Goal: Task Accomplishment & Management: Use online tool/utility

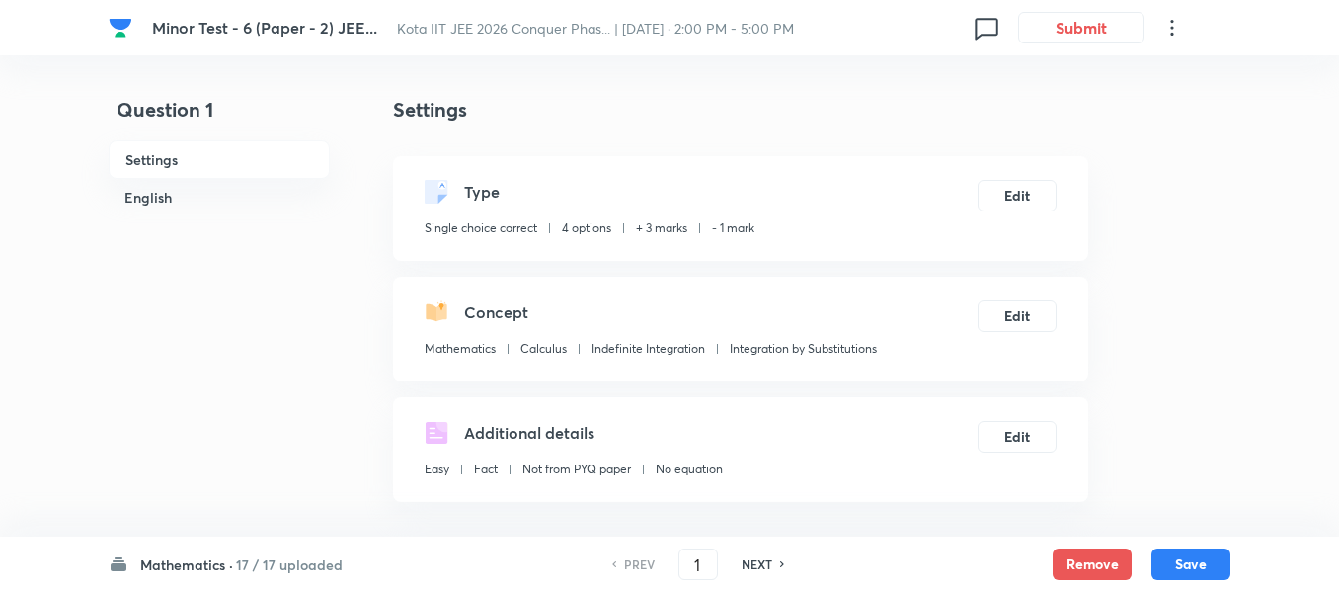
scroll to position [198, 0]
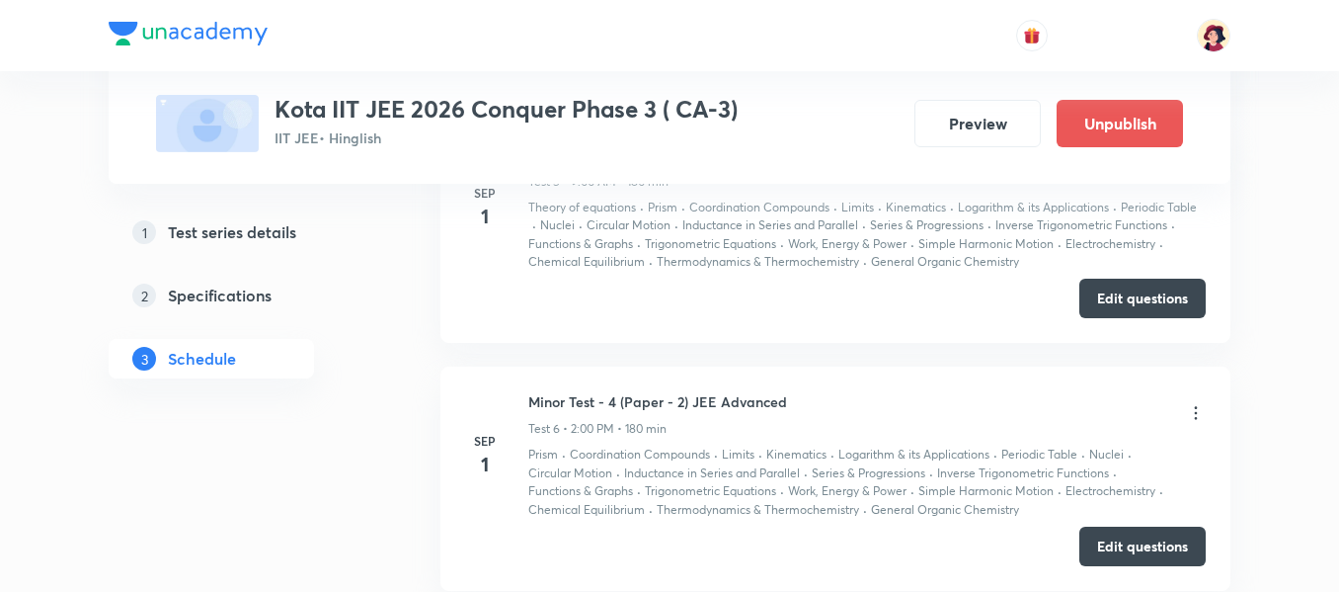
scroll to position [2340, 0]
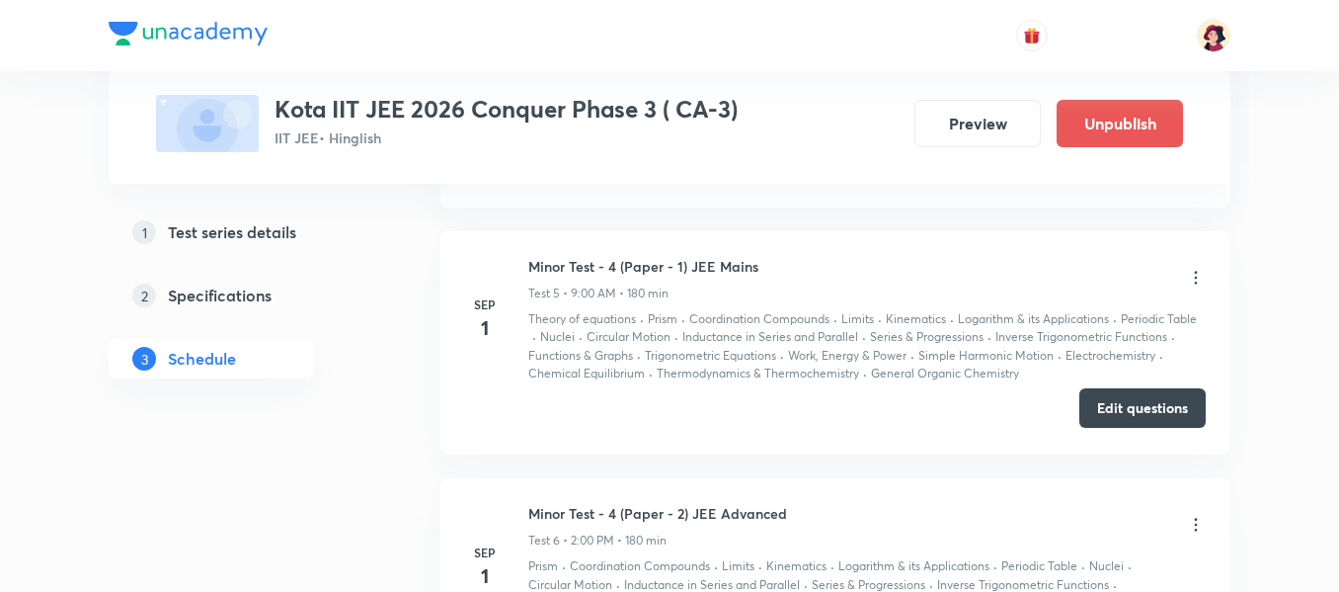
click at [1102, 390] on button "Edit questions" at bounding box center [1143, 408] width 126 height 40
click at [1197, 262] on div "Minor Test - 4 (Paper - 1) JEE Mains Test 5 • 9:00 AM • 180 min" at bounding box center [867, 279] width 678 height 46
click at [1194, 275] on icon at bounding box center [1196, 278] width 20 height 20
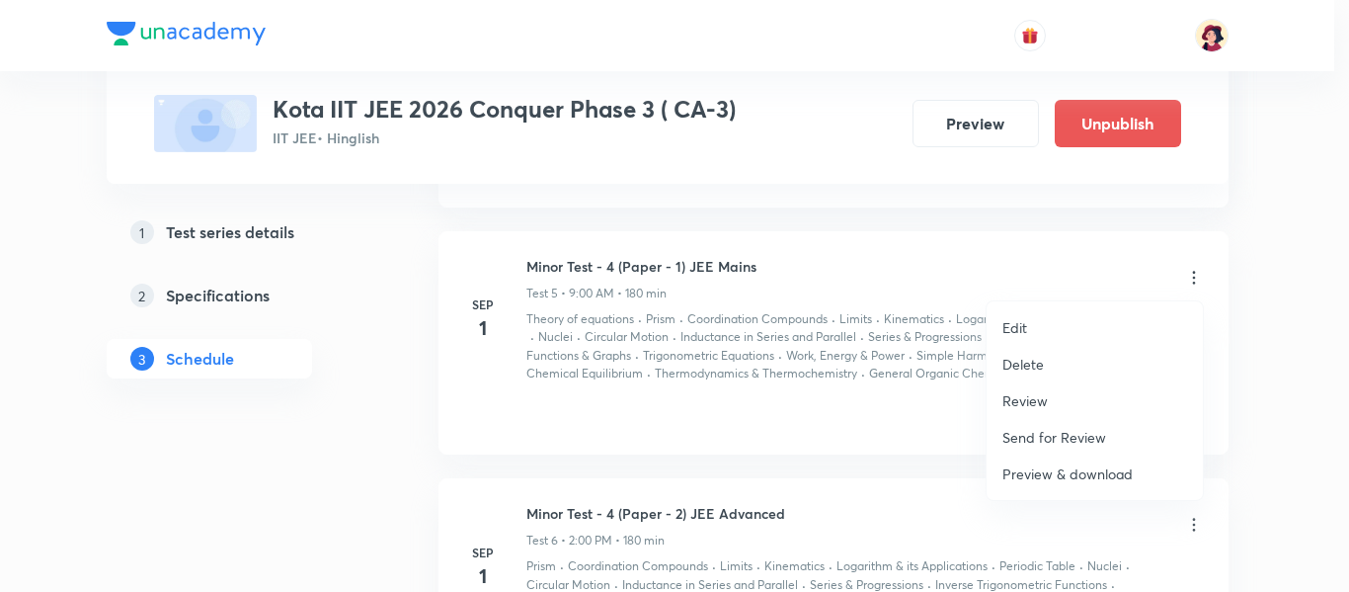
click at [1141, 401] on li "Review" at bounding box center [1095, 400] width 216 height 37
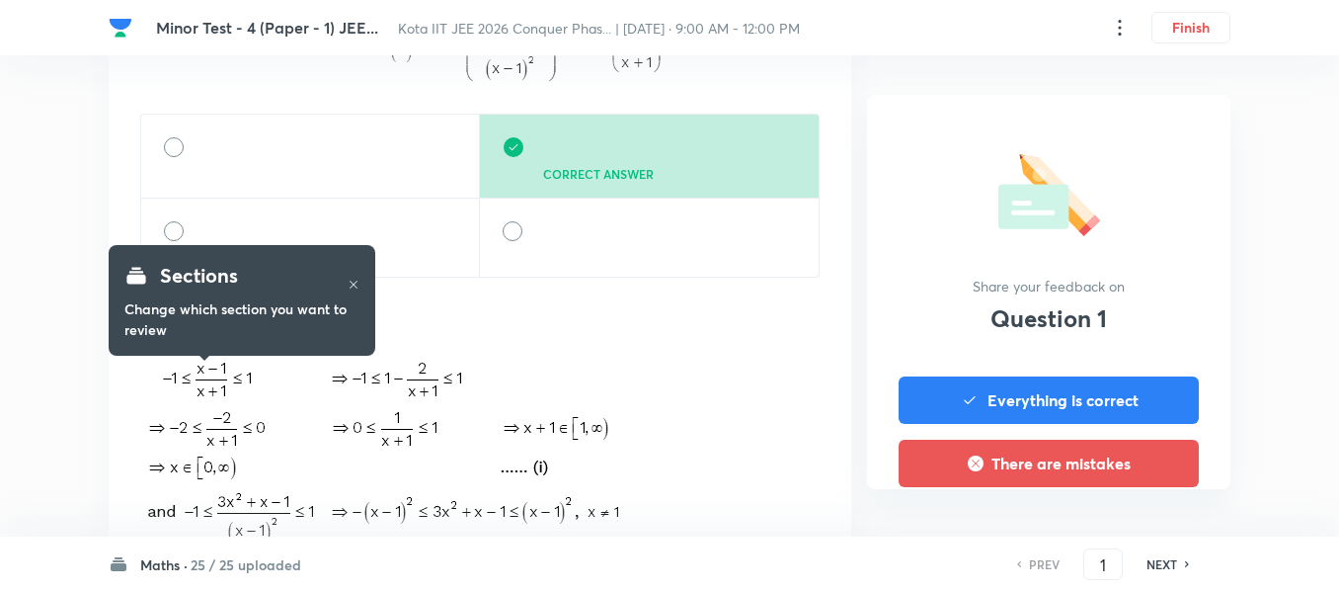
scroll to position [790, 0]
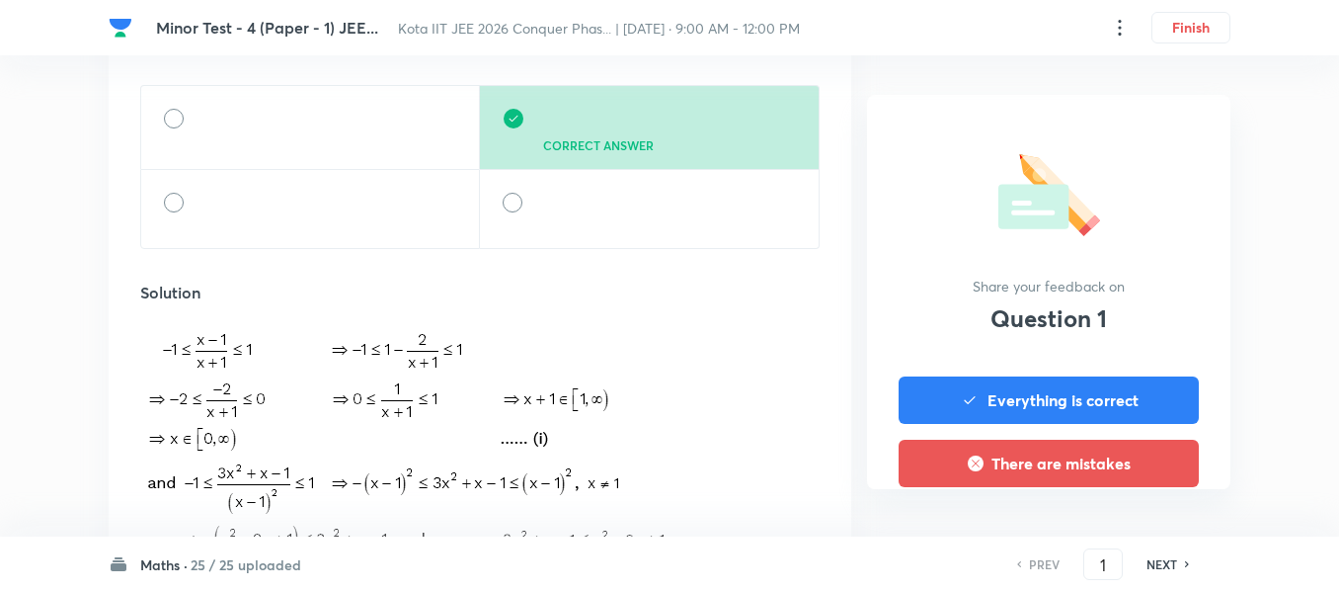
click at [178, 564] on h6 "Maths ·" at bounding box center [163, 564] width 47 height 21
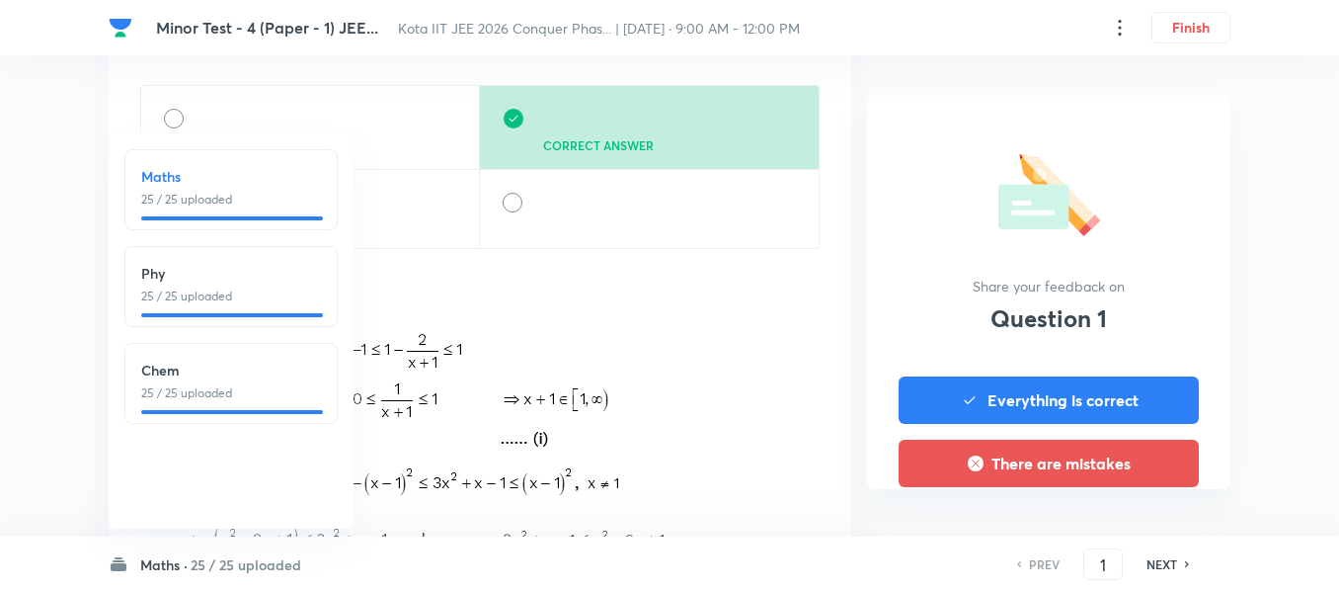
click at [186, 363] on h6 "Chem" at bounding box center [231, 370] width 180 height 21
type input "51"
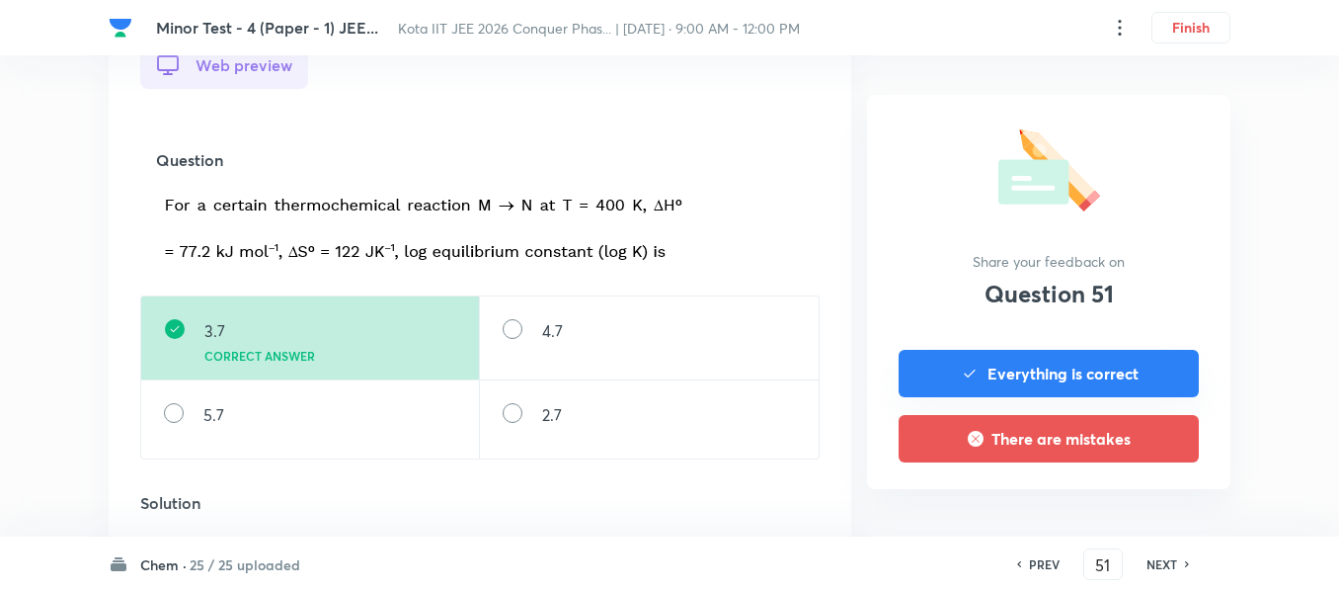
scroll to position [48, 0]
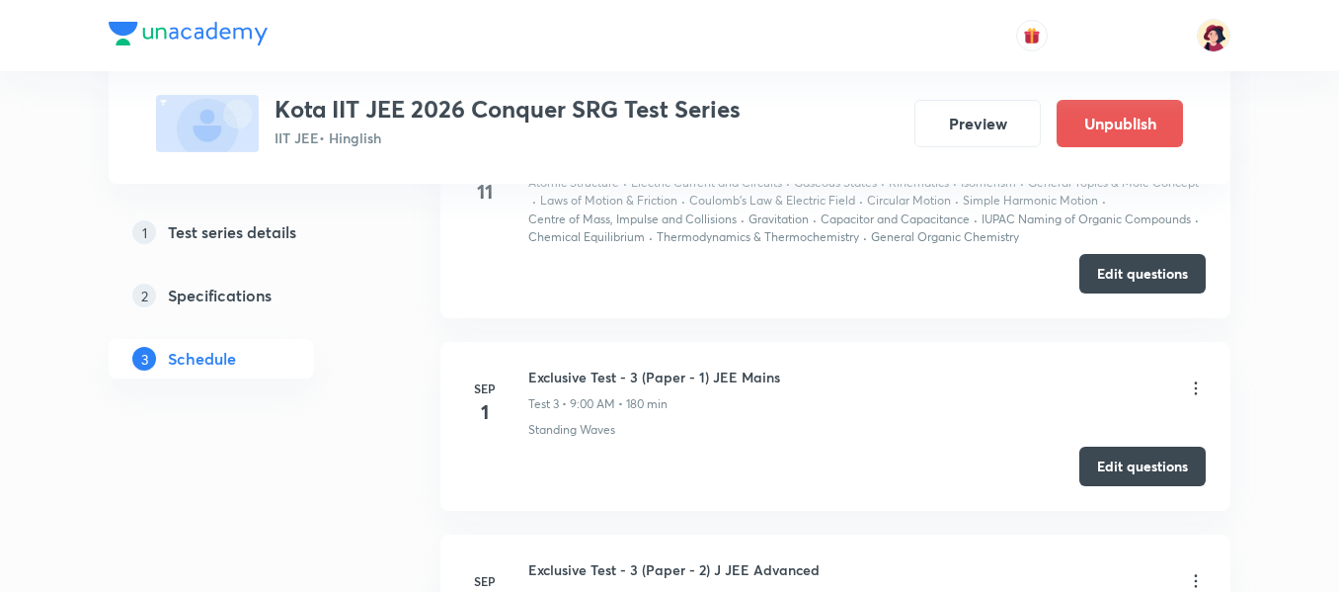
scroll to position [1778, 0]
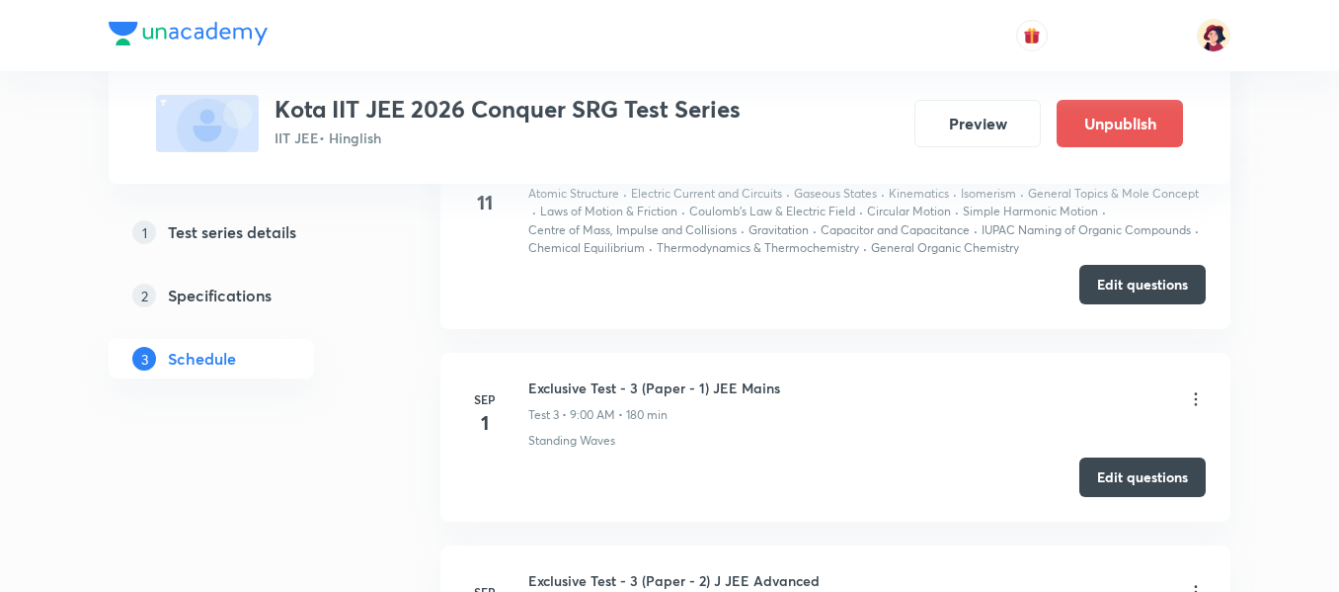
click at [1203, 400] on icon at bounding box center [1196, 399] width 20 height 20
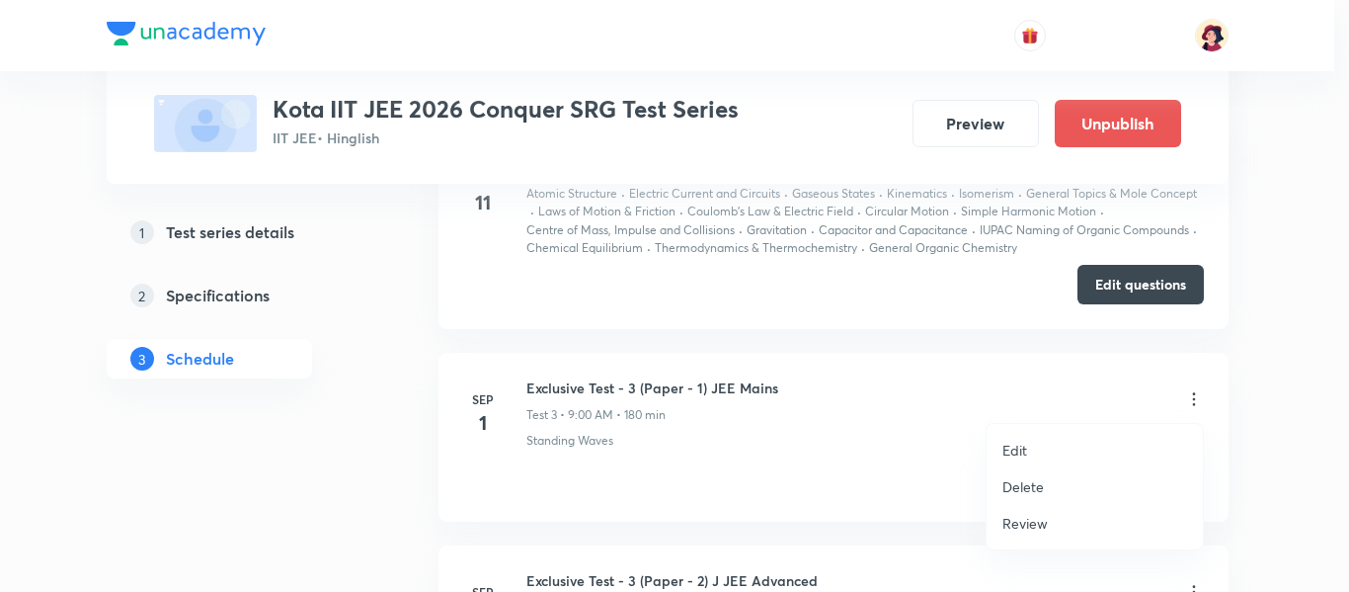
click at [1056, 530] on li "Review" at bounding box center [1095, 523] width 216 height 37
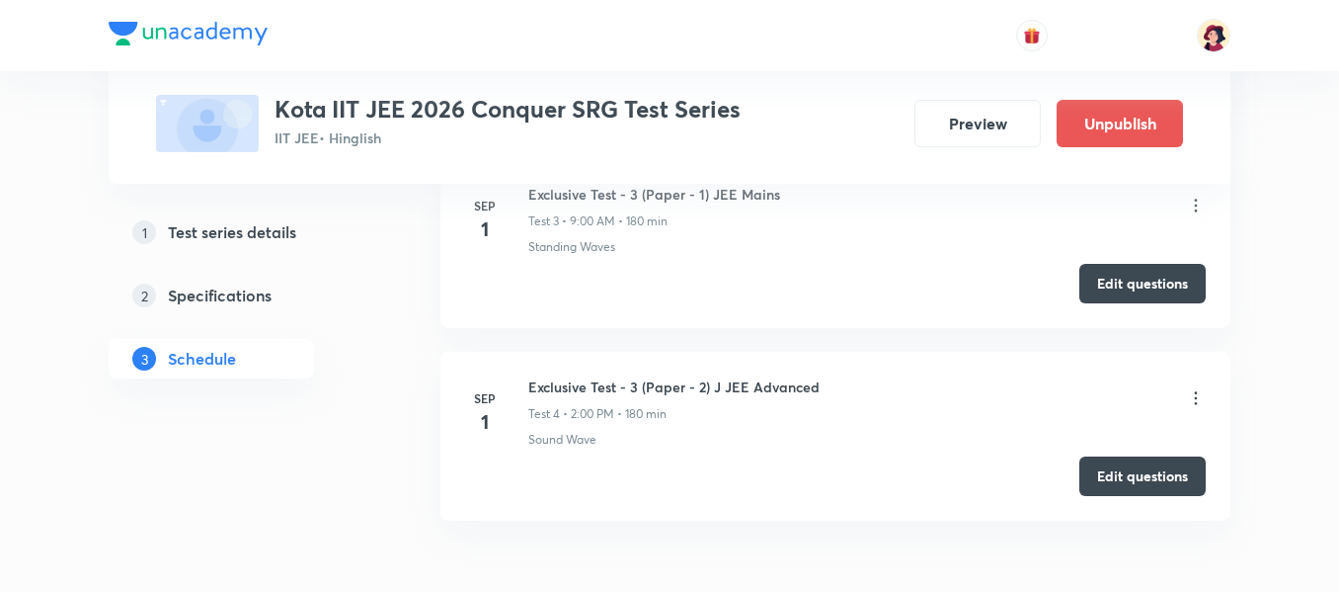
scroll to position [2086, 0]
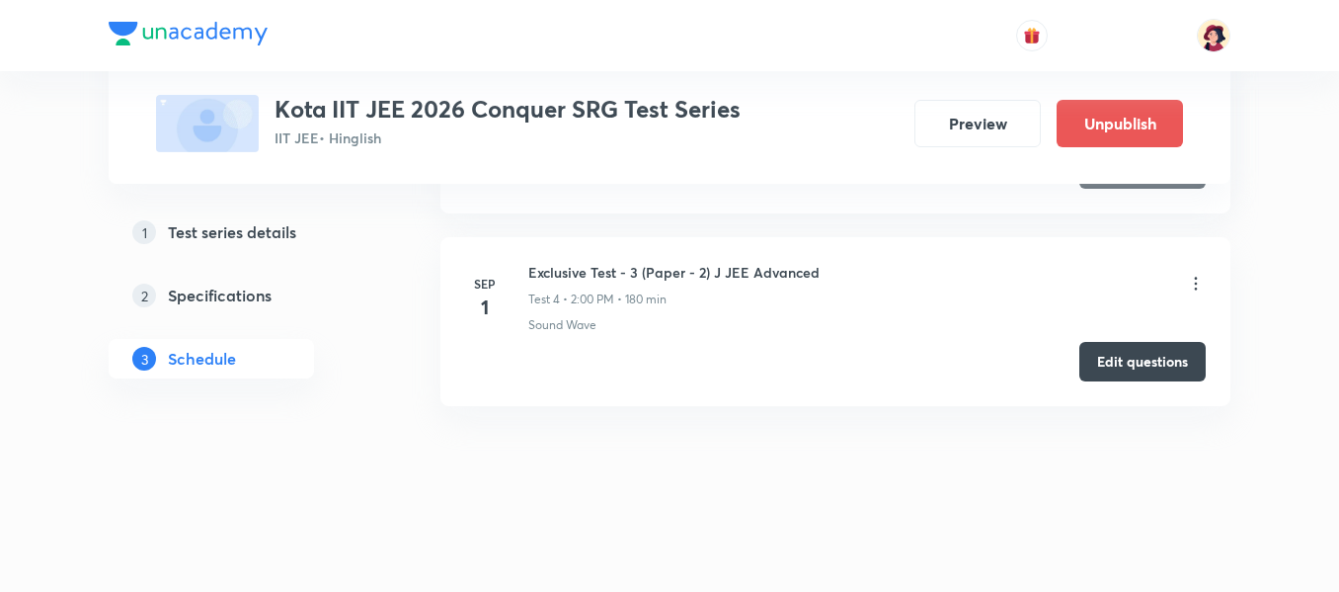
click at [1198, 277] on icon at bounding box center [1196, 284] width 20 height 20
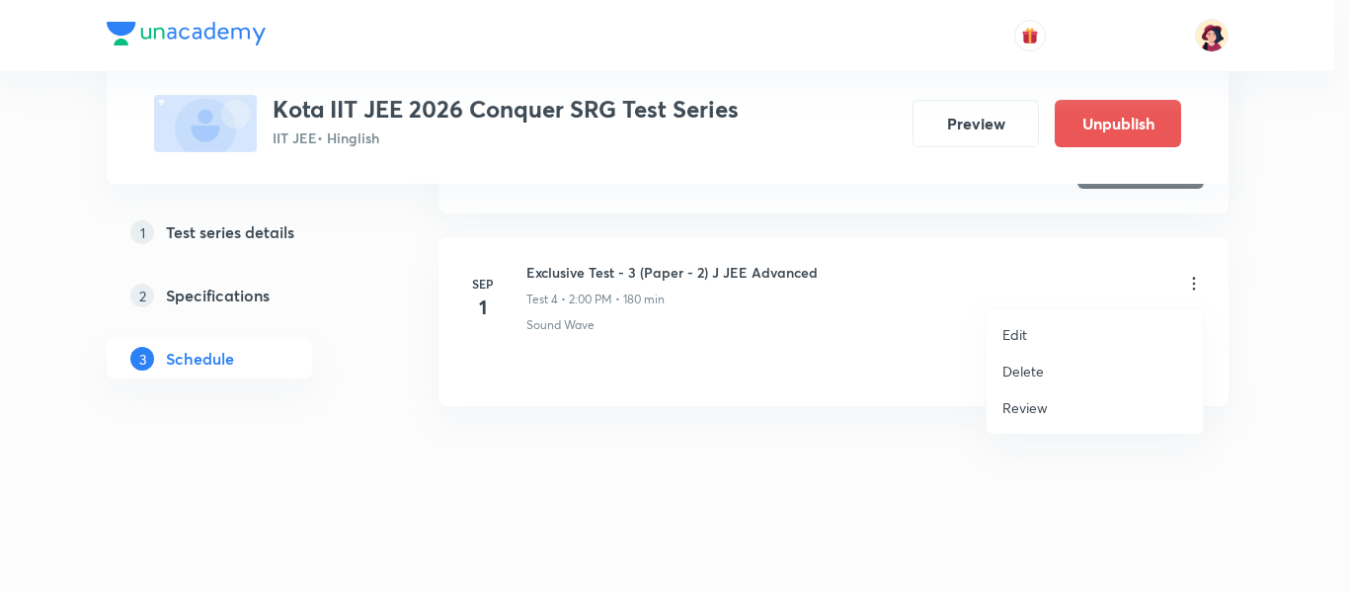
click at [1149, 417] on li "Review" at bounding box center [1095, 407] width 216 height 37
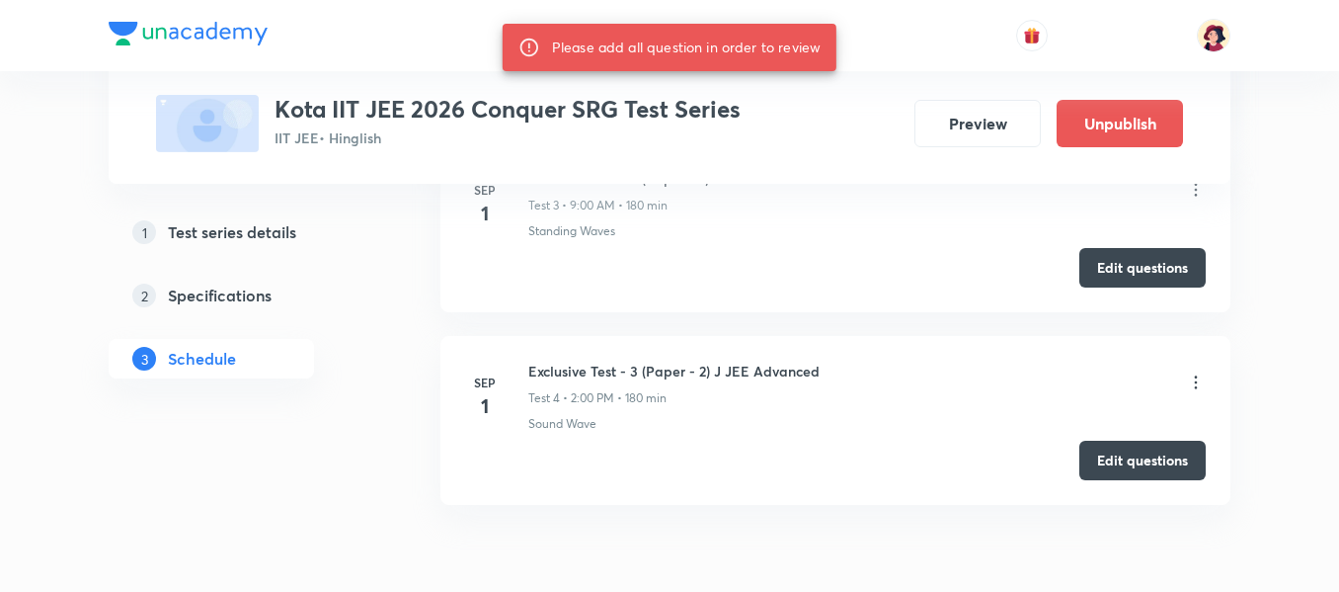
scroll to position [1889, 0]
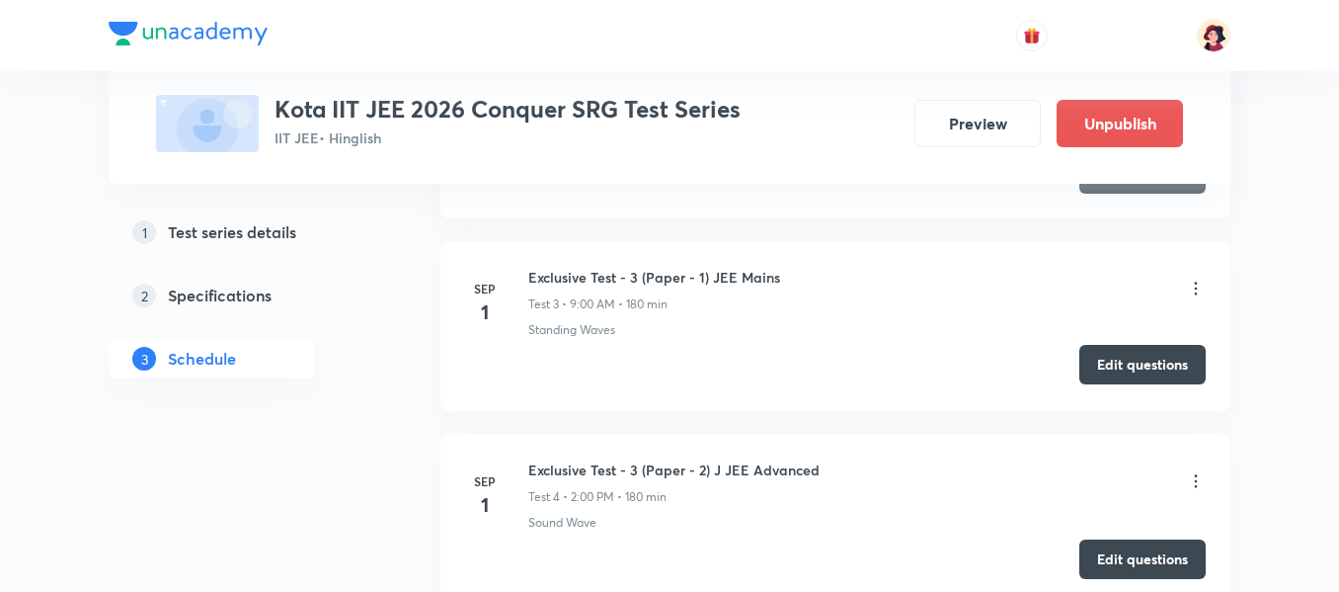
click at [1133, 370] on button "Edit questions" at bounding box center [1143, 365] width 126 height 40
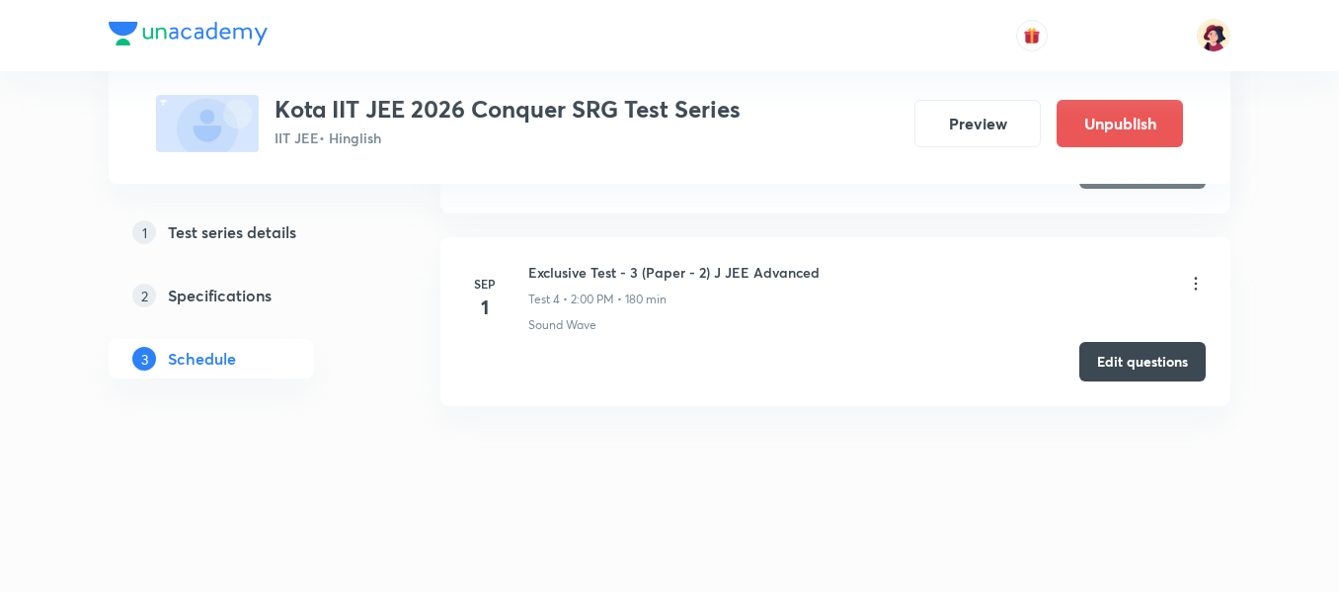
click at [1201, 283] on icon at bounding box center [1196, 284] width 20 height 20
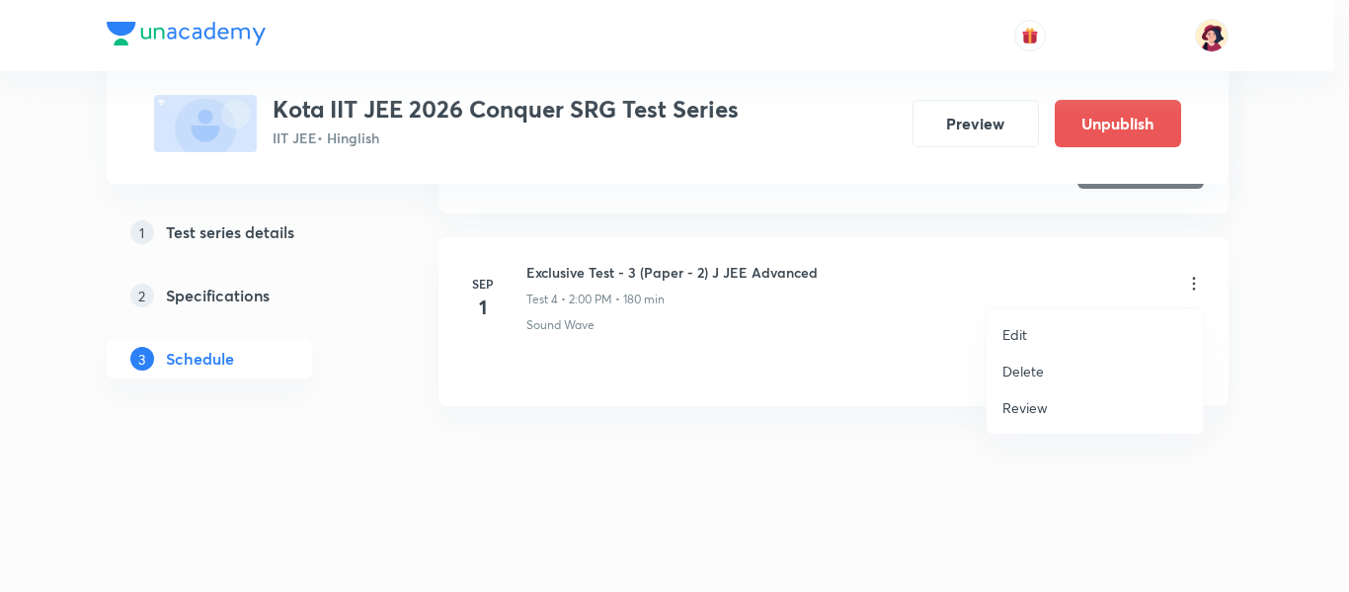
click at [1088, 416] on li "Review" at bounding box center [1095, 407] width 216 height 37
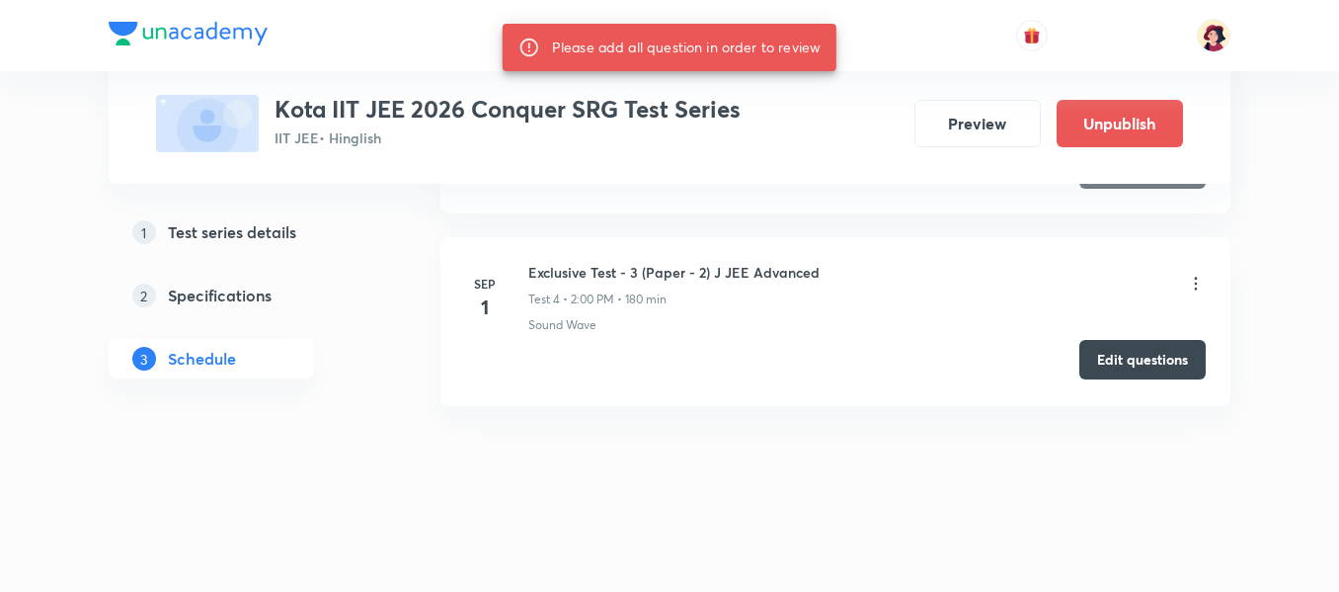
click at [1102, 368] on button "Edit questions" at bounding box center [1143, 360] width 126 height 40
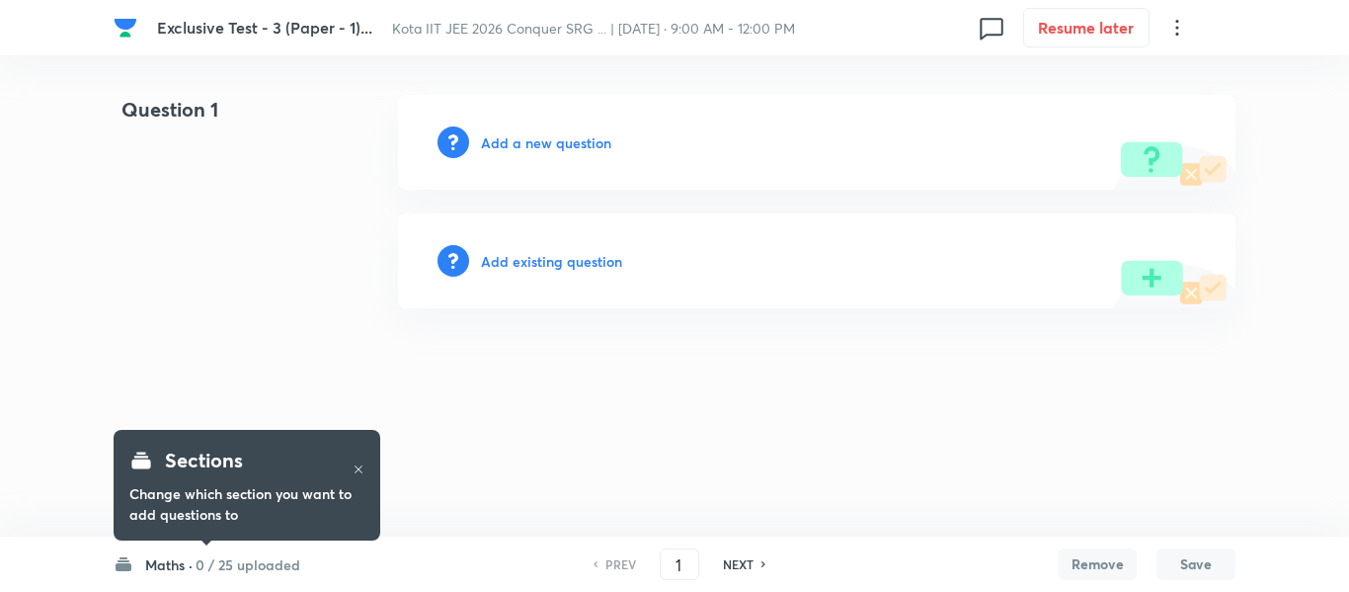
click at [177, 584] on div "Maths · 0 / 25 uploaded PREV 1 ​ NEXT Remove Save" at bounding box center [675, 563] width 1122 height 55
click at [180, 568] on h6 "Maths ·" at bounding box center [168, 564] width 47 height 21
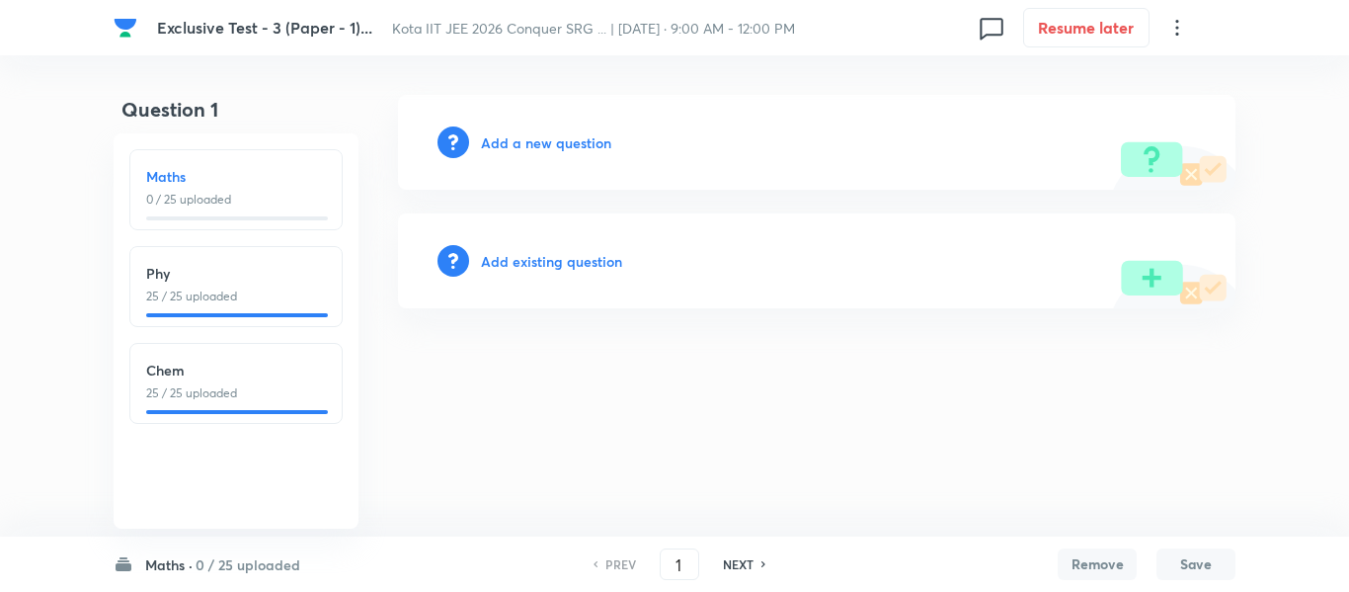
click at [183, 558] on h6 "Maths ·" at bounding box center [168, 564] width 47 height 21
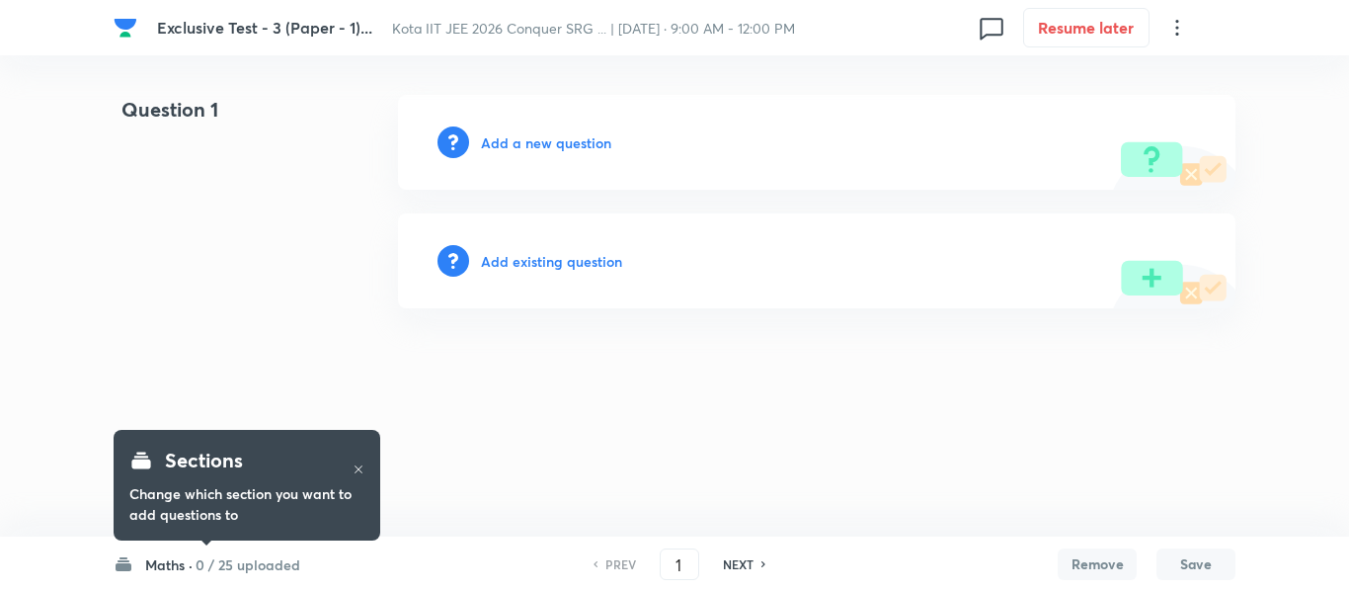
click at [294, 578] on div "Maths · 0 / 25 uploaded PREV 1 ​ NEXT Remove Save" at bounding box center [675, 563] width 1122 height 55
click at [286, 570] on h6 "0 / 25 uploaded" at bounding box center [248, 564] width 105 height 21
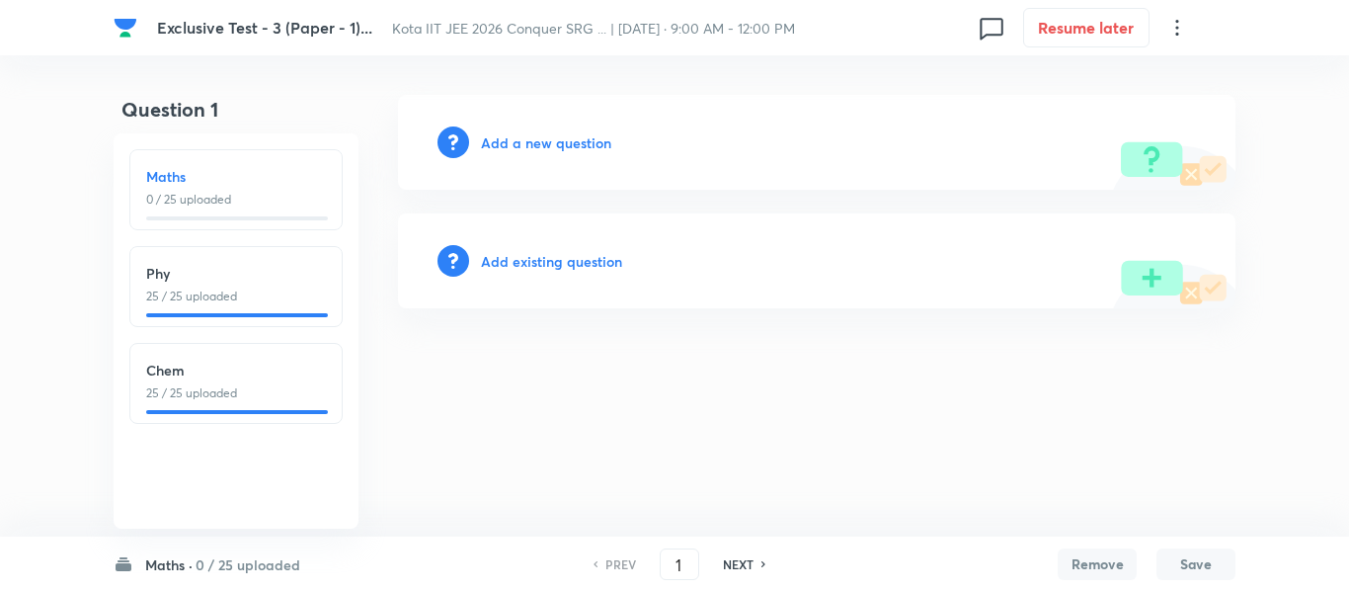
click at [253, 374] on h6 "Chem" at bounding box center [236, 370] width 180 height 21
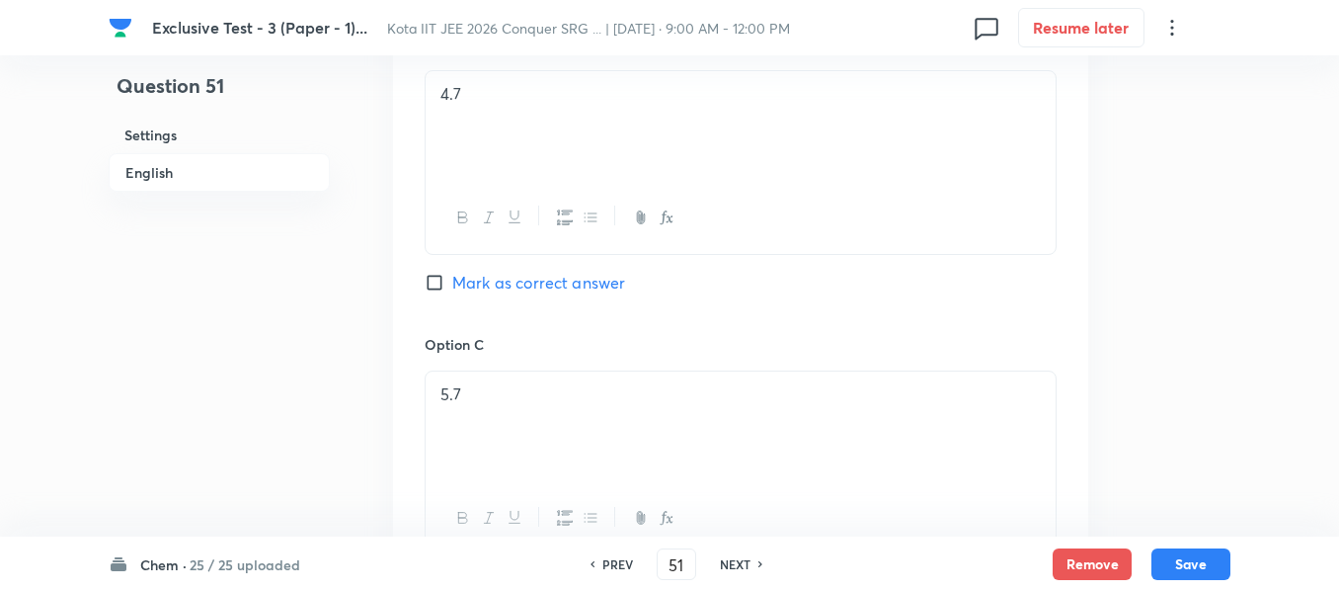
scroll to position [1284, 0]
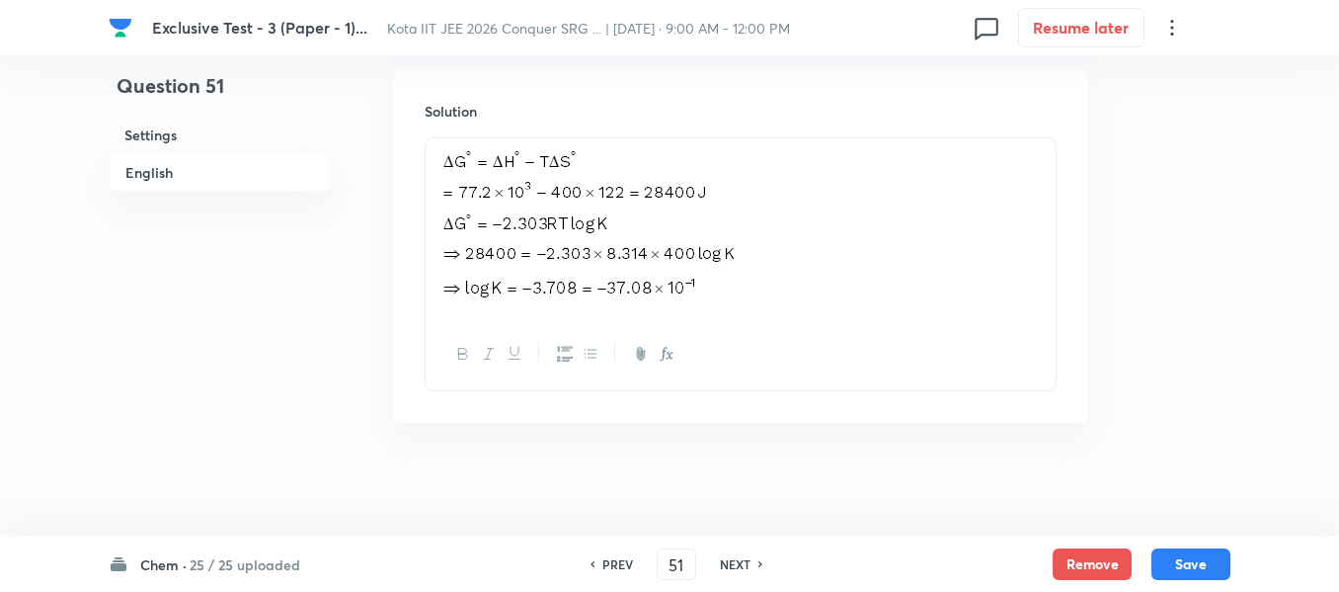
click at [736, 560] on h6 "NEXT" at bounding box center [735, 564] width 31 height 18
type input "52"
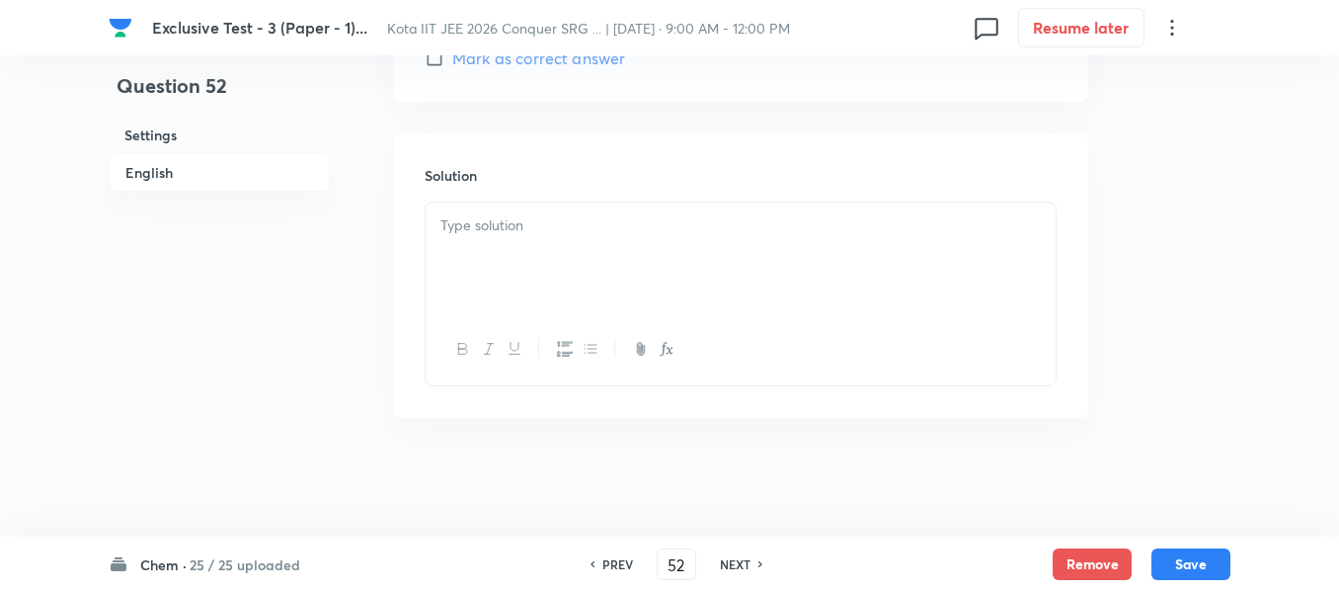
checkbox input "false"
checkbox input "true"
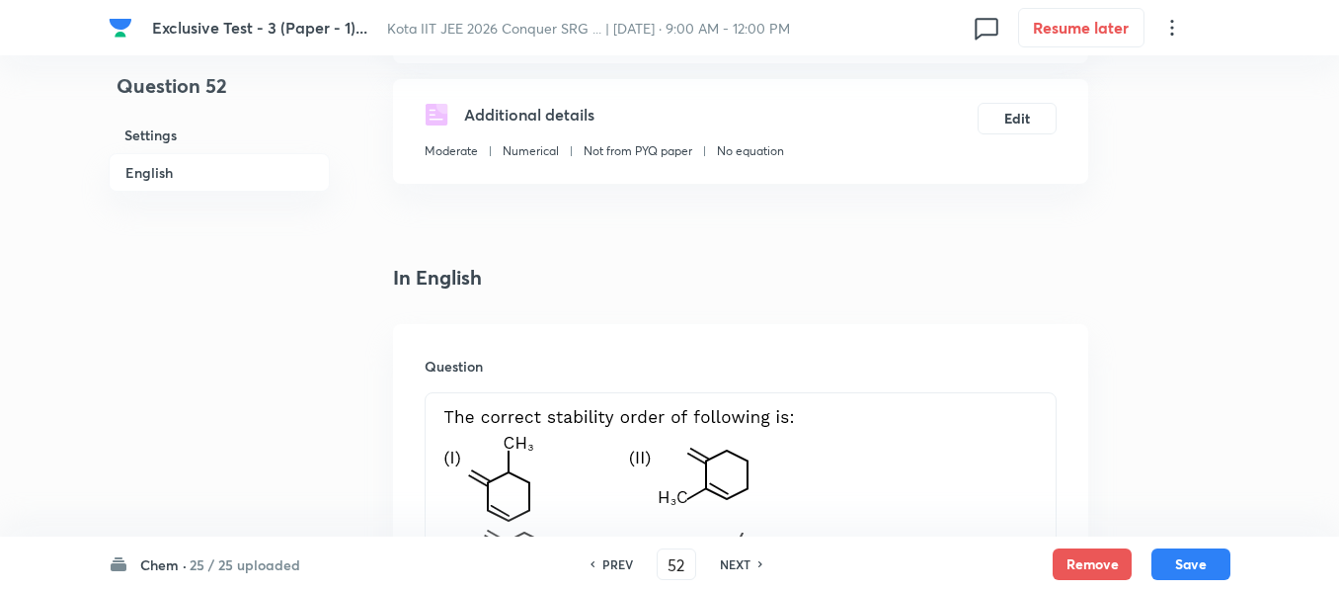
scroll to position [494, 0]
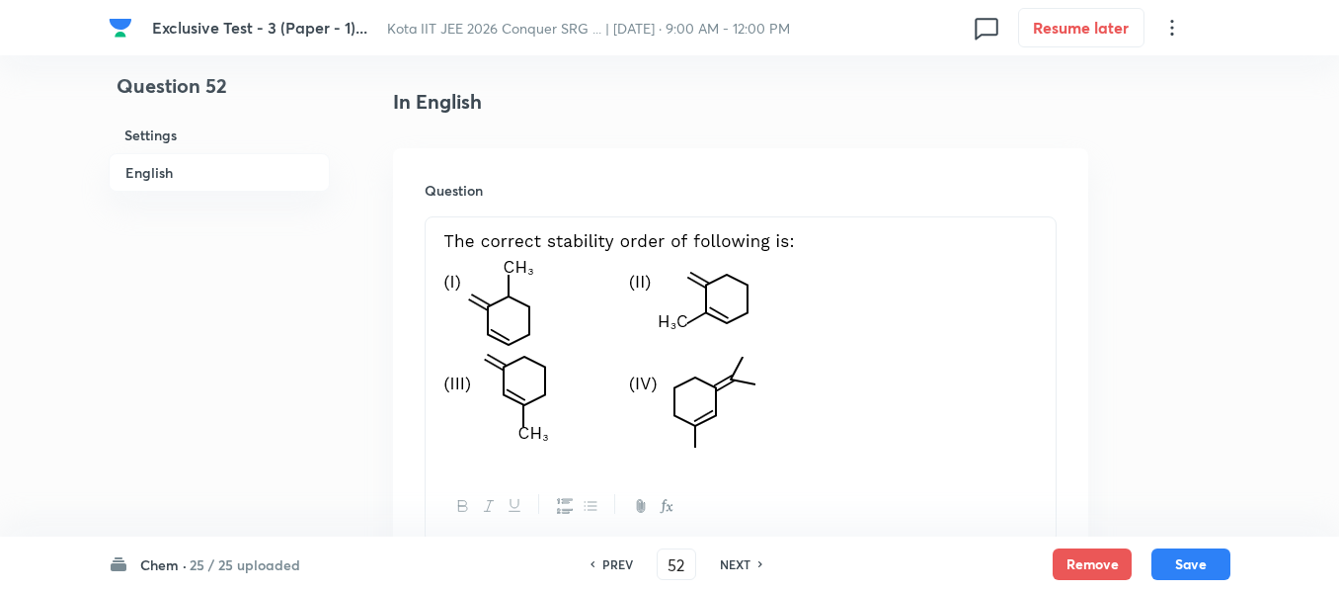
drag, startPoint x: 717, startPoint y: 307, endPoint x: 500, endPoint y: 296, distance: 217.6
click at [500, 296] on p at bounding box center [741, 343] width 601 height 229
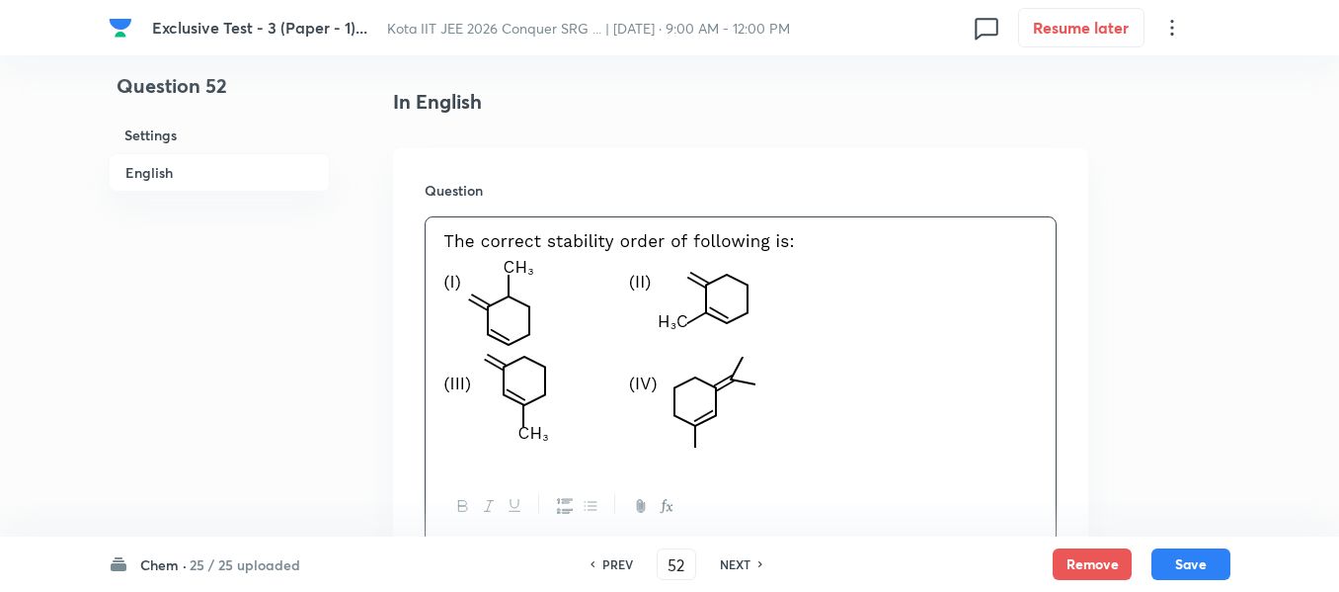
click at [855, 283] on p at bounding box center [741, 343] width 601 height 229
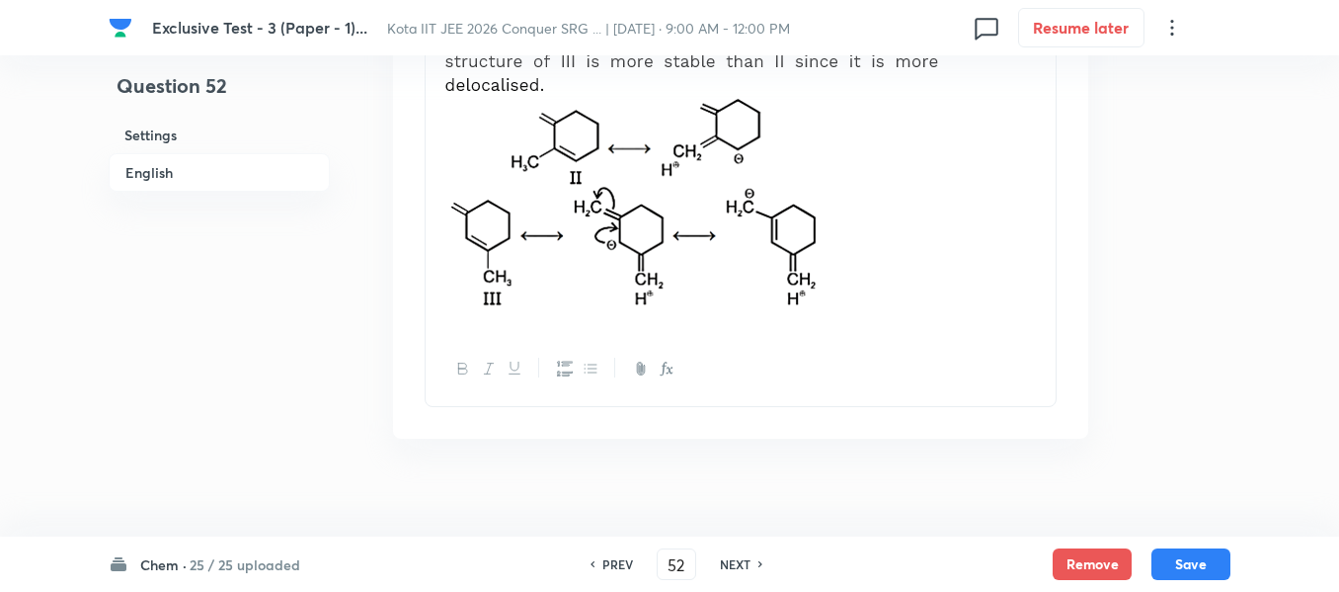
scroll to position [2482, 0]
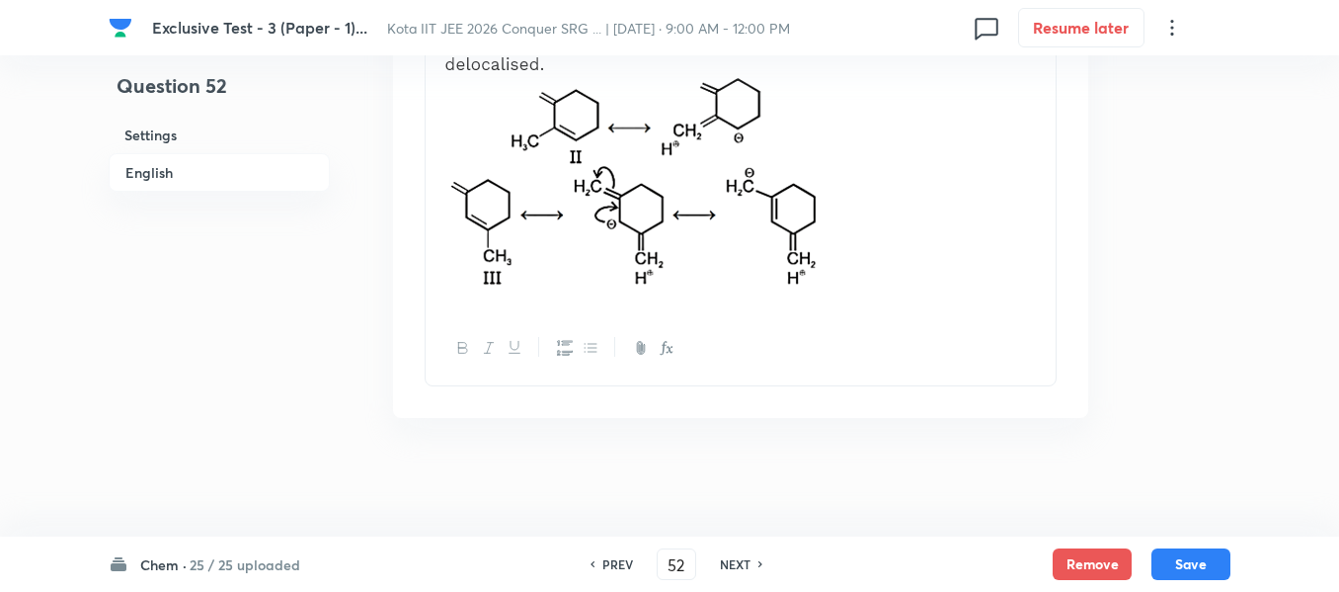
click at [745, 556] on h6 "NEXT" at bounding box center [735, 564] width 31 height 18
type input "53"
checkbox input "false"
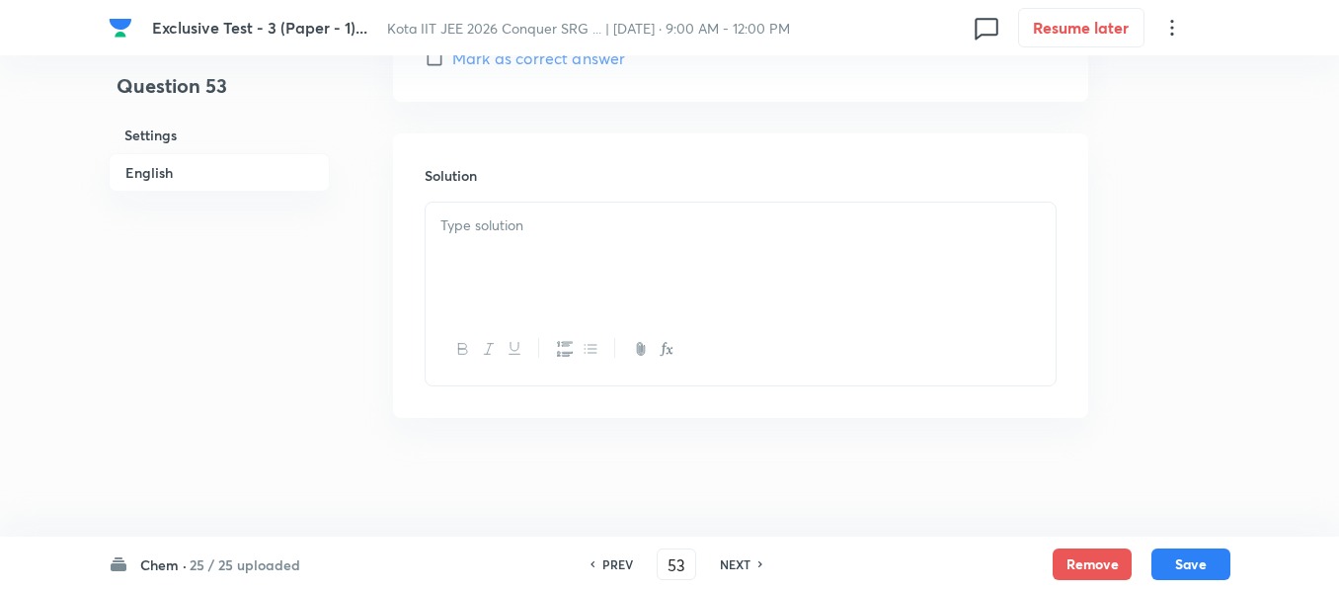
checkbox input "true"
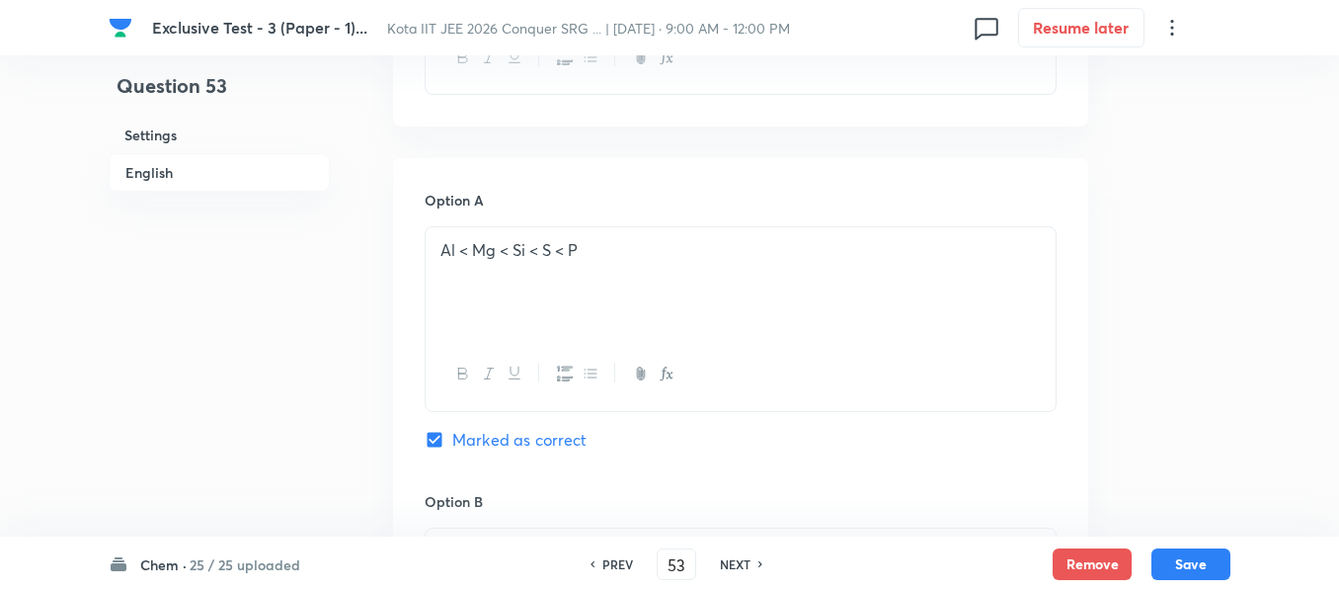
scroll to position [799, 0]
click at [572, 261] on p "Al < Mg < Si < S < P" at bounding box center [741, 251] width 601 height 23
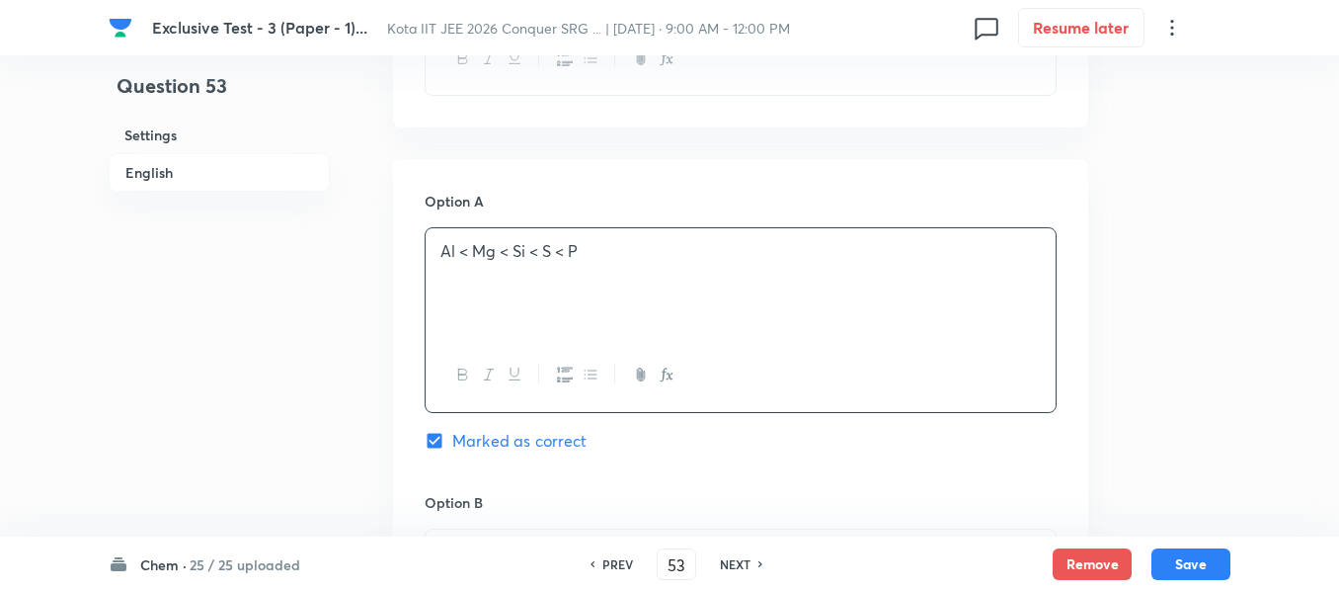
click at [717, 568] on div "NEXT" at bounding box center [738, 564] width 52 height 18
type input "54"
checkbox input "false"
checkbox input "true"
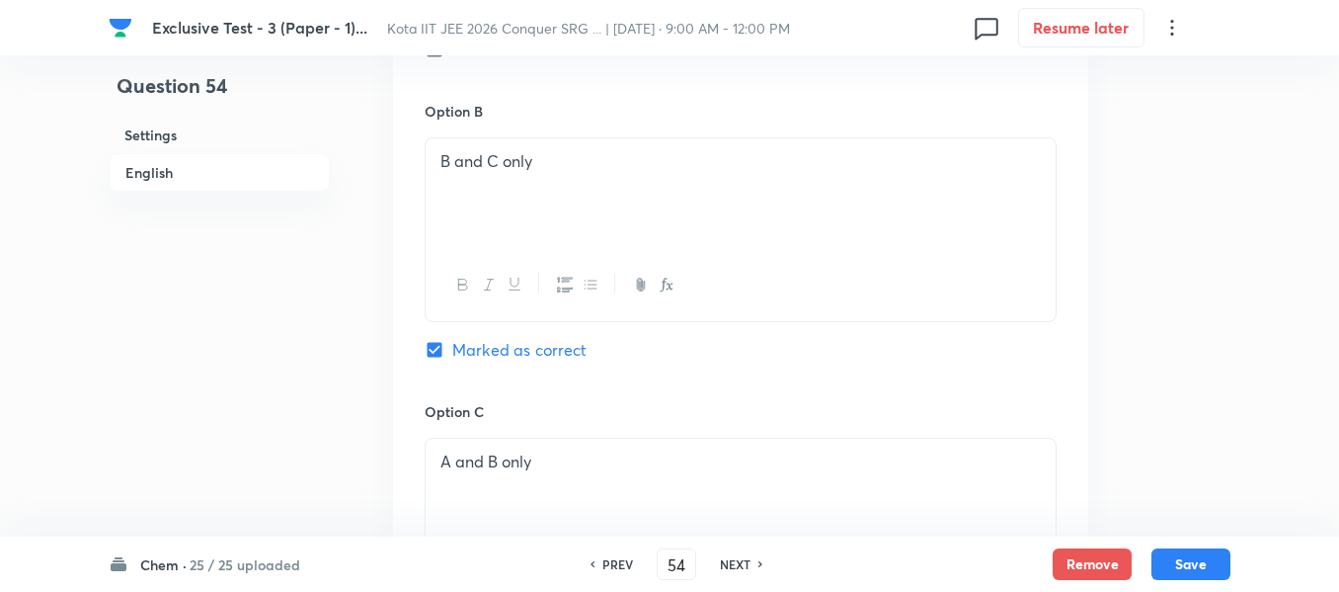
scroll to position [1293, 0]
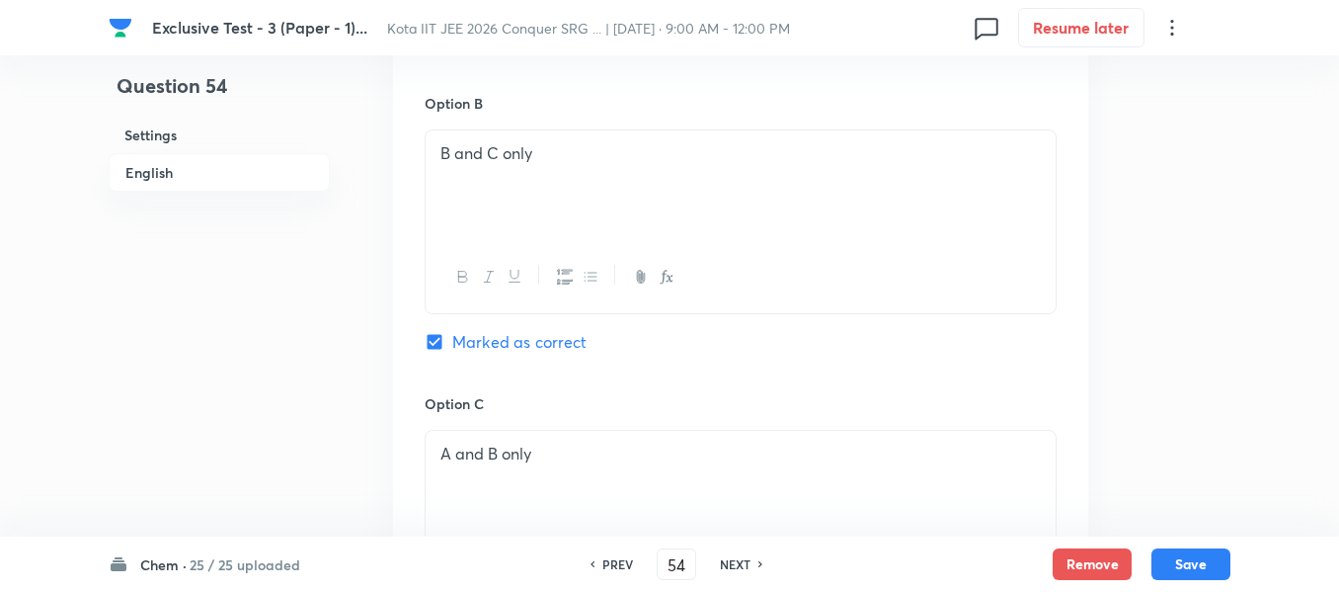
click at [745, 561] on h6 "NEXT" at bounding box center [735, 564] width 31 height 18
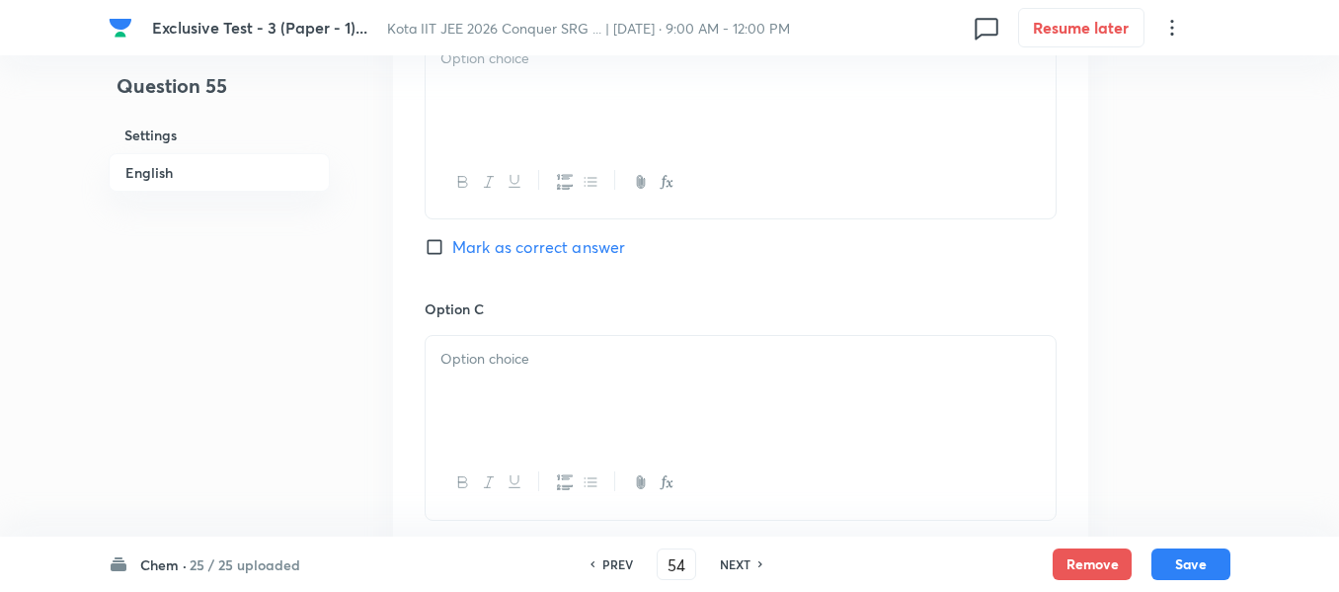
type input "55"
checkbox input "false"
checkbox input "true"
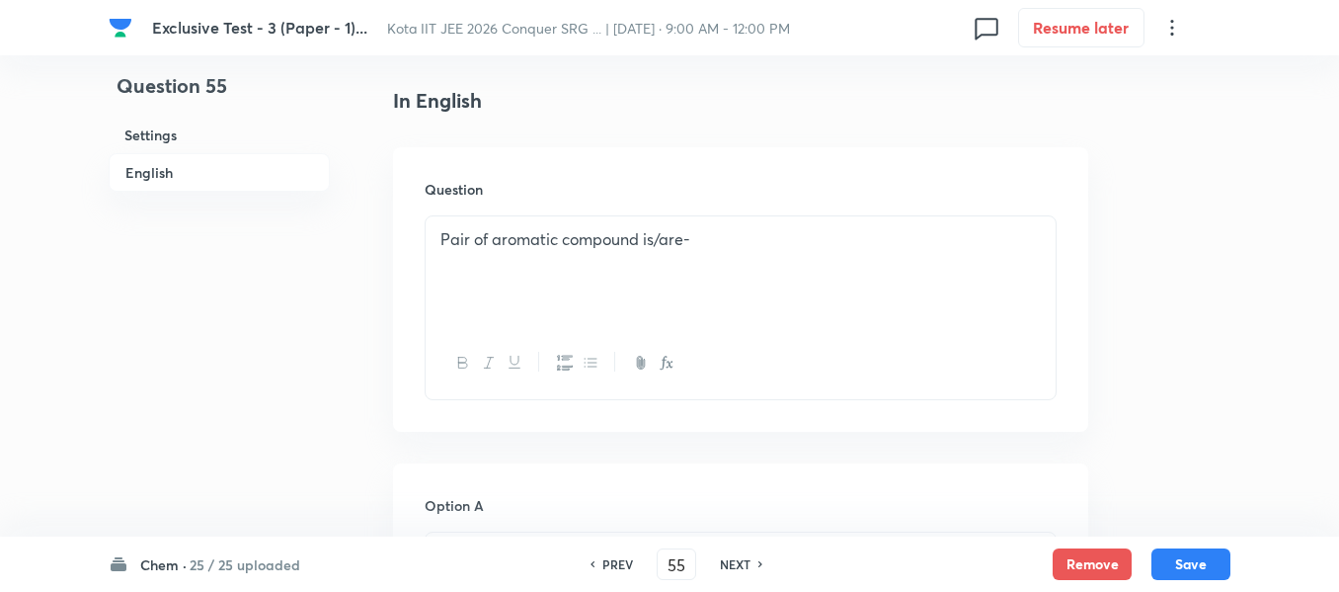
scroll to position [503, 0]
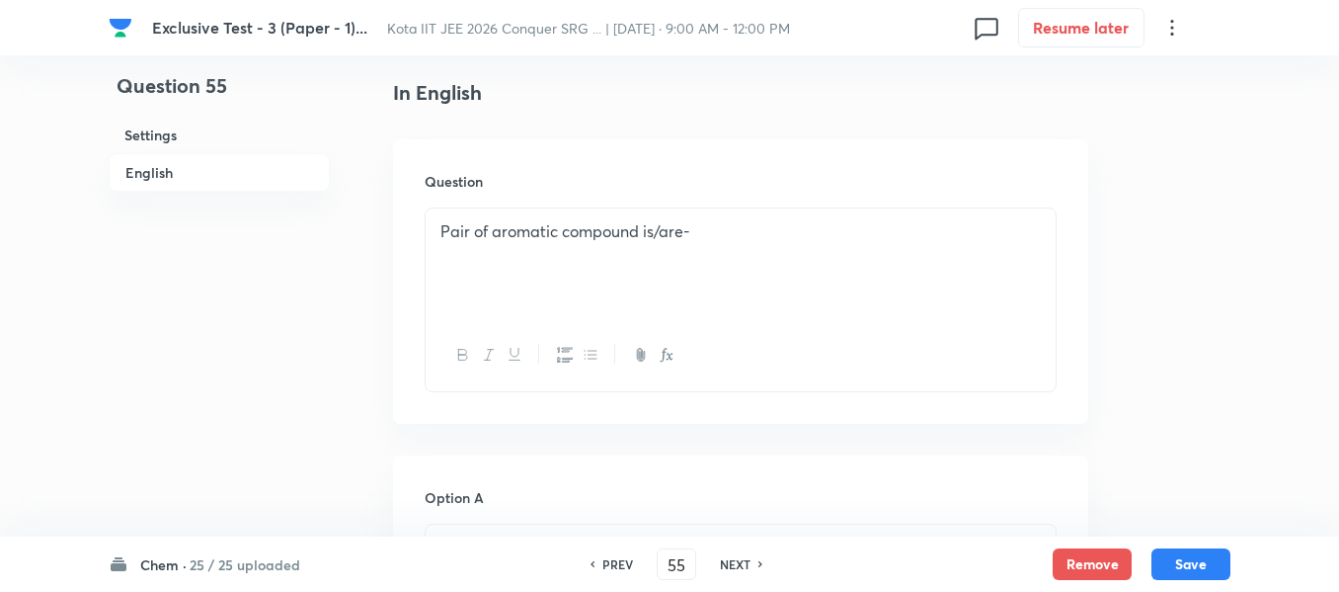
click at [609, 229] on p "Pair of aromatic compound is/are-" at bounding box center [741, 231] width 601 height 23
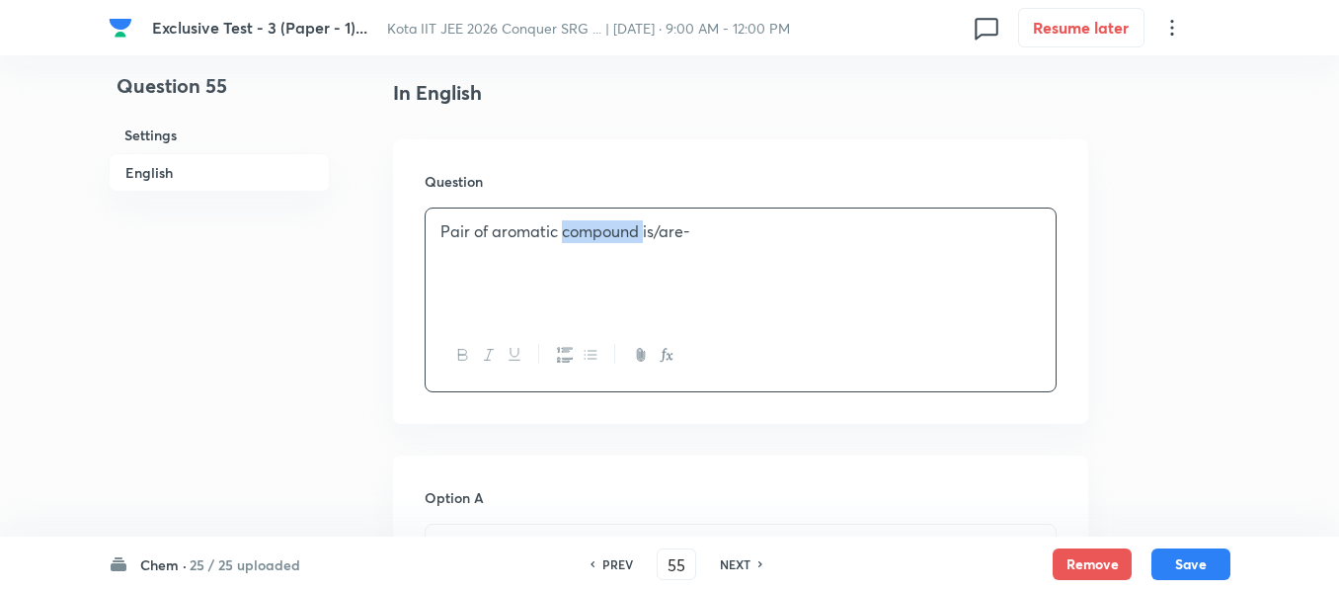
click at [609, 229] on p "Pair of aromatic compound is/are-" at bounding box center [741, 231] width 601 height 23
click at [807, 256] on div "Pair of aromatic compound is/are-" at bounding box center [741, 263] width 630 height 111
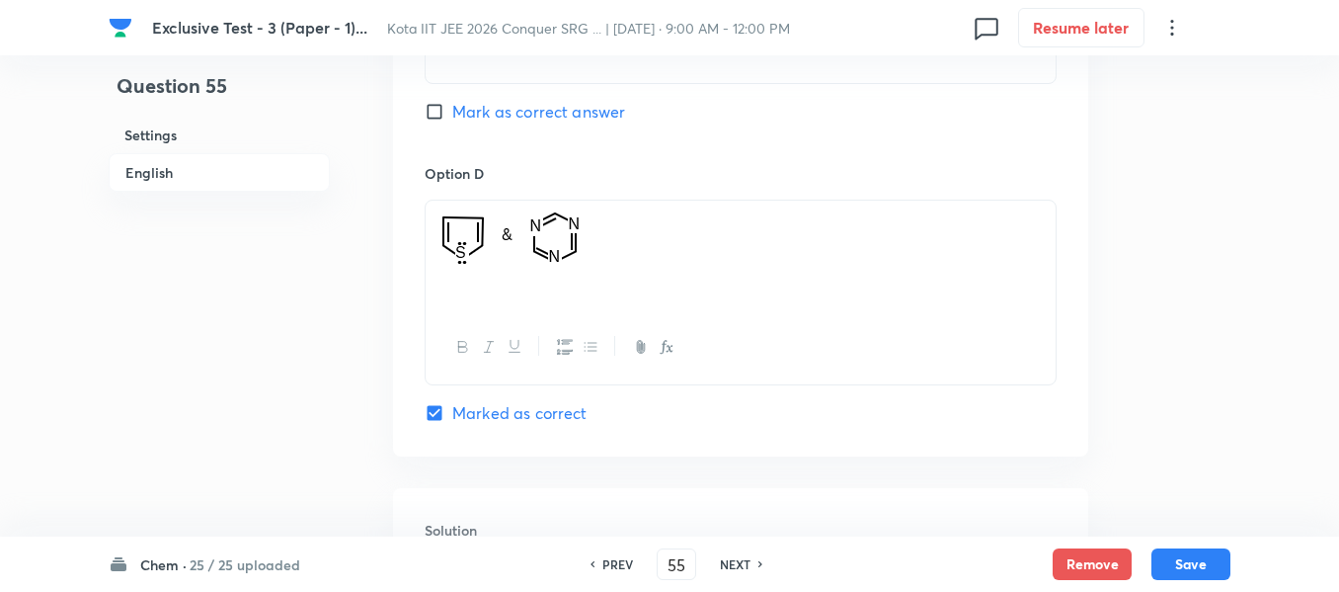
scroll to position [1787, 0]
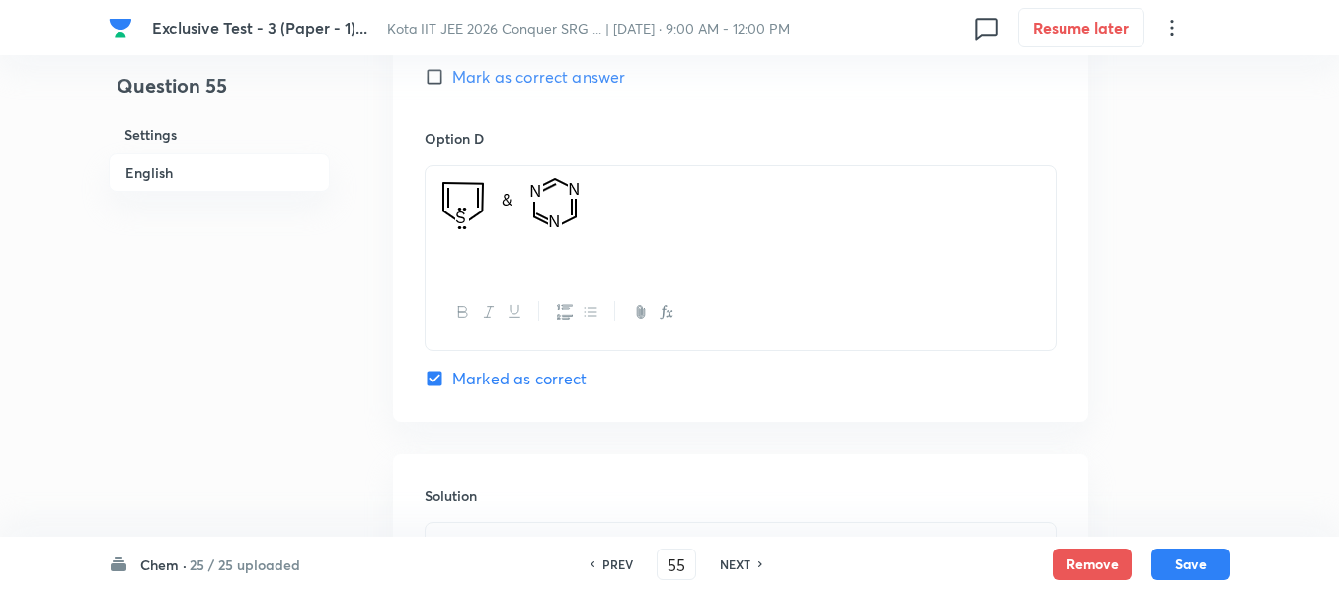
drag, startPoint x: 649, startPoint y: 217, endPoint x: 414, endPoint y: 177, distance: 238.6
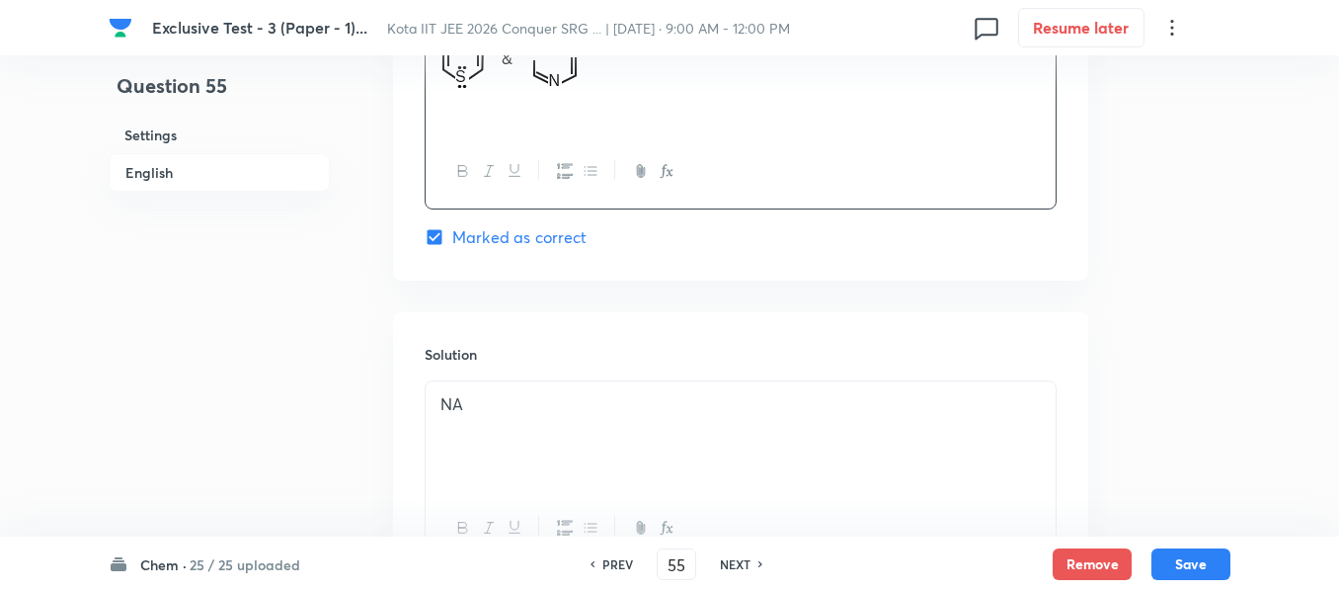
scroll to position [2107, 0]
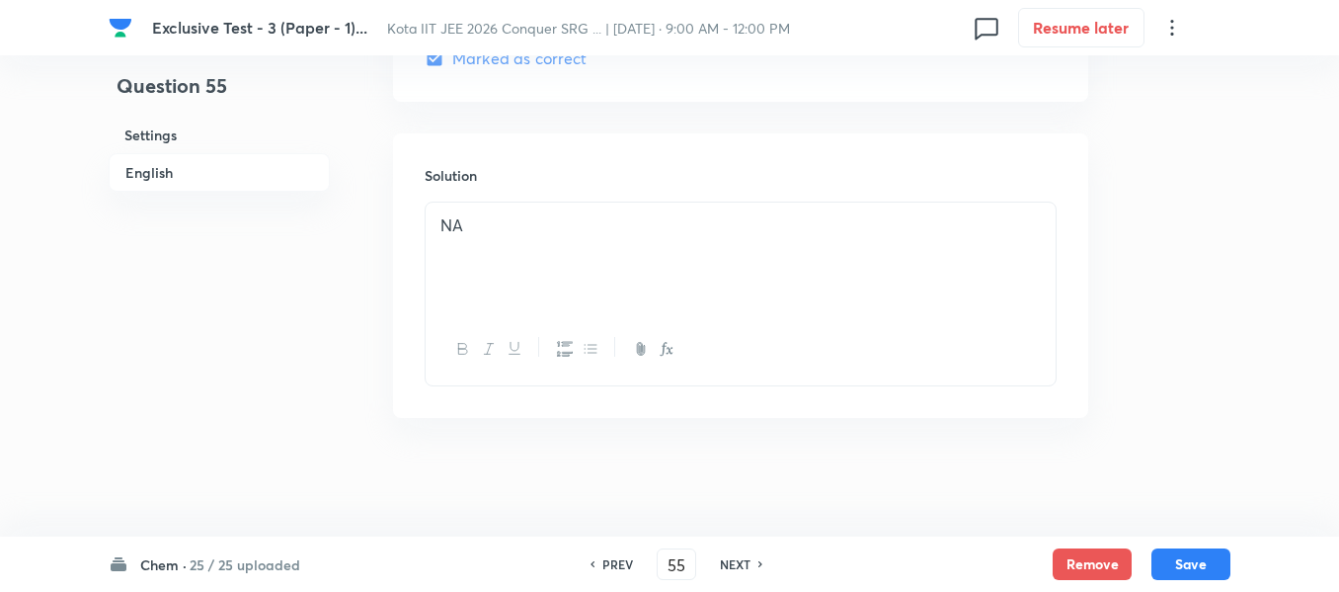
click at [741, 564] on h6 "NEXT" at bounding box center [735, 564] width 31 height 18
type input "56"
checkbox input "false"
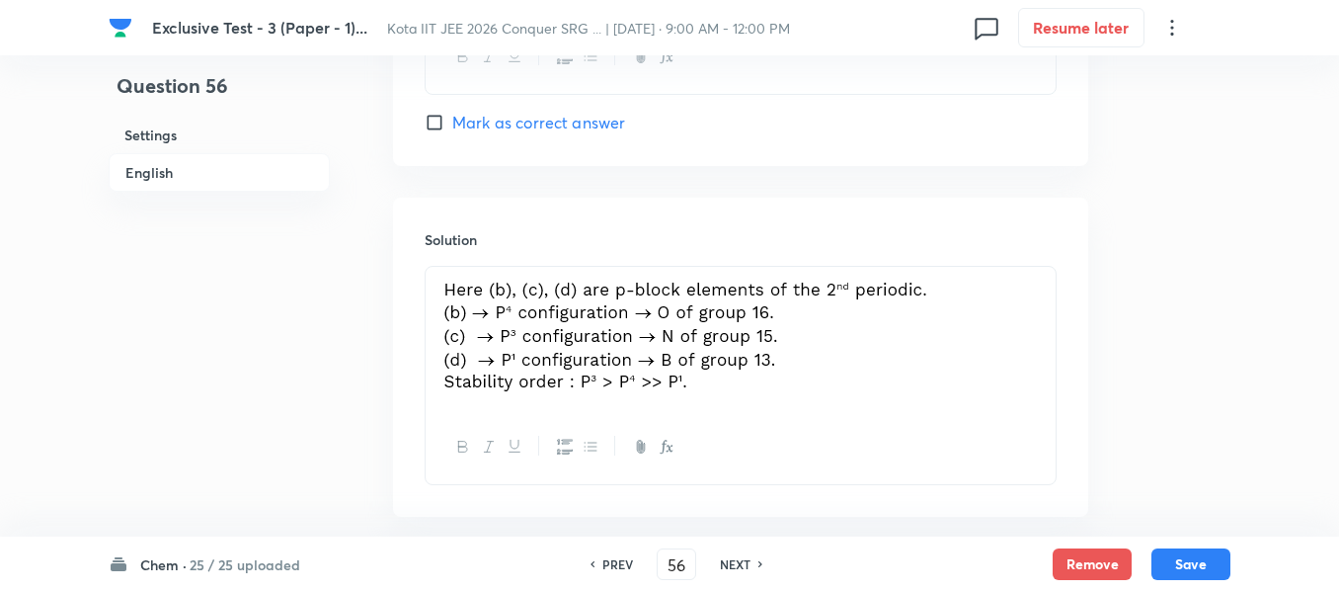
checkbox input "true"
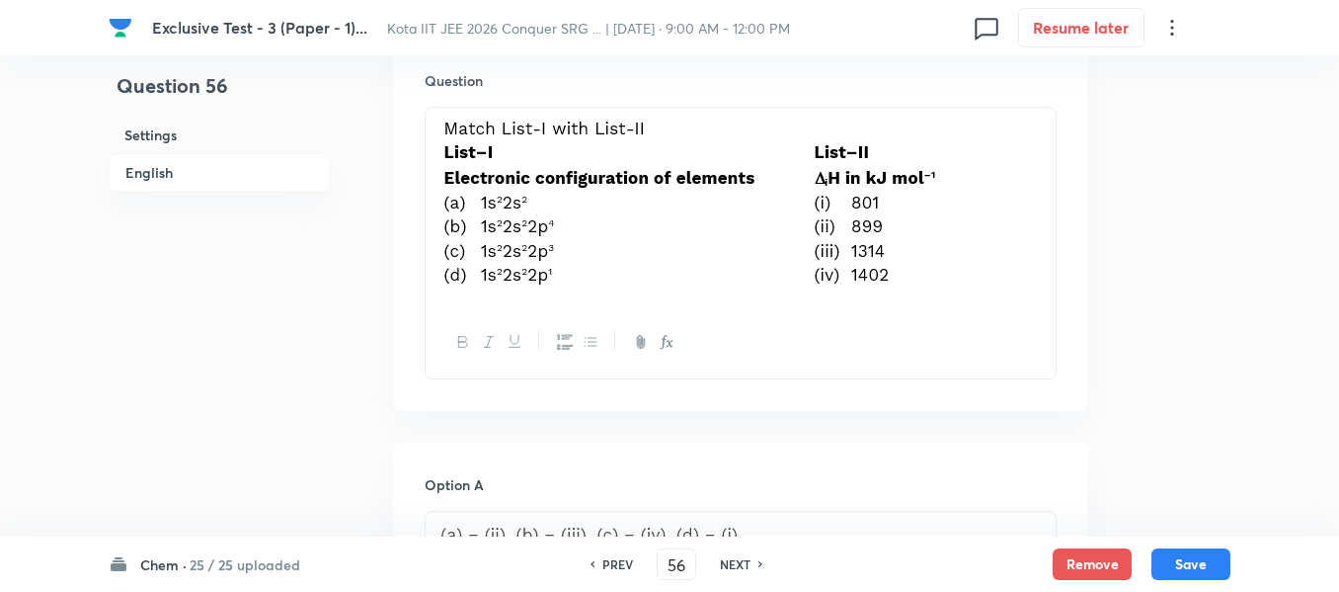
scroll to position [593, 0]
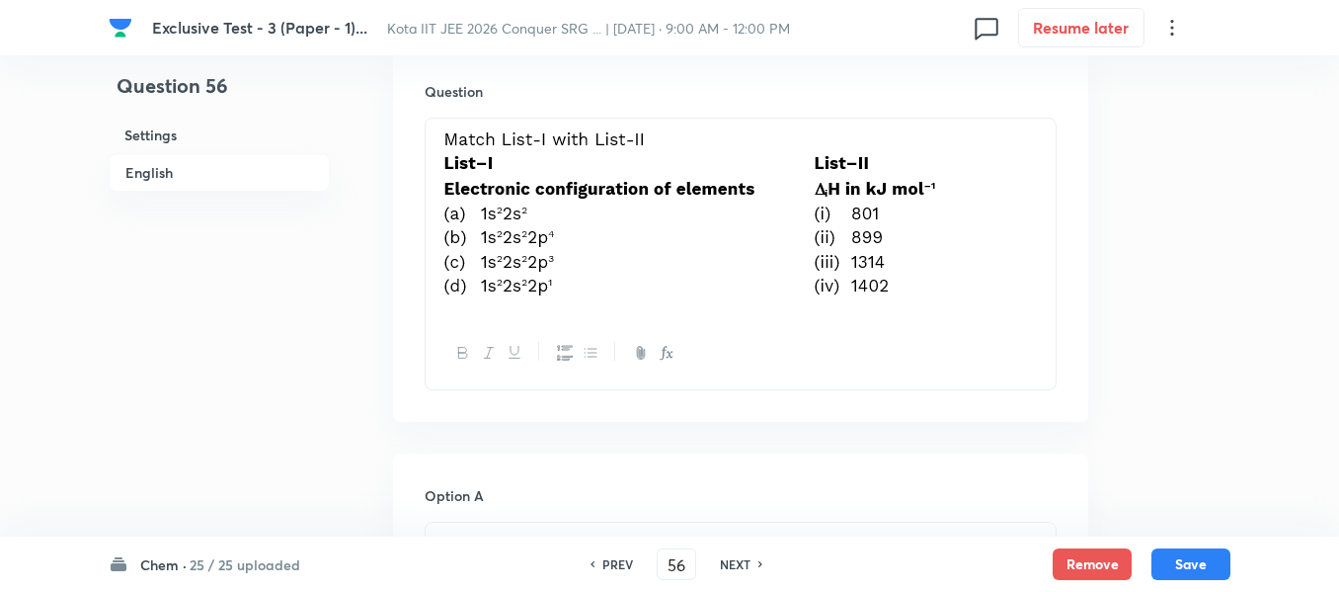
drag, startPoint x: 884, startPoint y: 236, endPoint x: 565, endPoint y: 228, distance: 319.1
click at [565, 228] on p at bounding box center [741, 217] width 601 height 175
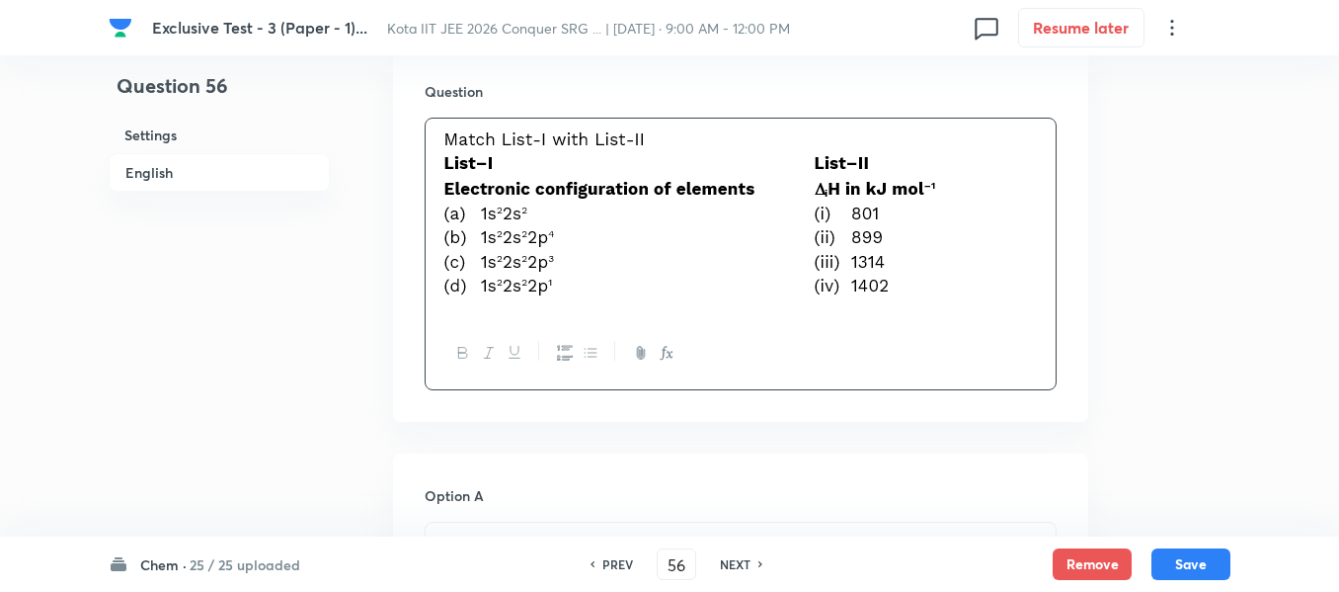
click at [565, 228] on img at bounding box center [702, 214] width 523 height 169
click at [970, 213] on p at bounding box center [741, 217] width 601 height 175
click at [738, 558] on h6 "NEXT" at bounding box center [735, 564] width 31 height 18
type input "57"
checkbox input "false"
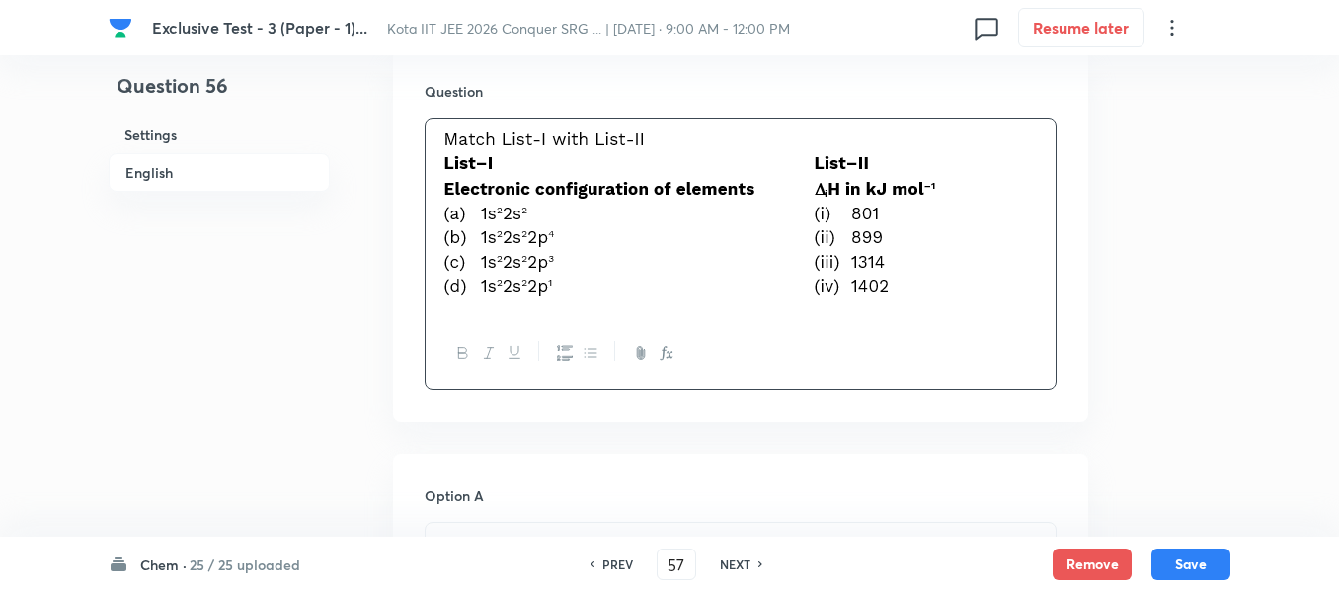
checkbox input "true"
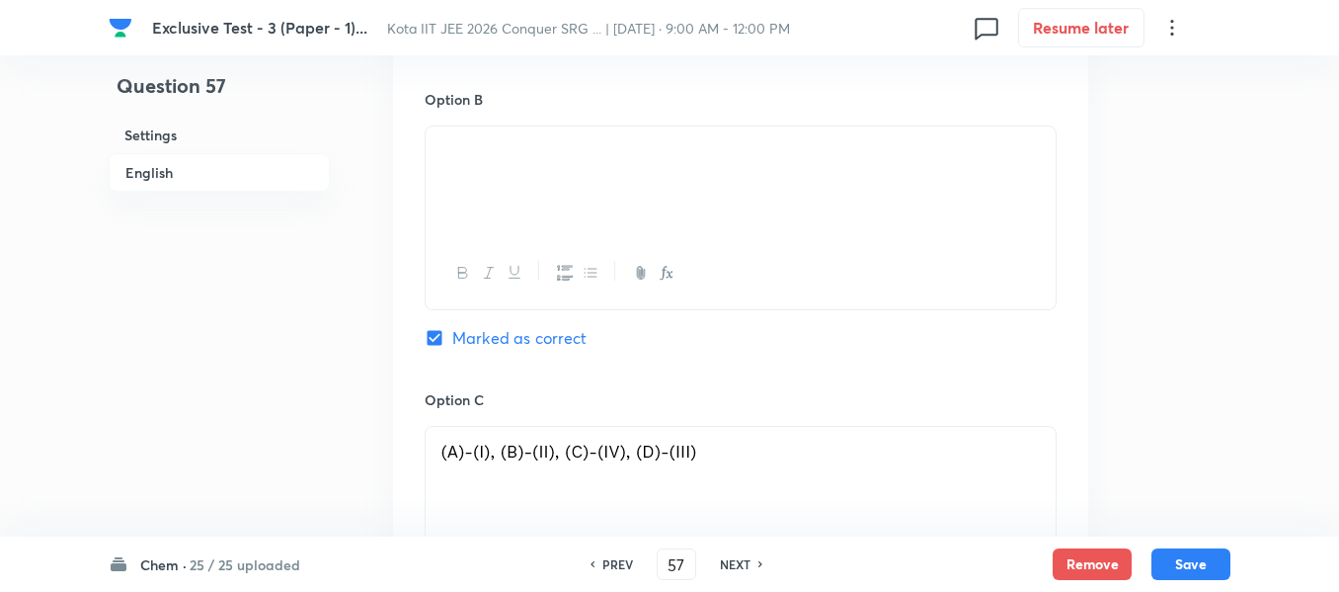
scroll to position [1482, 0]
click at [442, 152] on img at bounding box center [441, 152] width 1 height 1
click at [714, 136] on p at bounding box center [741, 147] width 601 height 23
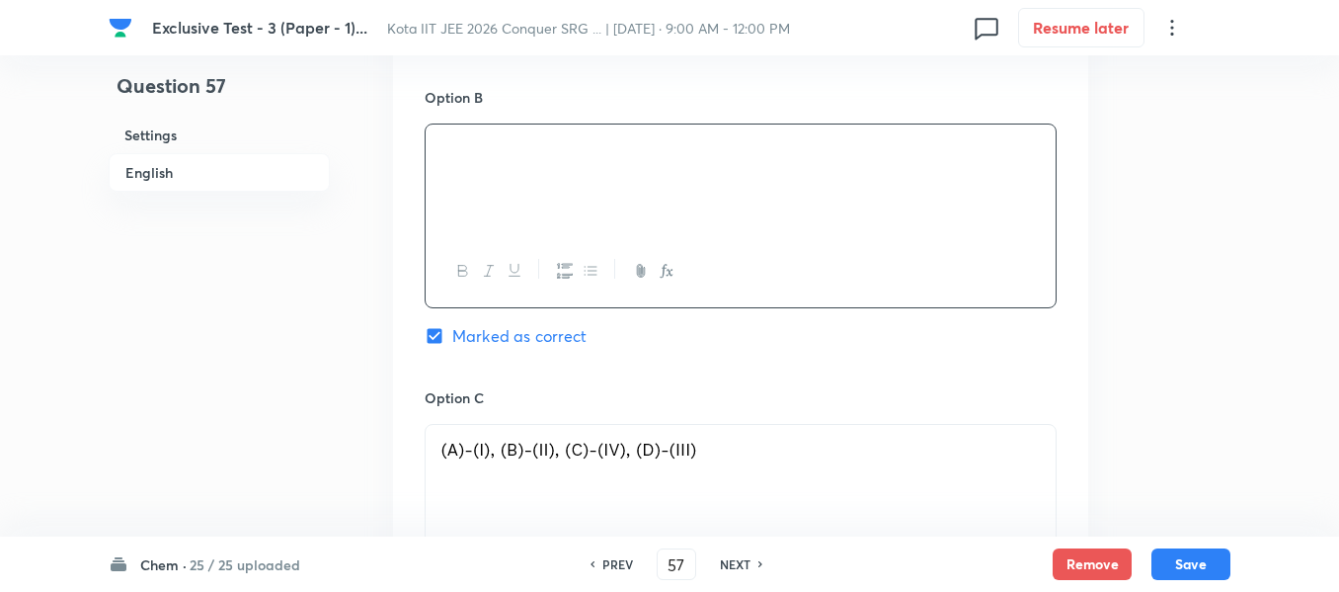
click at [747, 545] on div "Chem · 25 / 25 uploaded PREV 57 ​ NEXT Remove Save" at bounding box center [670, 563] width 1122 height 55
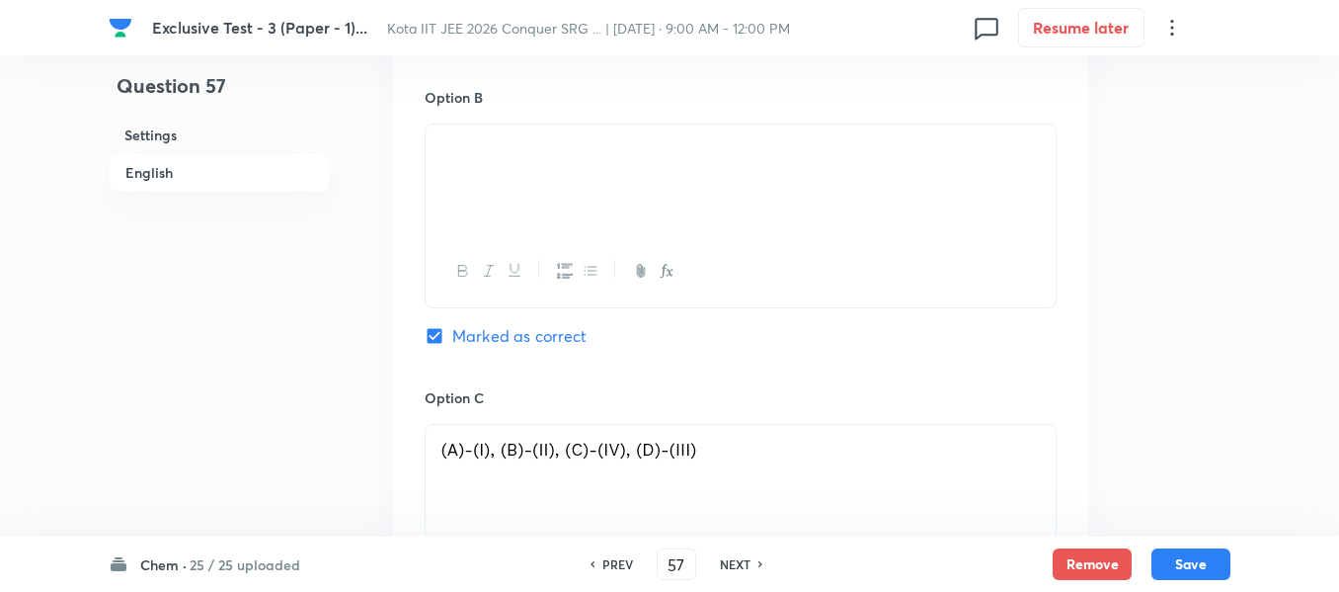
click at [742, 566] on h6 "NEXT" at bounding box center [735, 564] width 31 height 18
type input "58"
checkbox input "false"
checkbox input "true"
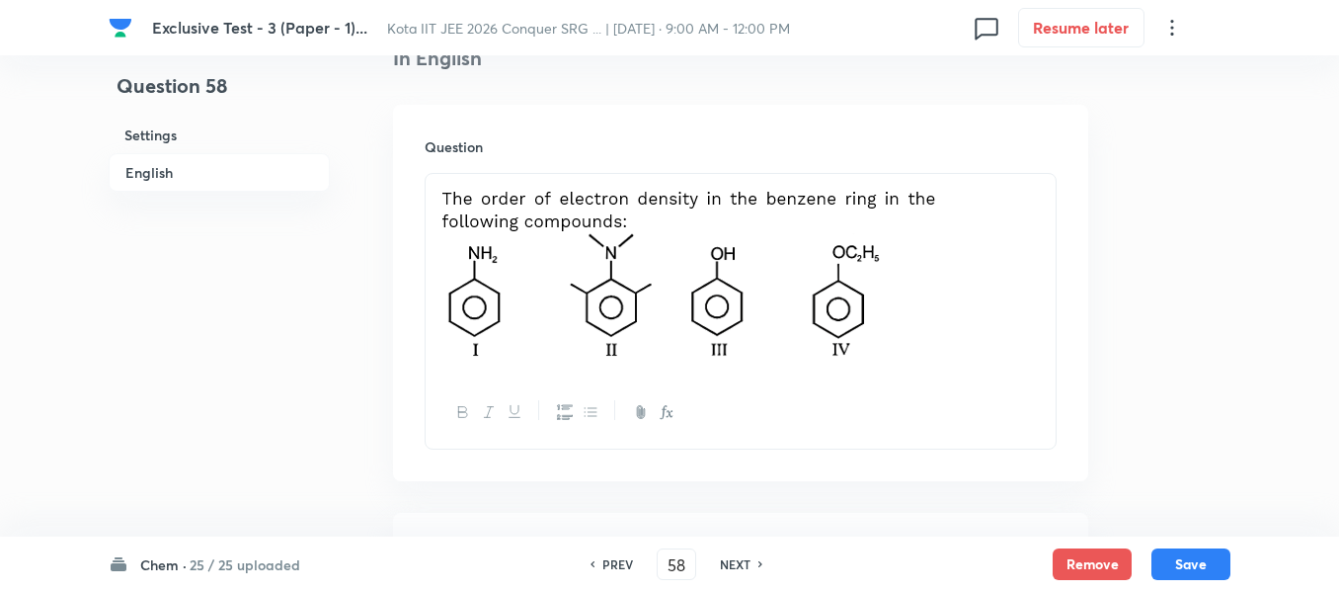
scroll to position [494, 0]
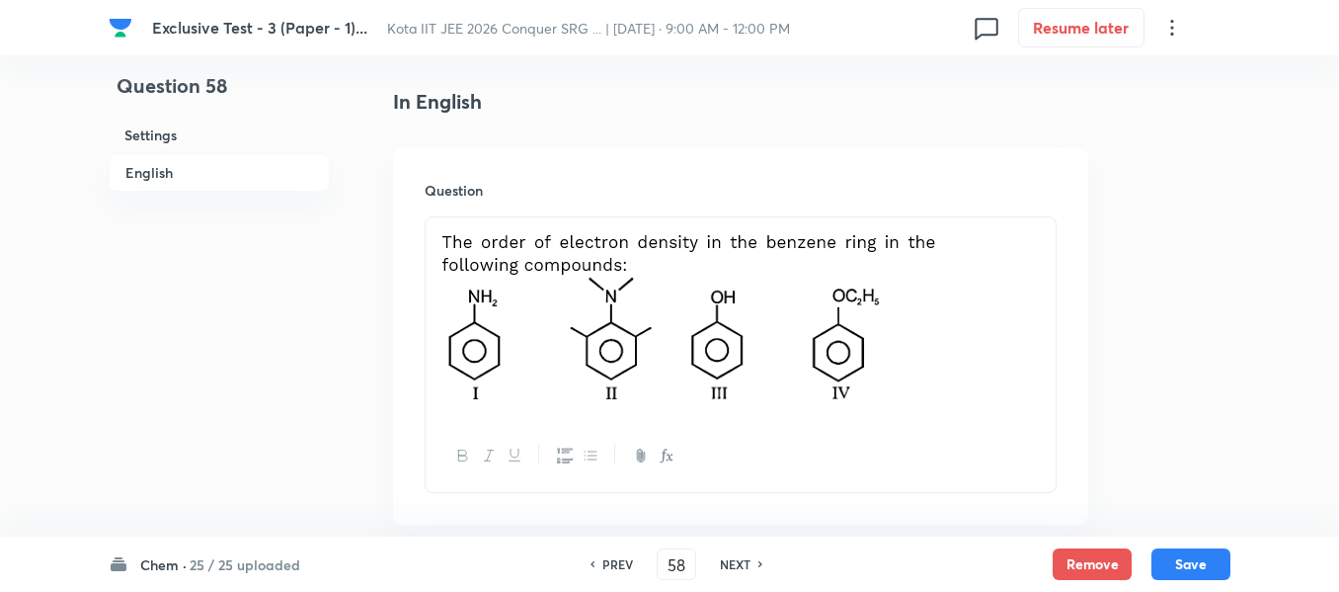
drag, startPoint x: 933, startPoint y: 332, endPoint x: 493, endPoint y: 323, distance: 440.6
click at [493, 323] on img at bounding box center [692, 315] width 503 height 173
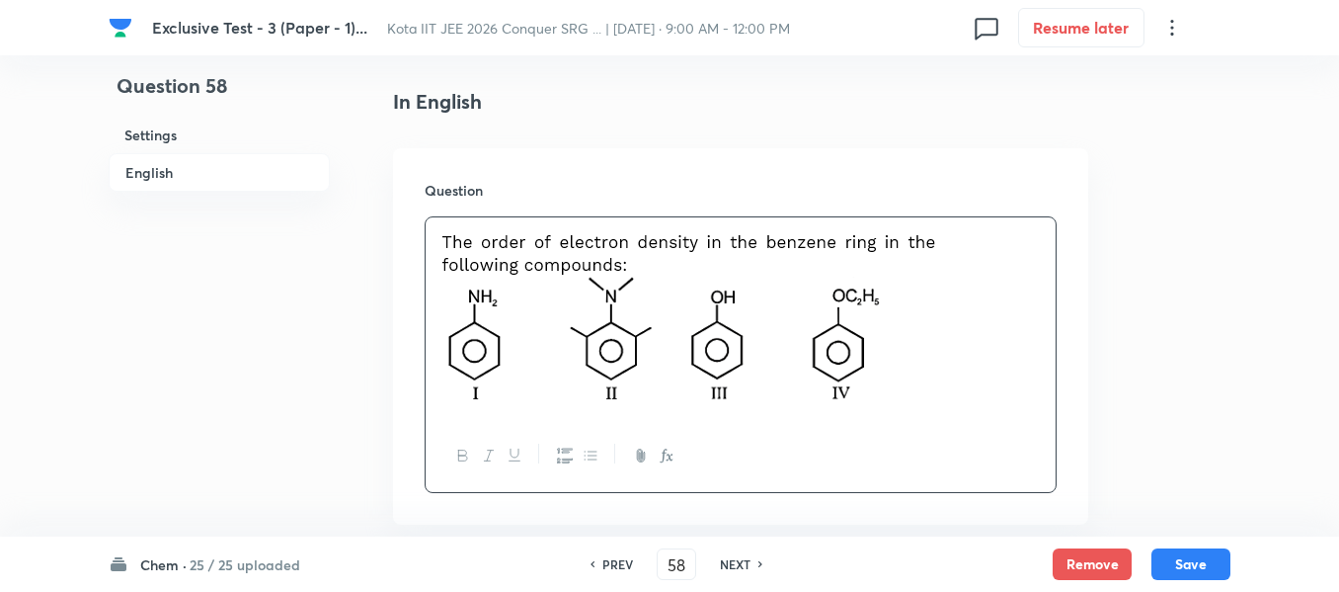
click at [493, 323] on img at bounding box center [692, 315] width 503 height 173
click at [924, 292] on img at bounding box center [692, 315] width 503 height 173
click at [952, 285] on p at bounding box center [741, 318] width 601 height 179
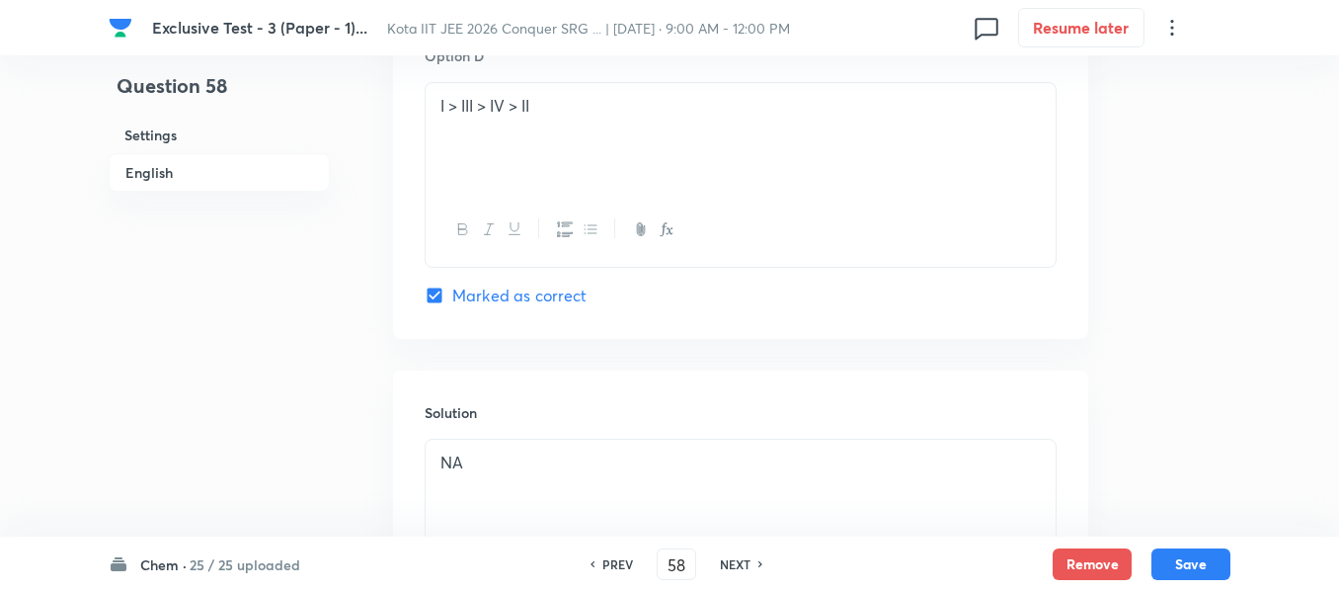
scroll to position [1976, 0]
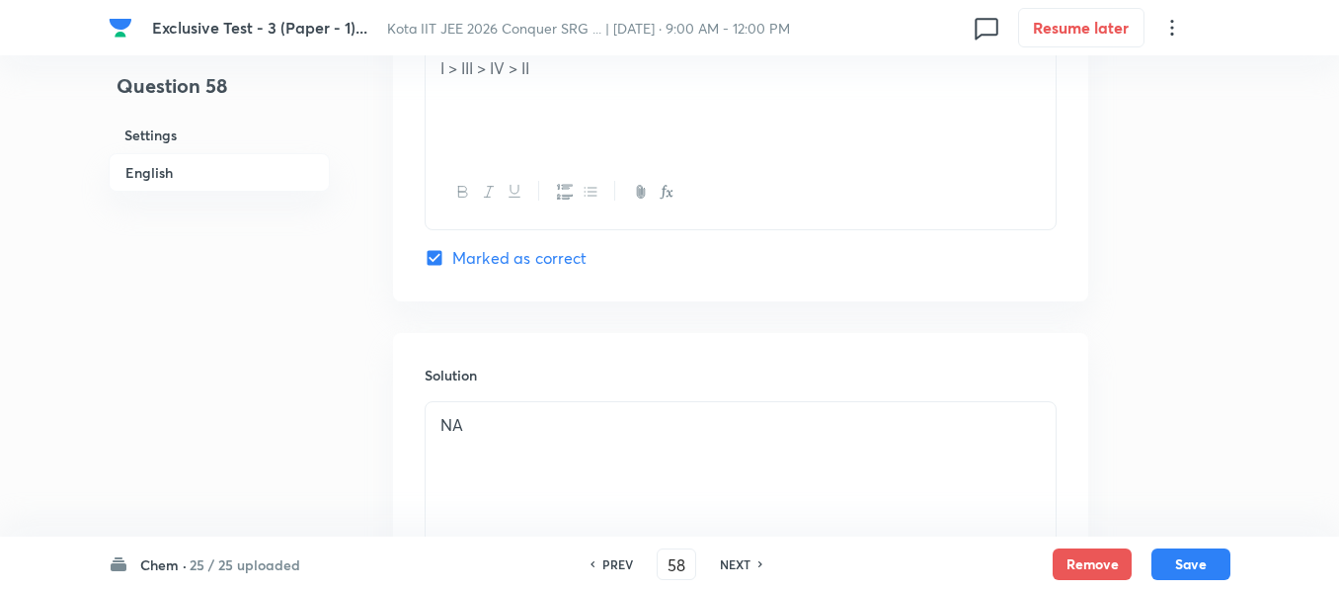
click at [744, 559] on h6 "NEXT" at bounding box center [735, 564] width 31 height 18
type input "59"
checkbox input "false"
checkbox input "true"
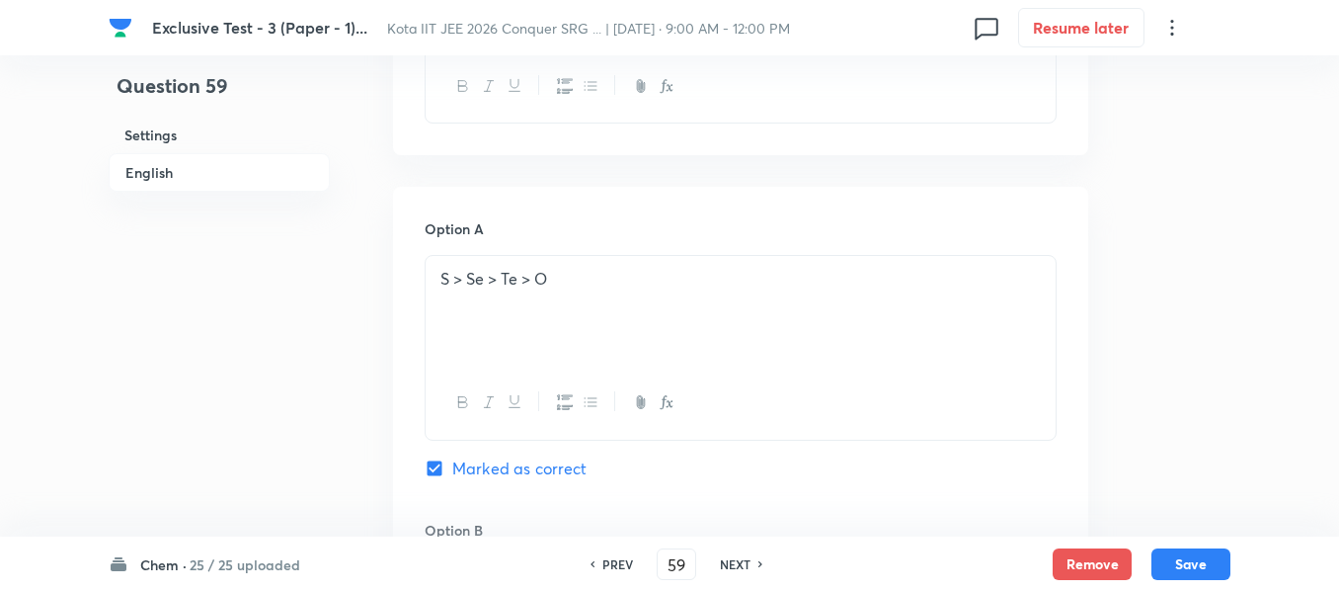
scroll to position [790, 0]
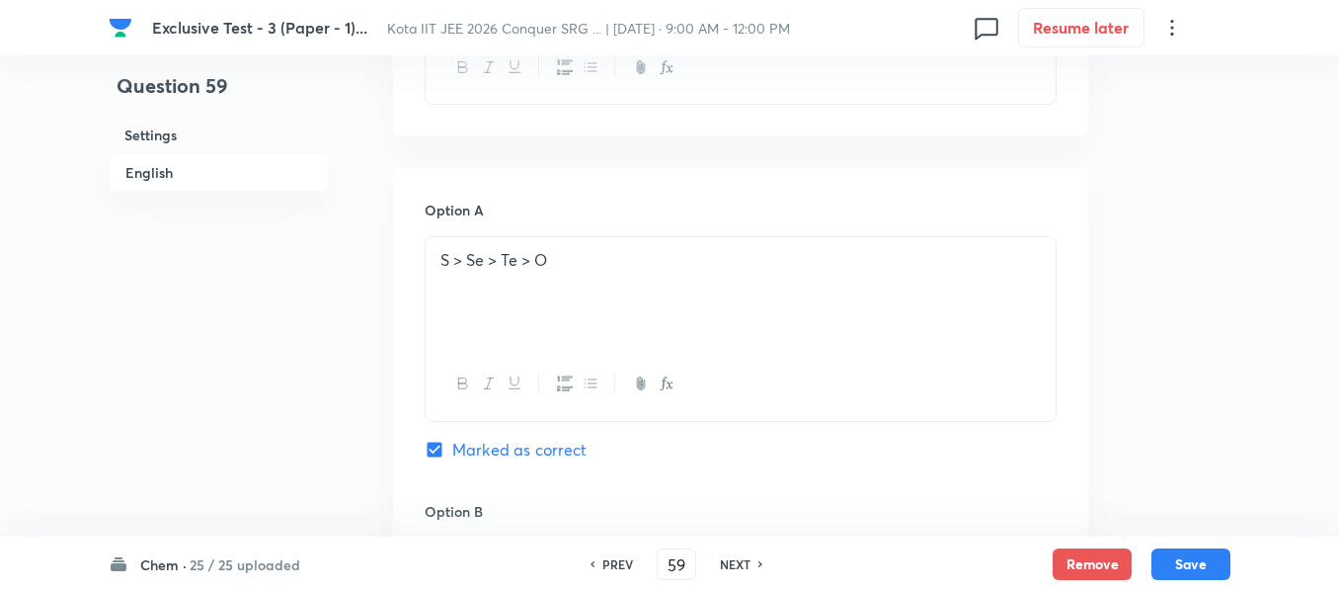
click at [751, 562] on div "NEXT" at bounding box center [738, 564] width 52 height 18
type input "60"
checkbox input "false"
checkbox input "true"
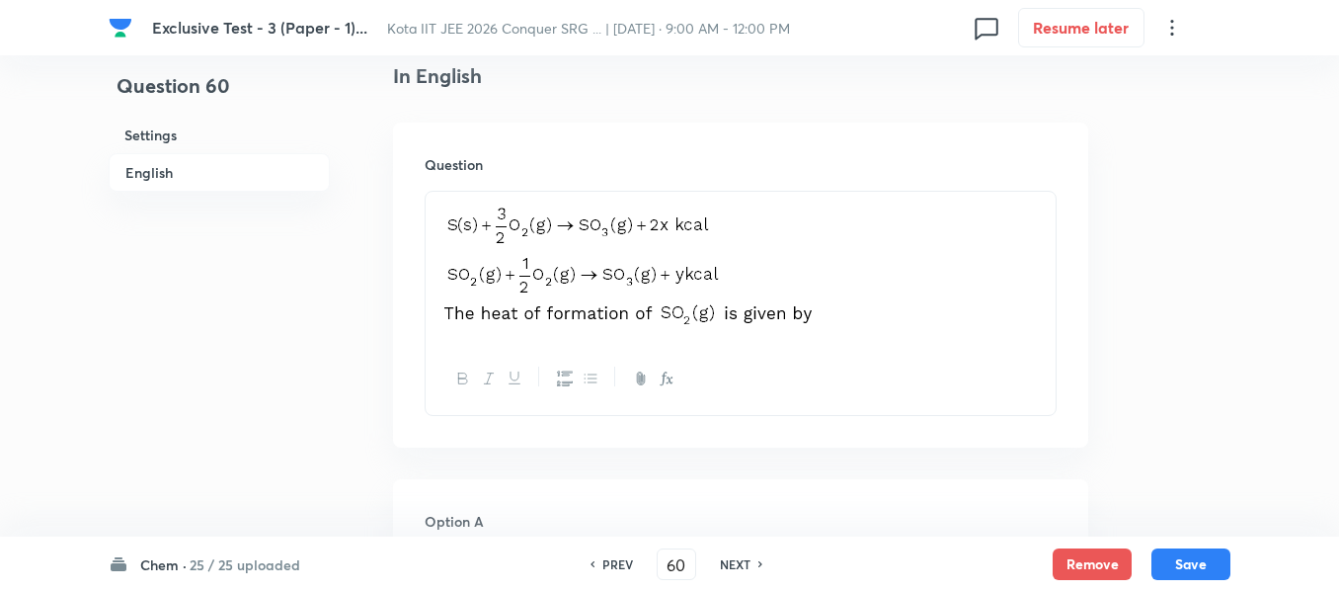
scroll to position [593, 0]
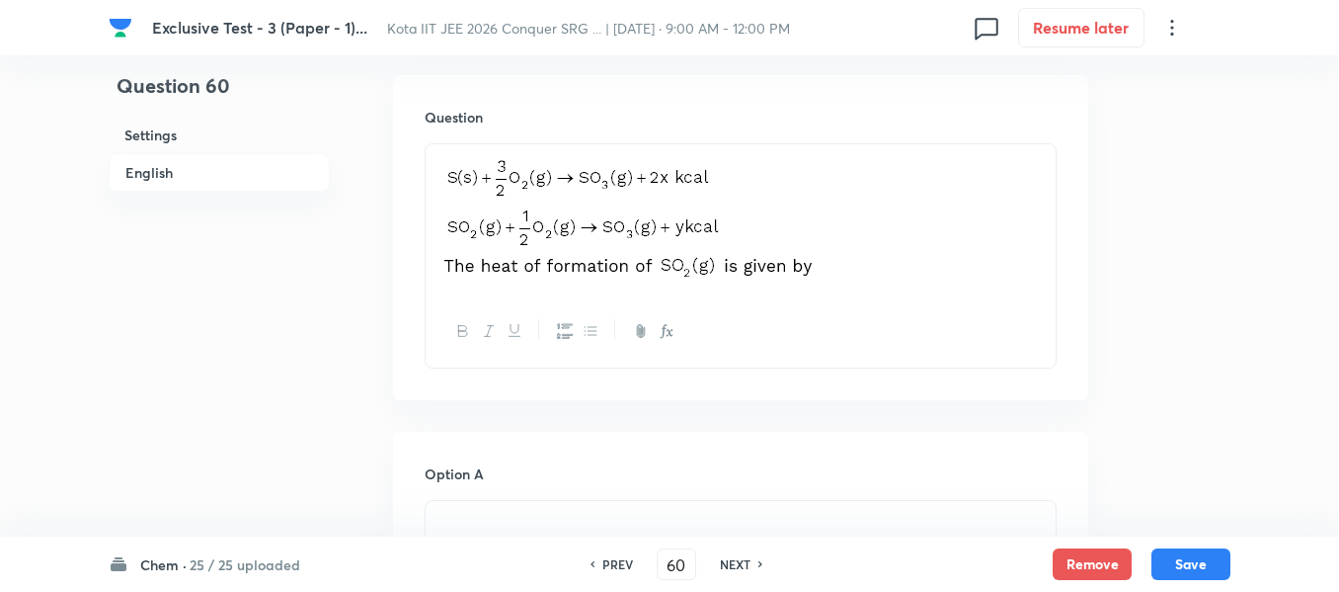
drag, startPoint x: 861, startPoint y: 269, endPoint x: 480, endPoint y: 264, distance: 381.3
click at [480, 264] on p at bounding box center [741, 219] width 601 height 127
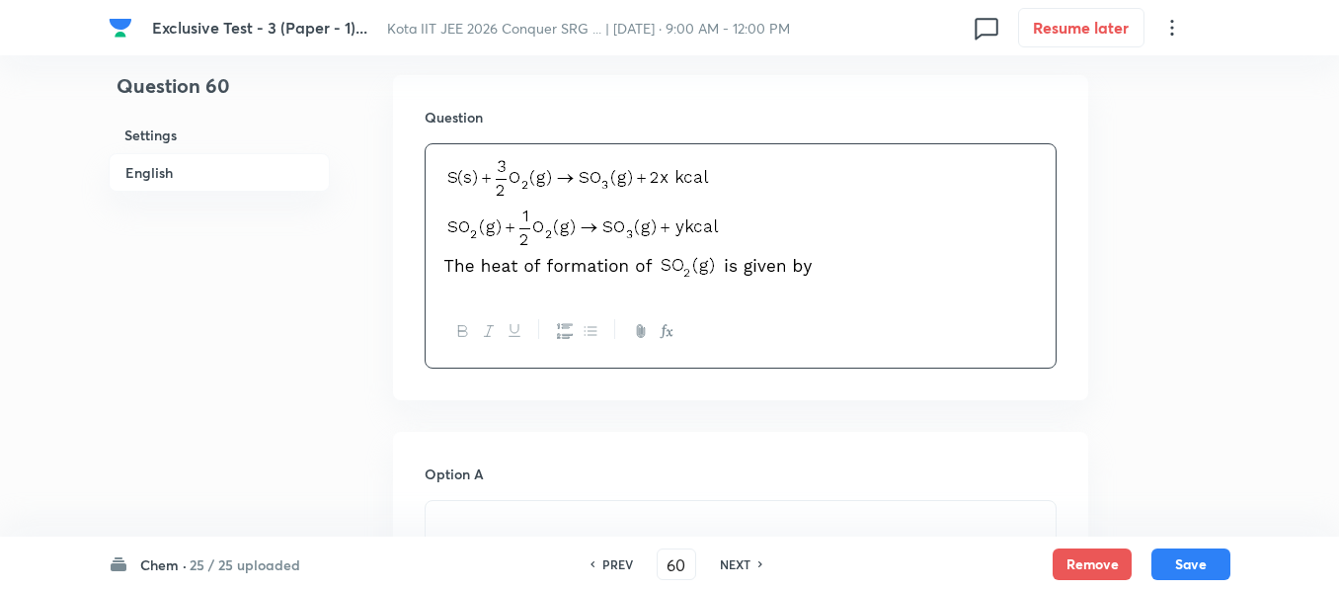
click at [906, 232] on p at bounding box center [741, 219] width 601 height 127
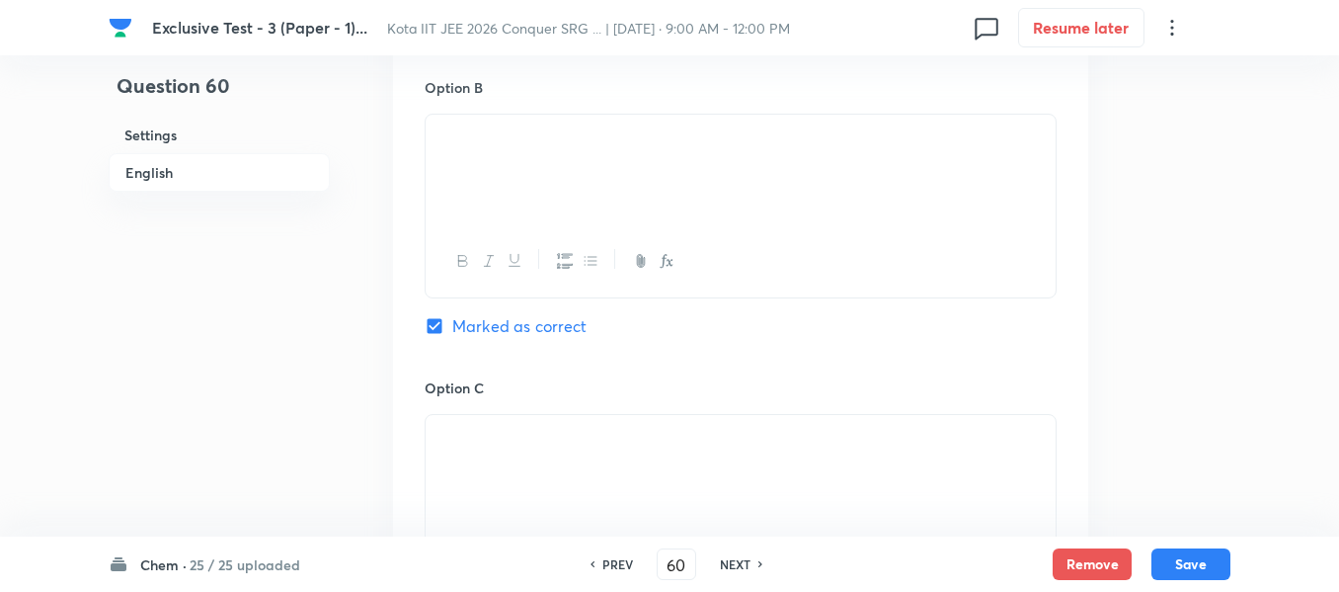
scroll to position [1284, 0]
drag, startPoint x: 480, startPoint y: 153, endPoint x: 470, endPoint y: 139, distance: 17.0
click at [473, 147] on div at bounding box center [741, 166] width 630 height 111
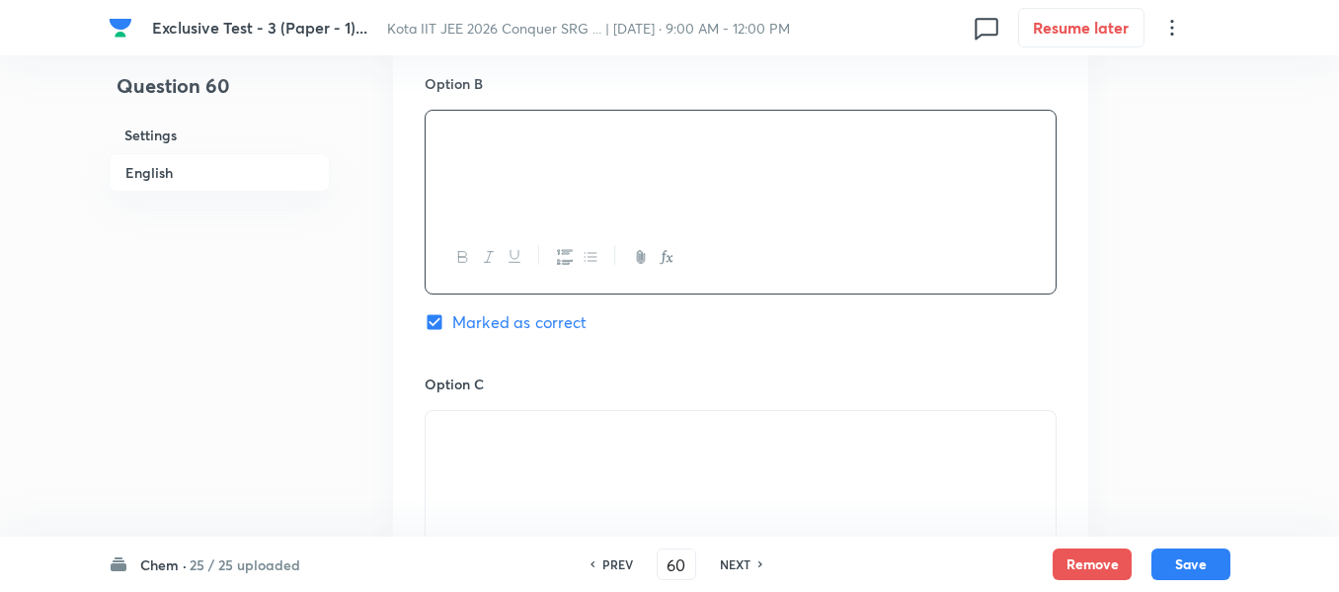
click at [545, 133] on p at bounding box center [741, 133] width 601 height 23
drag, startPoint x: 468, startPoint y: 127, endPoint x: 377, endPoint y: 123, distance: 91.0
click at [377, 123] on div "Question 60 Settings English Settings Type Single choice correct 4 options + 4 …" at bounding box center [670, 149] width 1122 height 2676
click at [664, 136] on p at bounding box center [741, 133] width 601 height 23
click at [750, 560] on h6 "NEXT" at bounding box center [735, 564] width 31 height 18
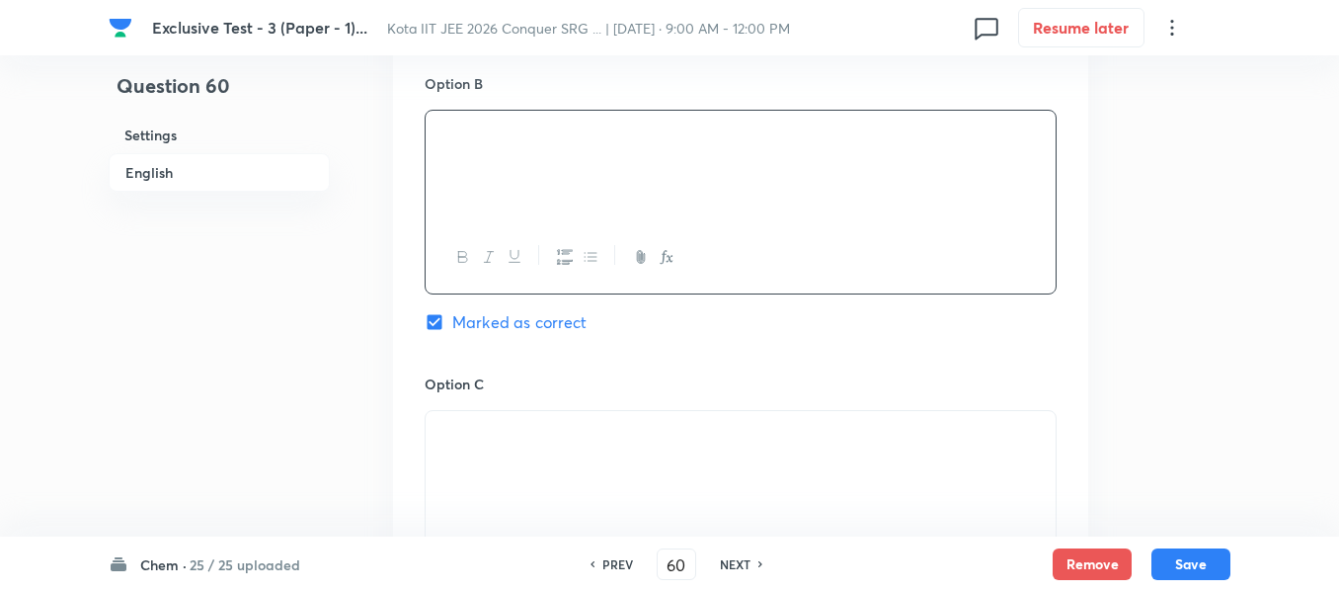
type input "61"
checkbox input "false"
checkbox input "true"
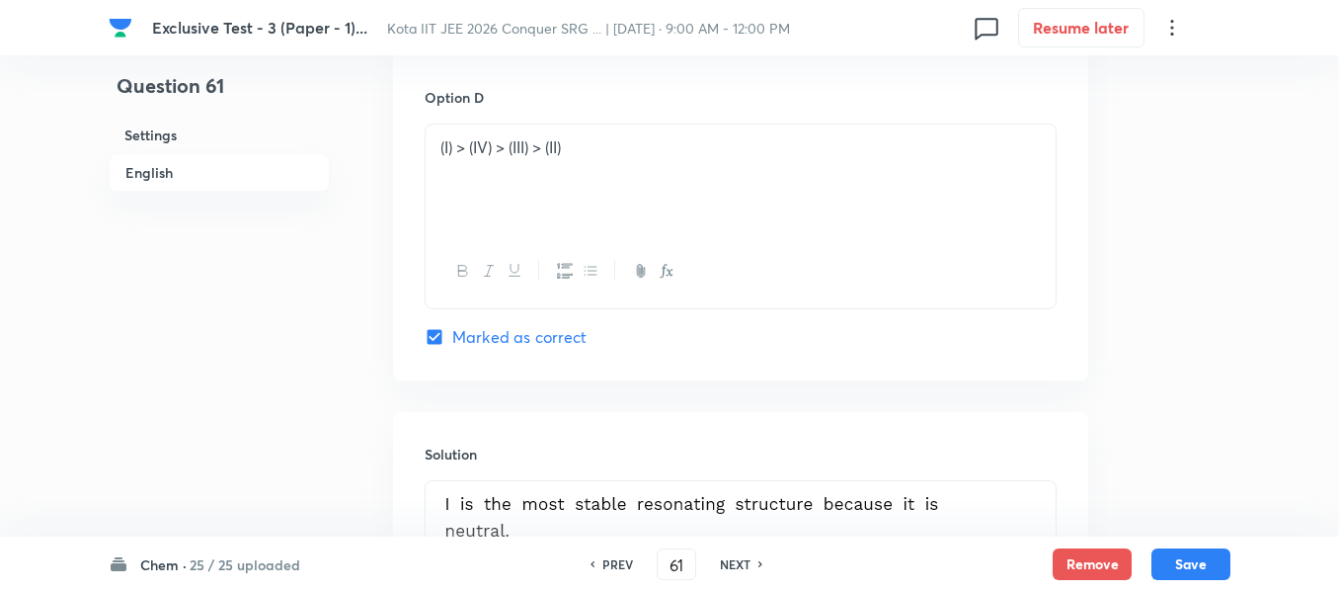
scroll to position [1877, 0]
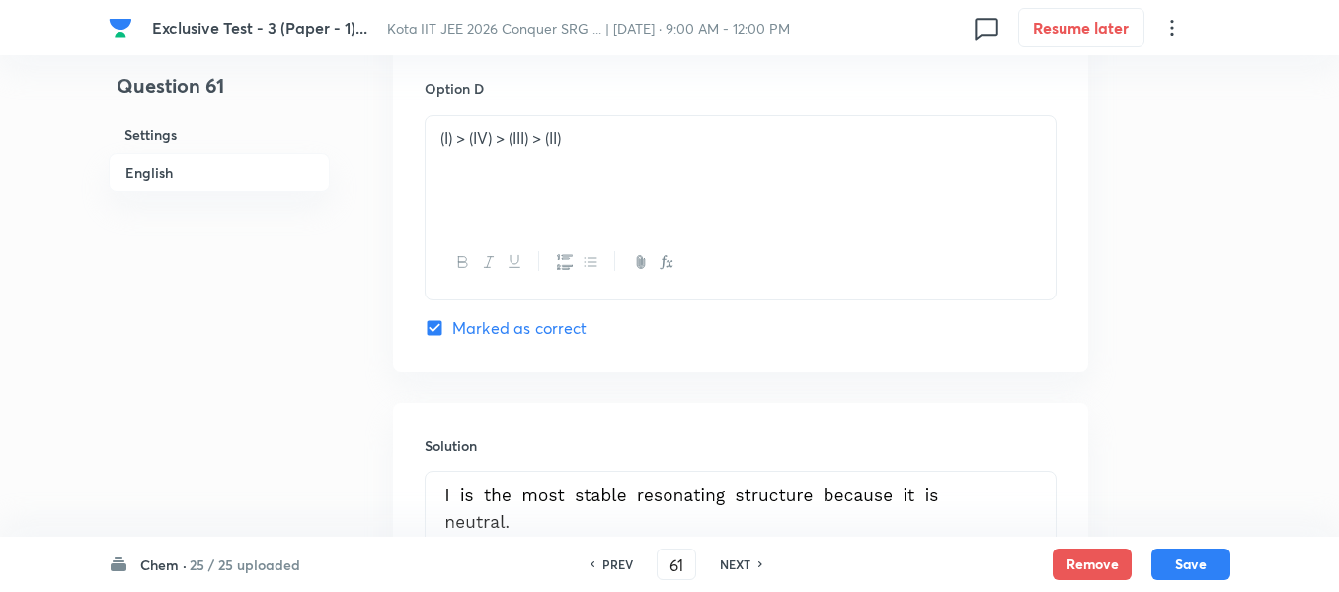
click at [762, 569] on div "NEXT" at bounding box center [738, 564] width 52 height 18
type input "62"
checkbox input "false"
checkbox input "true"
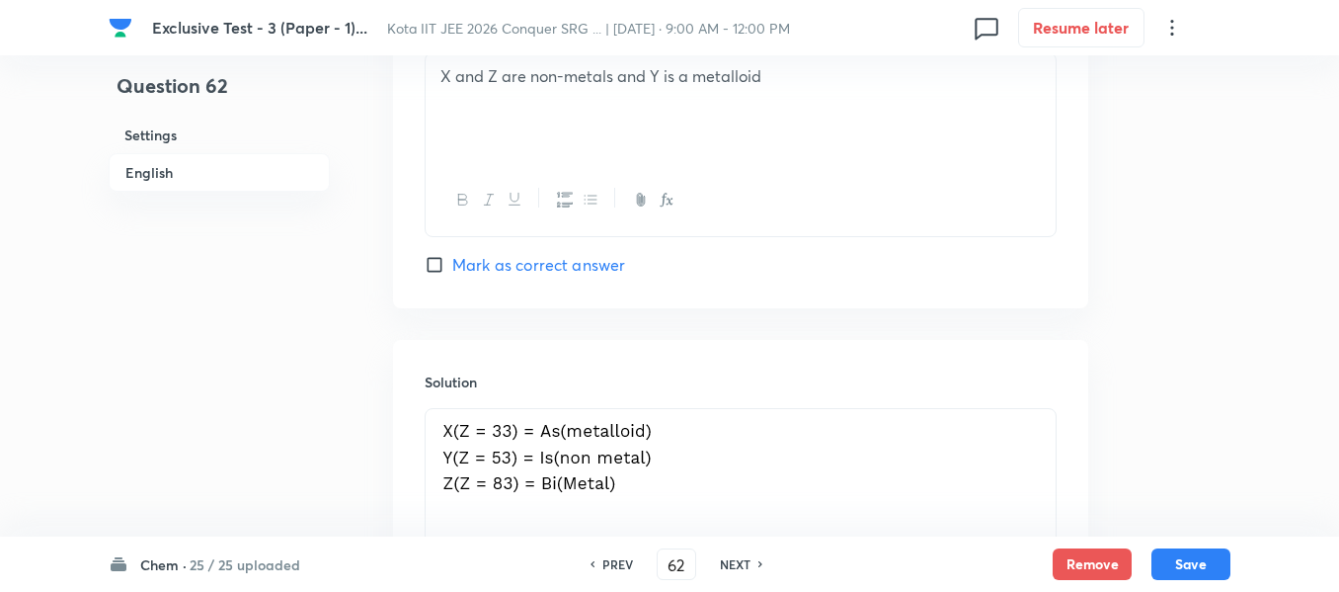
click at [747, 563] on h6 "NEXT" at bounding box center [735, 564] width 31 height 18
type input "63"
checkbox input "false"
checkbox input "true"
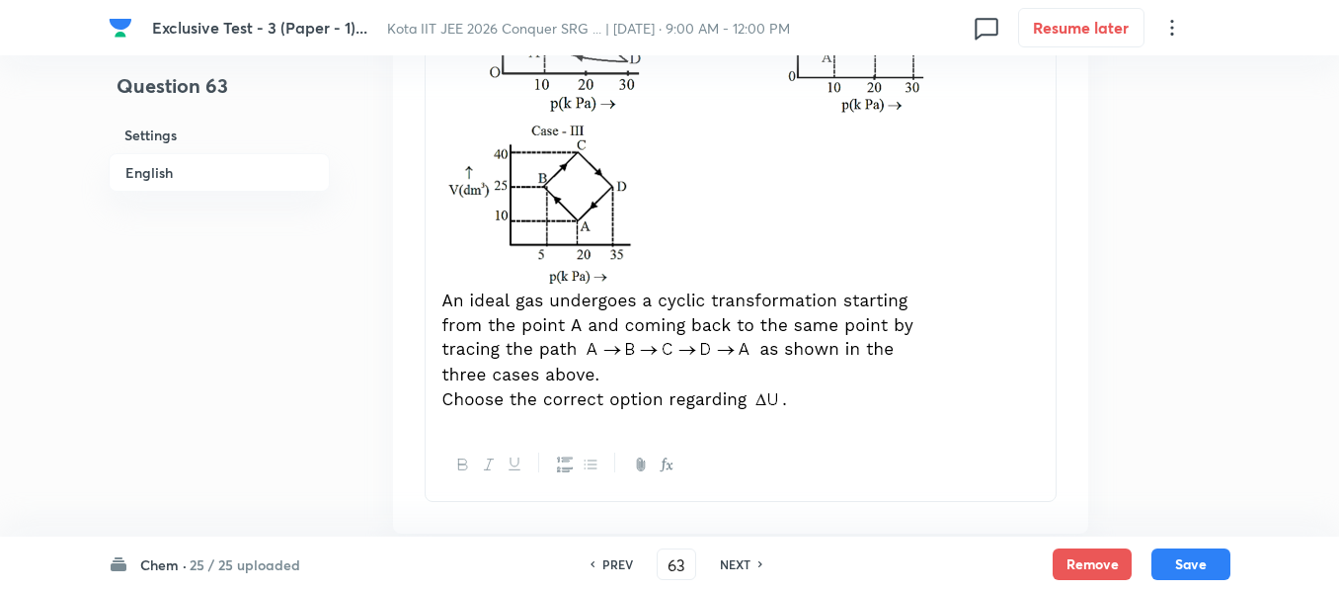
scroll to position [593, 0]
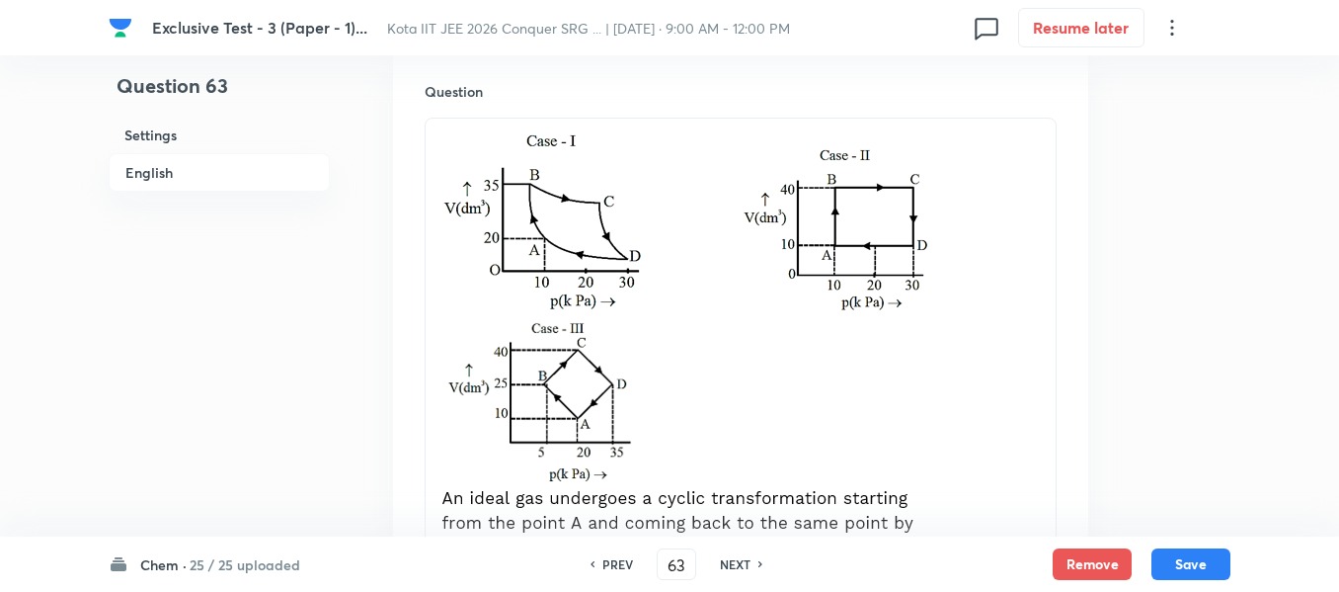
click at [671, 246] on img at bounding box center [688, 369] width 495 height 478
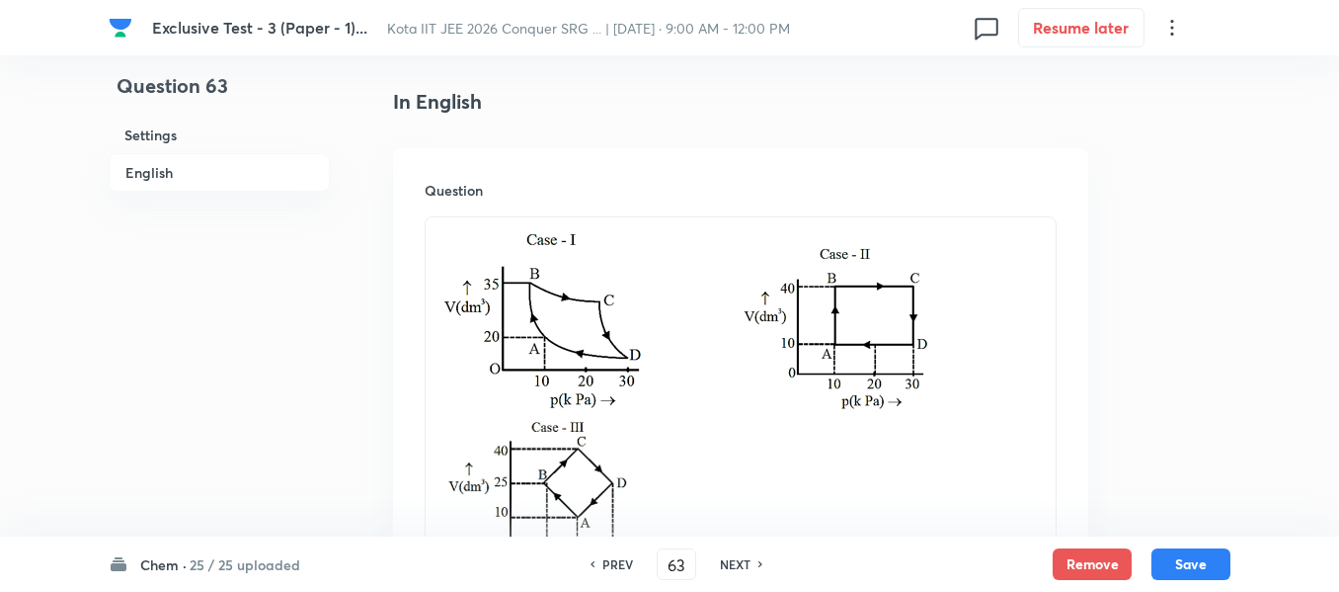
click at [789, 245] on img at bounding box center [688, 468] width 495 height 478
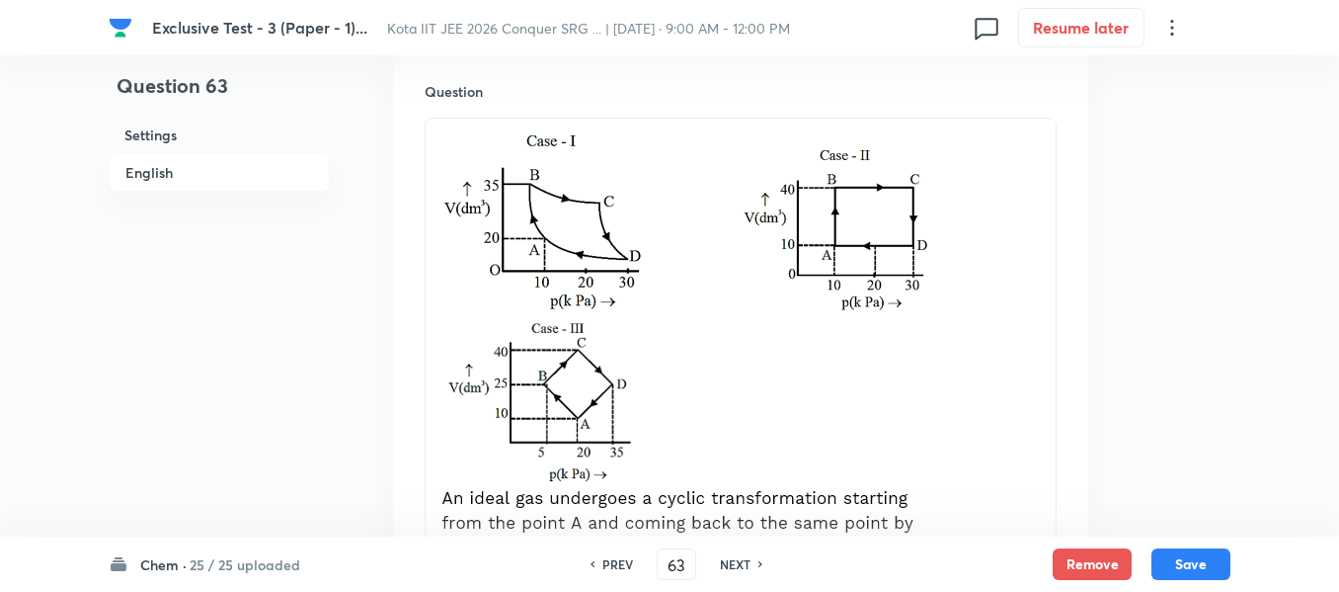
drag, startPoint x: 940, startPoint y: 262, endPoint x: 455, endPoint y: 263, distance: 485.0
click at [455, 263] on p at bounding box center [741, 372] width 601 height 484
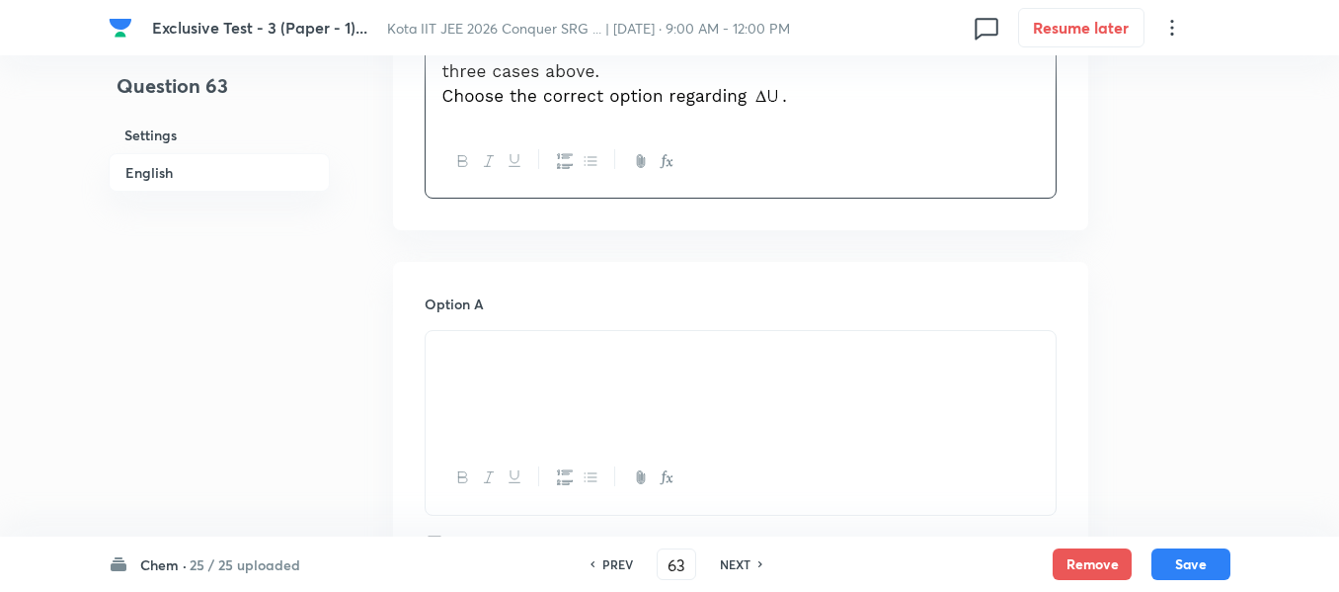
scroll to position [1383, 0]
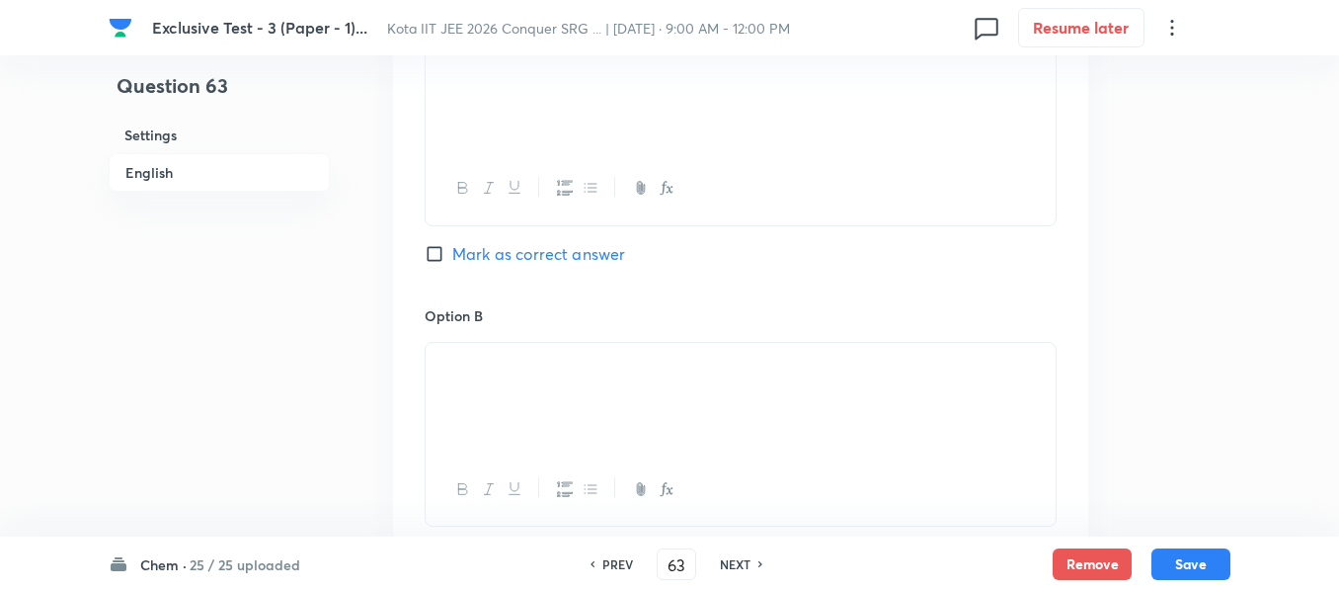
drag, startPoint x: 694, startPoint y: 397, endPoint x: 511, endPoint y: 385, distance: 184.1
click at [511, 385] on div at bounding box center [741, 398] width 630 height 111
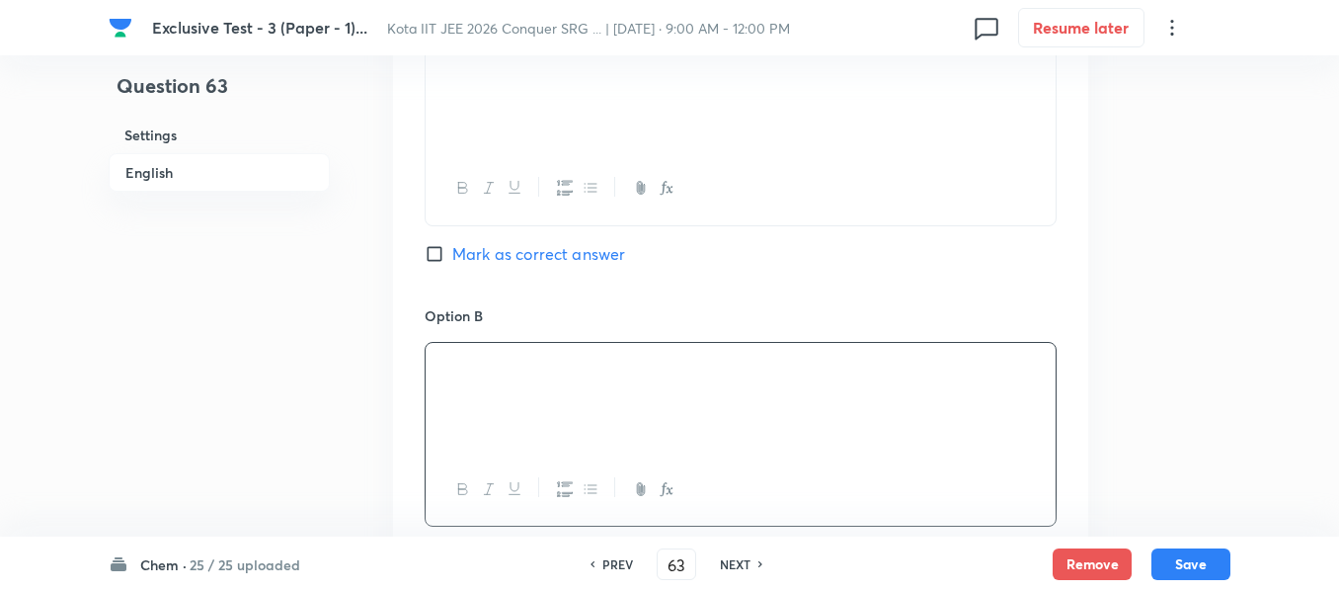
click at [442, 371] on img at bounding box center [441, 370] width 1 height 1
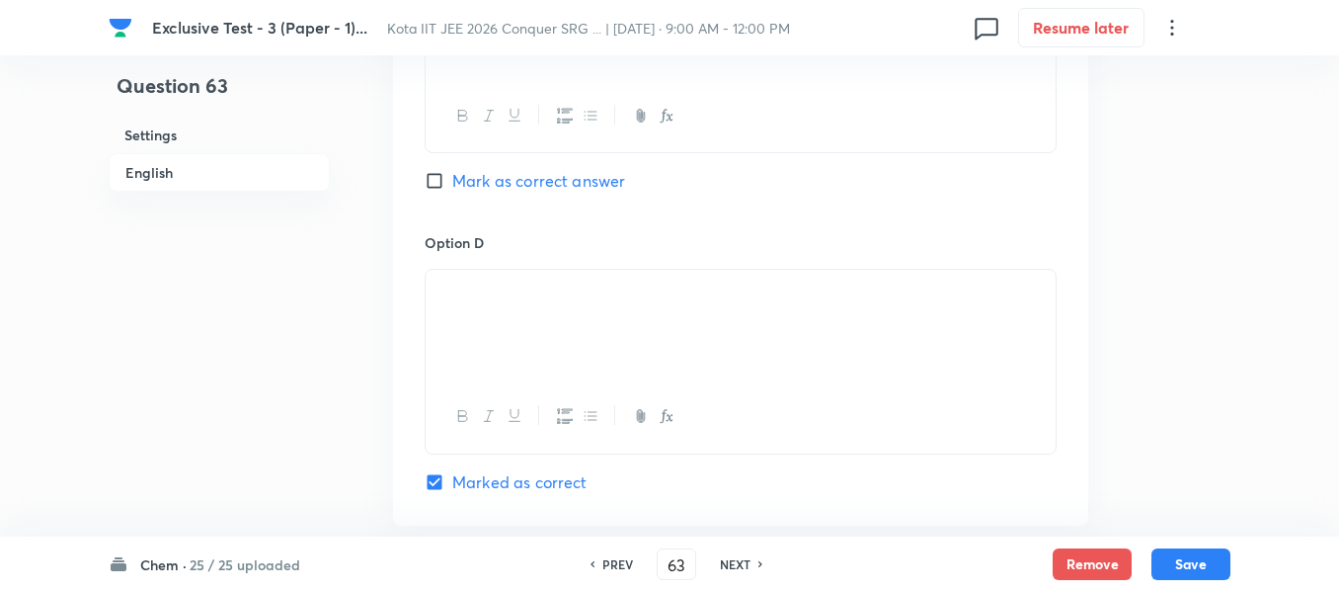
scroll to position [2074, 0]
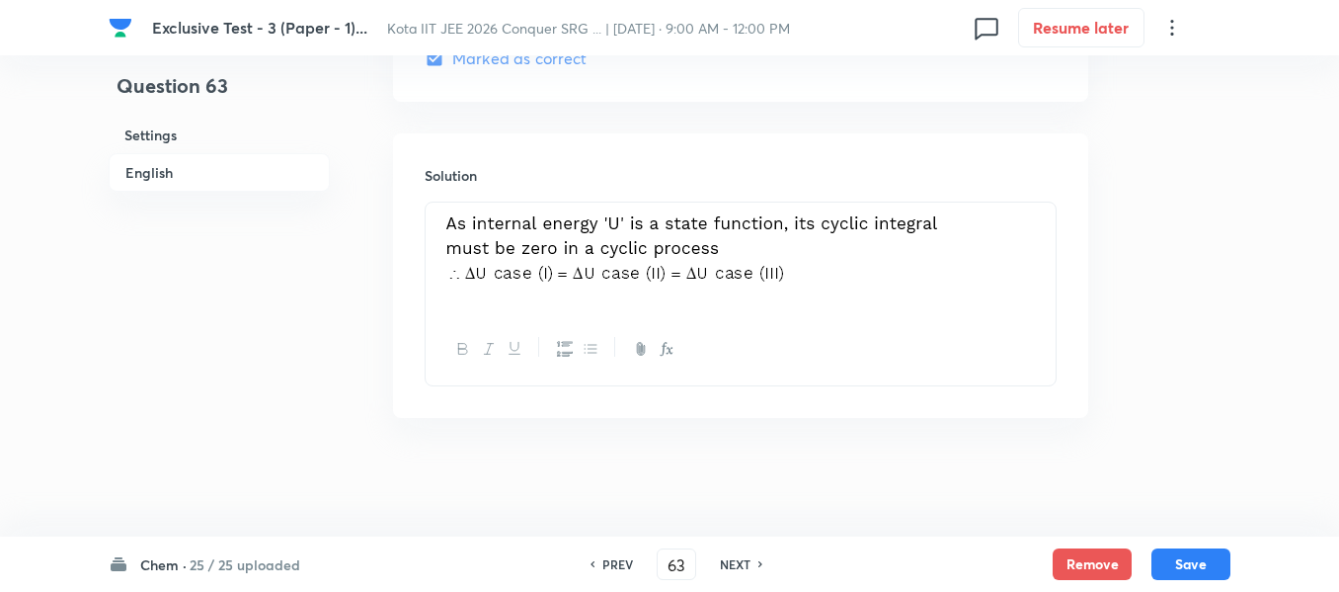
click at [732, 565] on h6 "NEXT" at bounding box center [735, 564] width 31 height 18
type input "64"
checkbox input "false"
checkbox input "true"
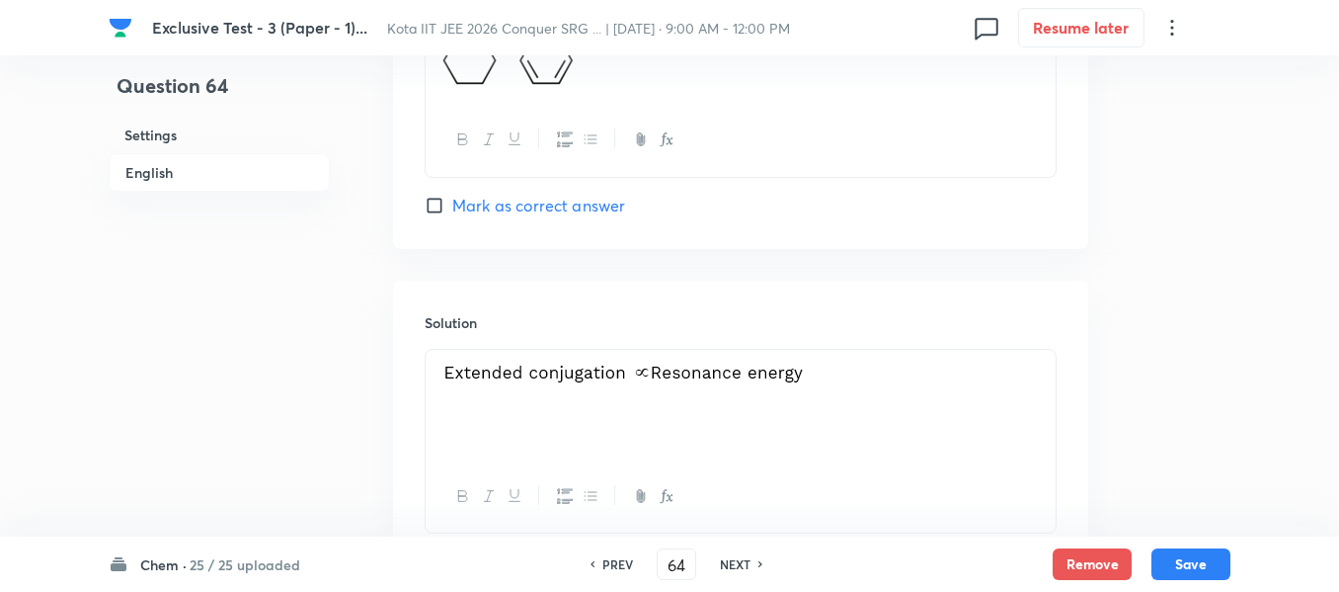
scroll to position [2147, 0]
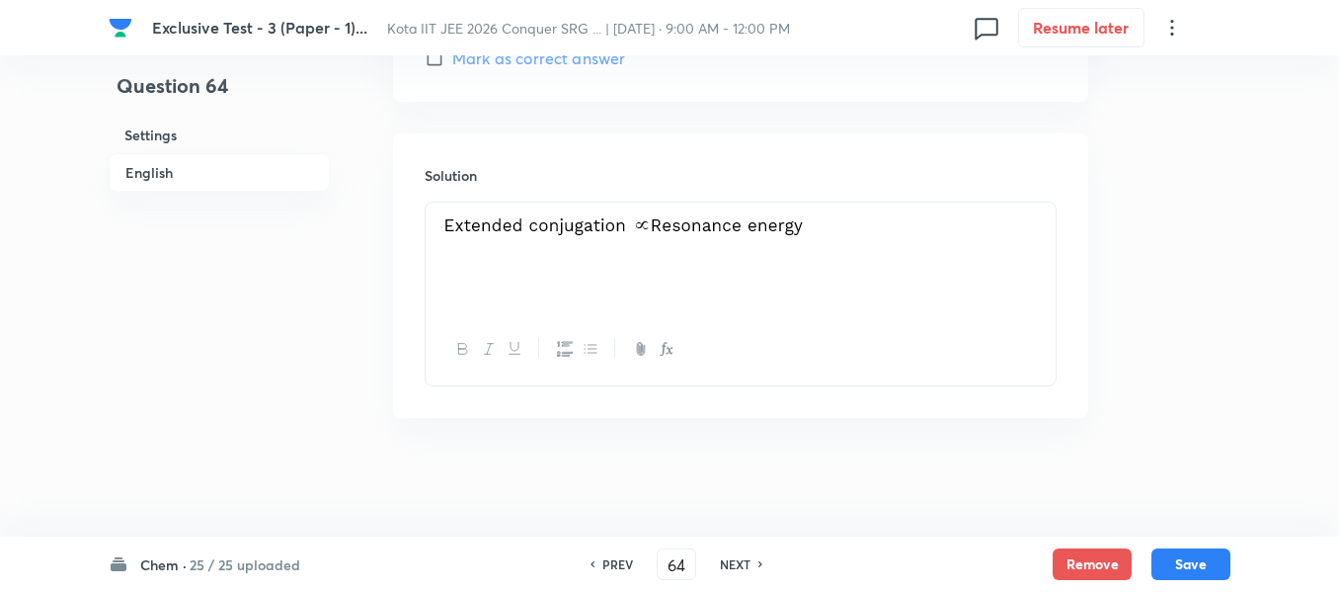
click at [735, 560] on h6 "NEXT" at bounding box center [735, 564] width 31 height 18
type input "65"
checkbox input "false"
checkbox input "true"
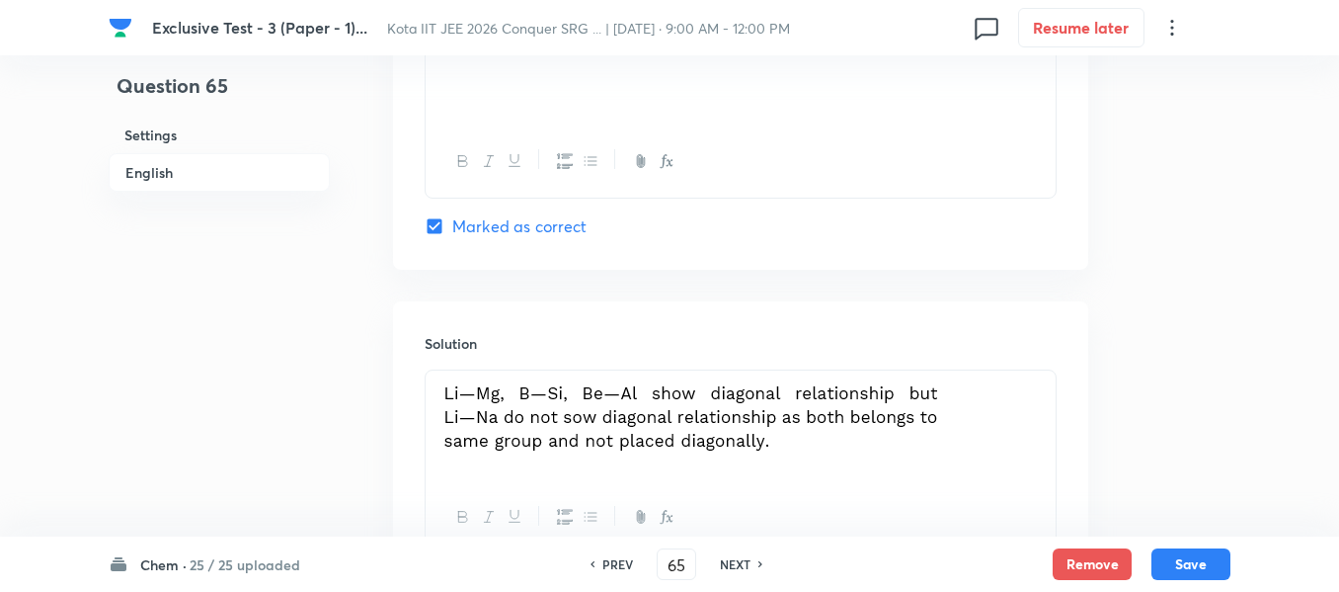
scroll to position [2083, 0]
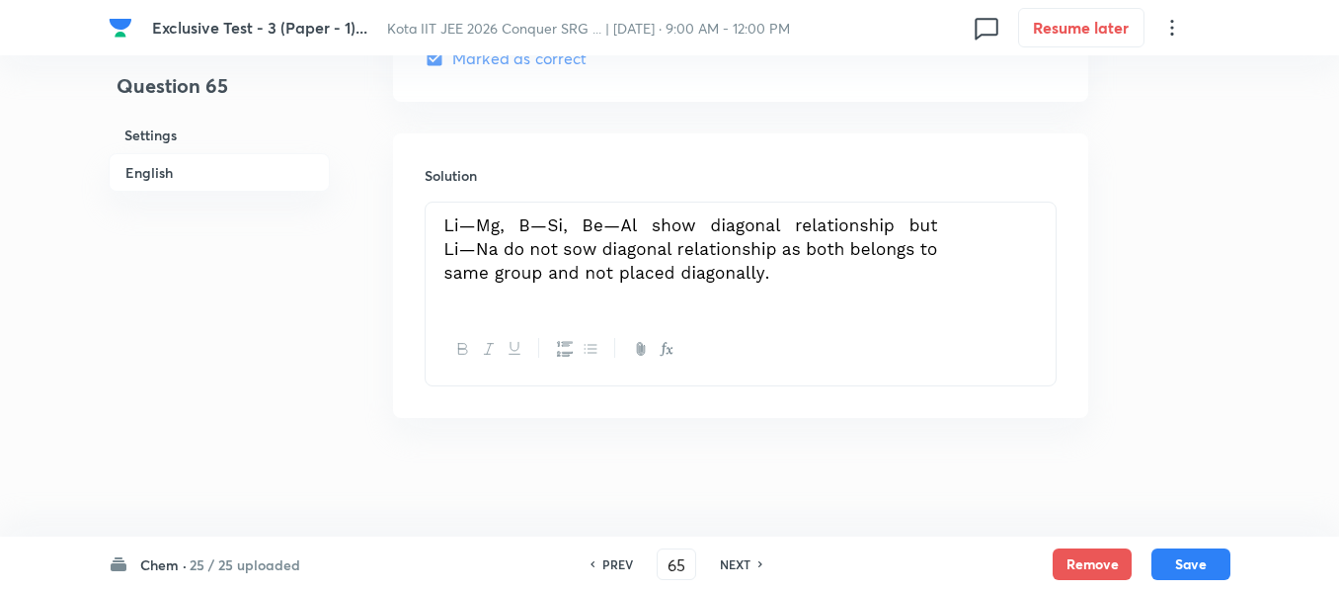
click at [722, 563] on h6 "NEXT" at bounding box center [735, 564] width 31 height 18
type input "66"
checkbox input "false"
checkbox input "true"
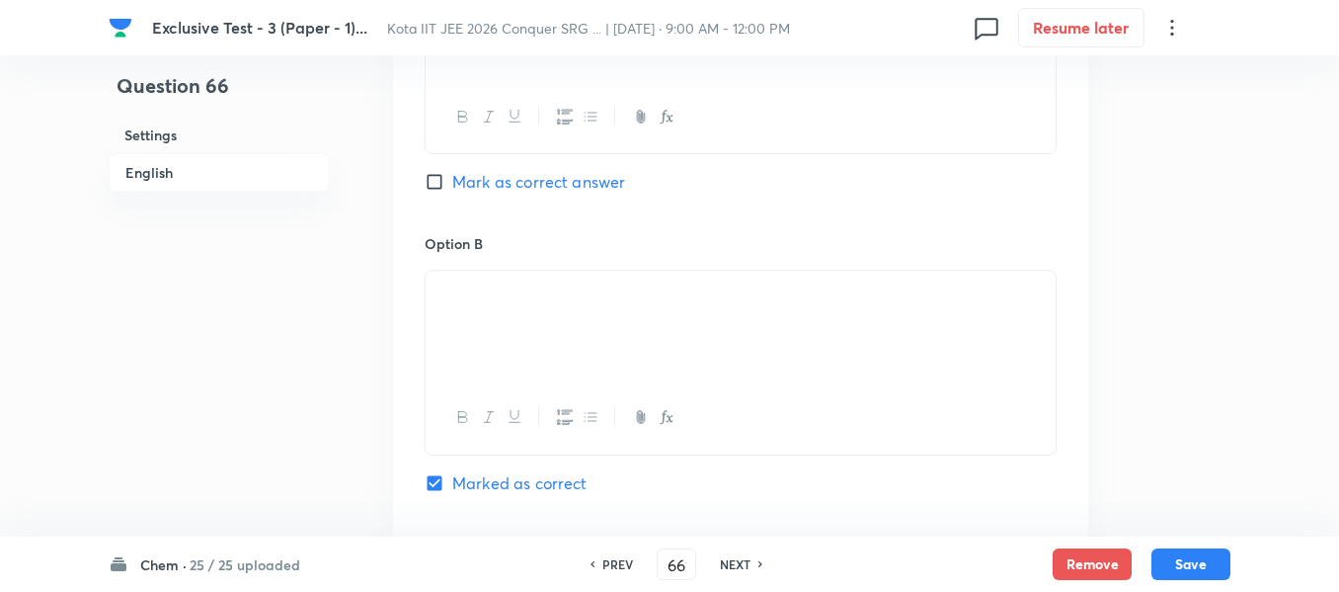
scroll to position [1293, 0]
drag, startPoint x: 473, startPoint y: 278, endPoint x: 408, endPoint y: 283, distance: 65.4
click at [408, 283] on div "Option A Mark as correct answer Option B Marked as correct Option C Mark as cor…" at bounding box center [740, 520] width 695 height 1227
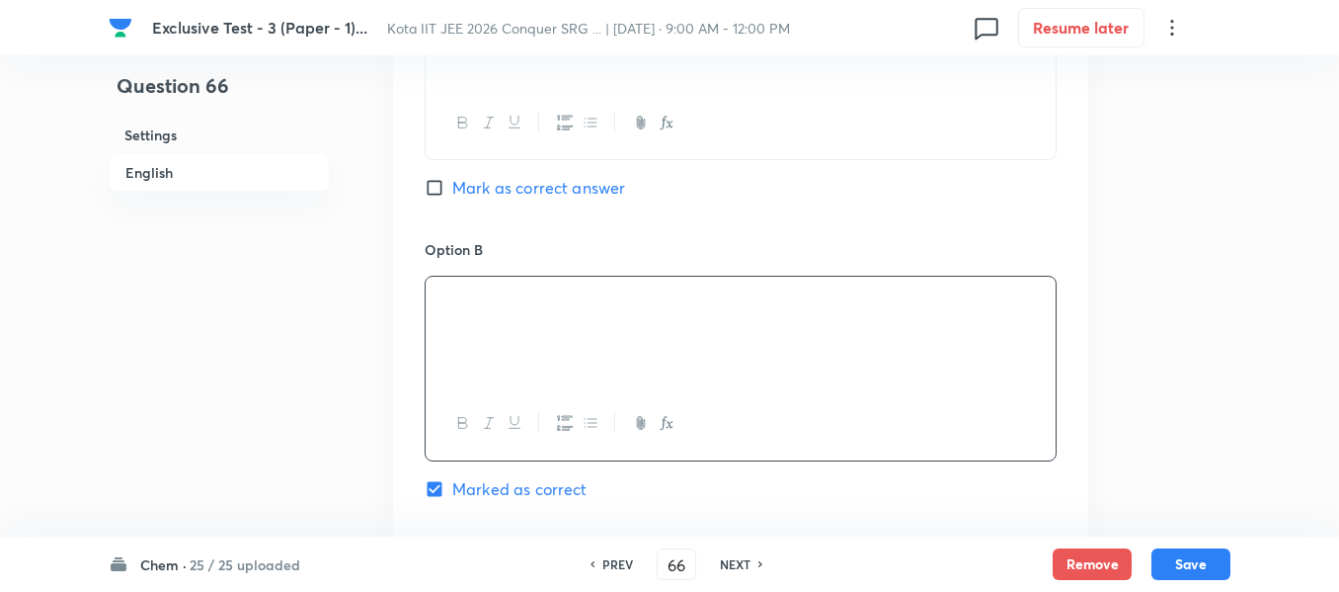
drag, startPoint x: 529, startPoint y: 295, endPoint x: 414, endPoint y: 294, distance: 115.6
click at [414, 294] on div "Option A Mark as correct answer Option B Marked as correct Option C Mark as cor…" at bounding box center [740, 520] width 695 height 1227
click at [729, 563] on h6 "NEXT" at bounding box center [735, 564] width 31 height 18
type input "67"
checkbox input "true"
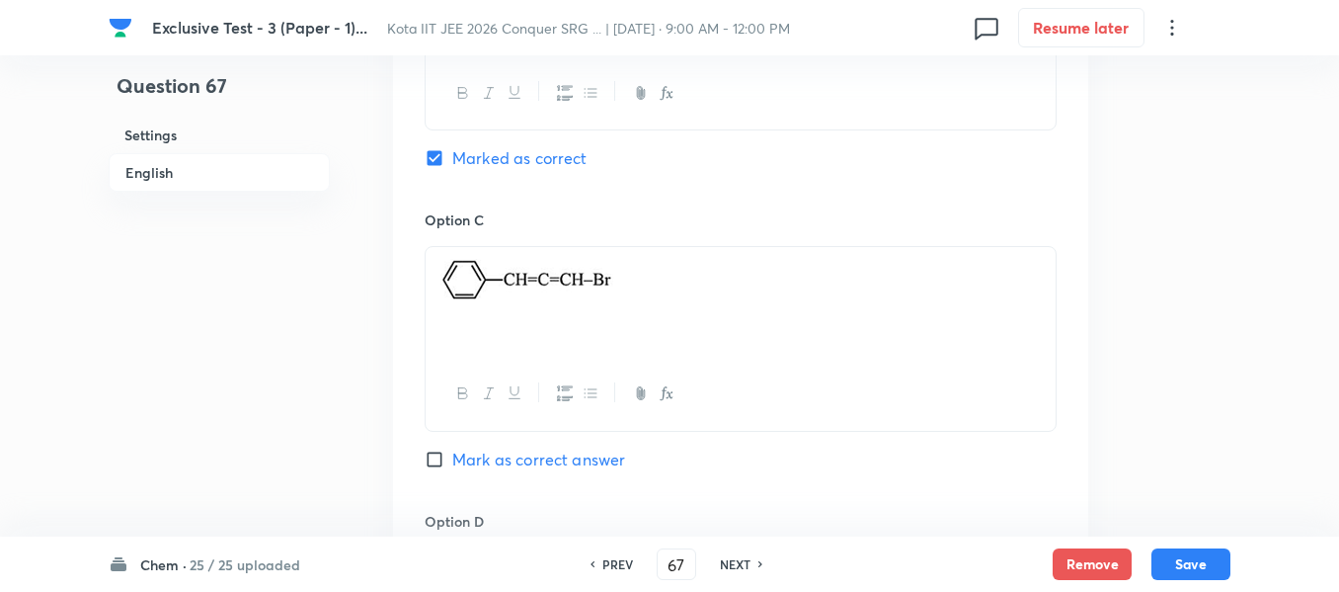
scroll to position [1392, 0]
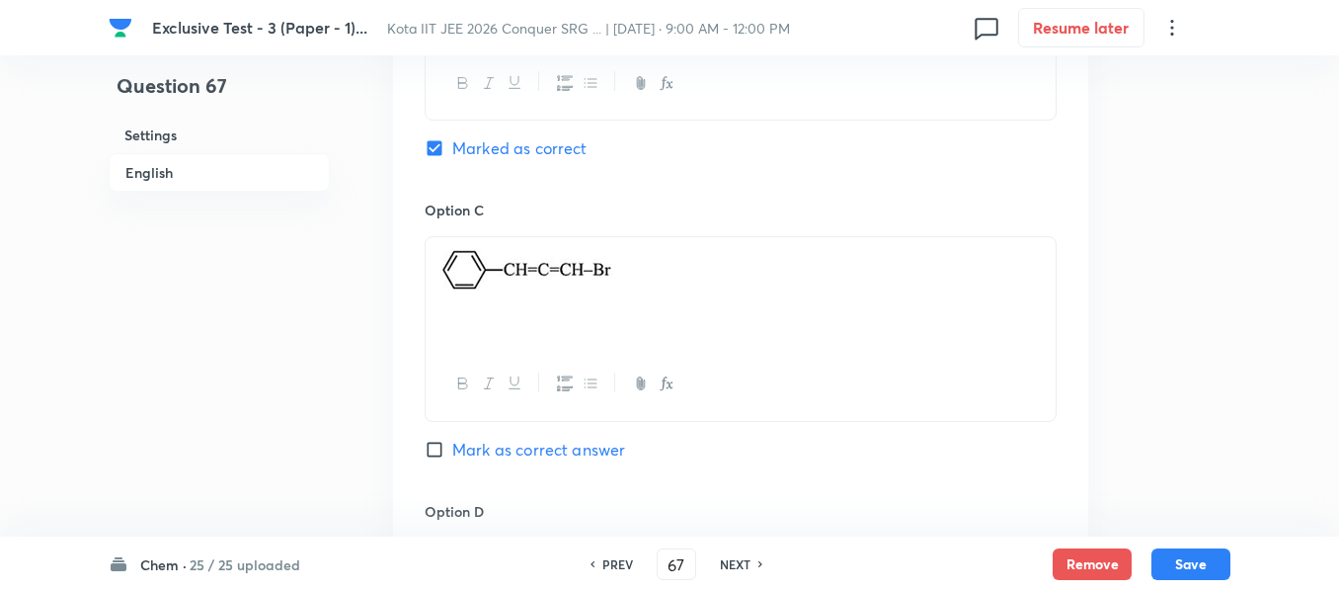
click at [723, 559] on h6 "NEXT" at bounding box center [735, 564] width 31 height 18
type input "68"
checkbox input "true"
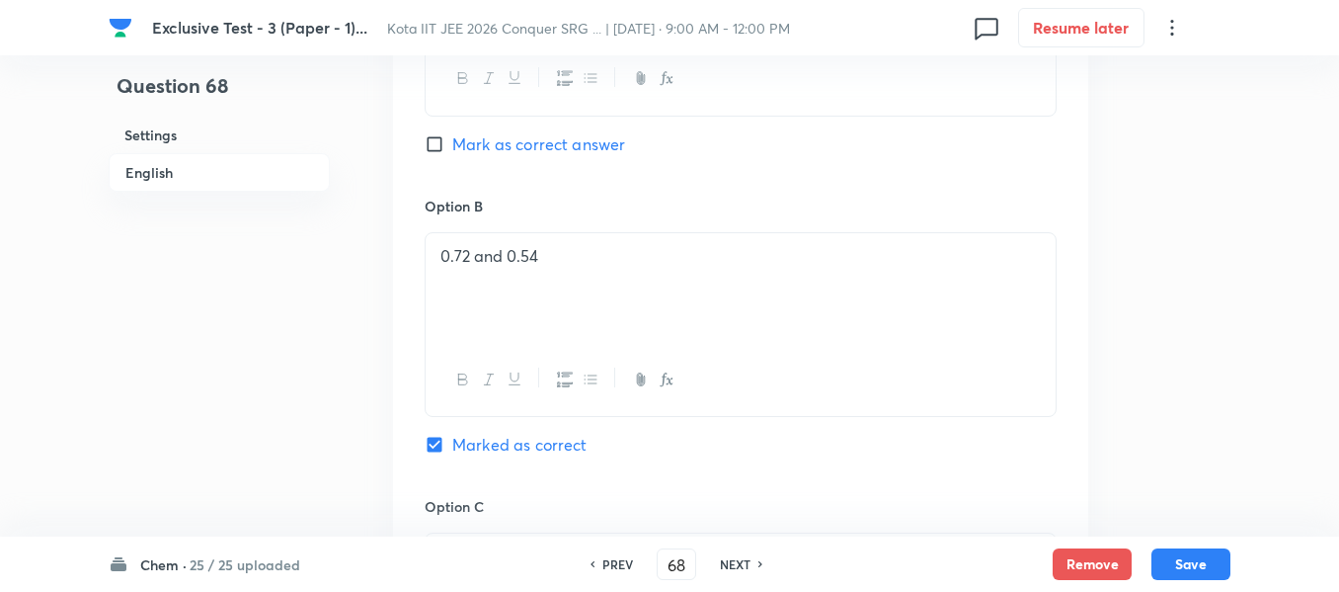
click at [745, 556] on h6 "NEXT" at bounding box center [735, 564] width 31 height 18
type input "69"
checkbox input "false"
checkbox input "true"
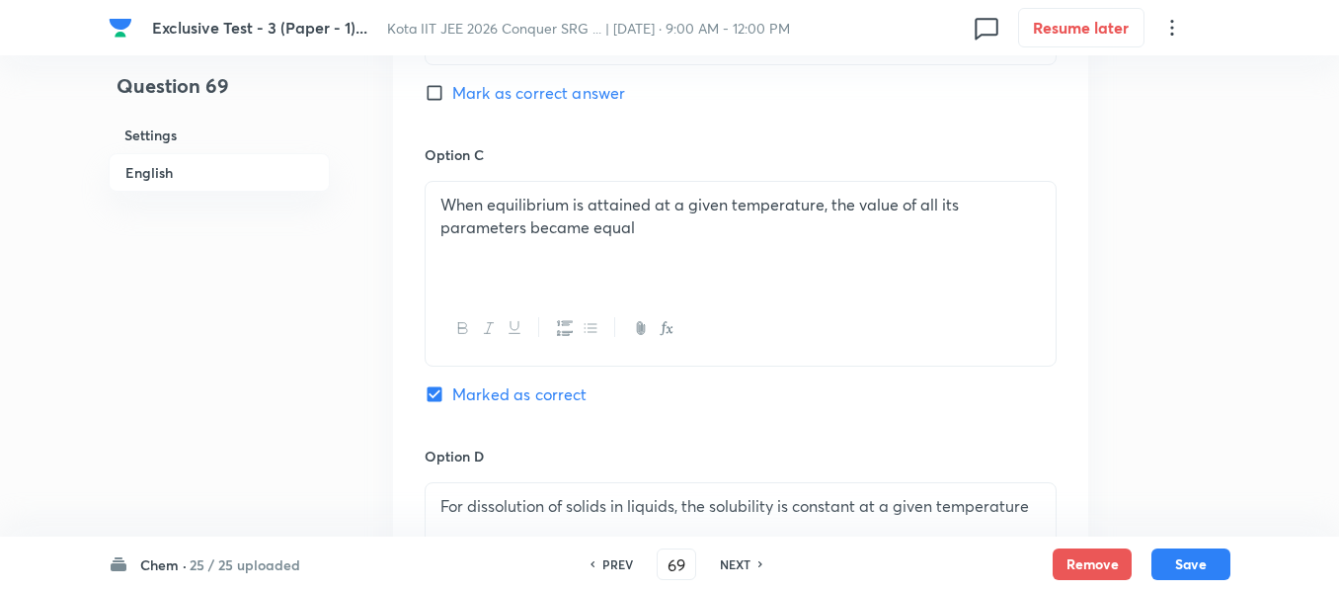
scroll to position [1491, 0]
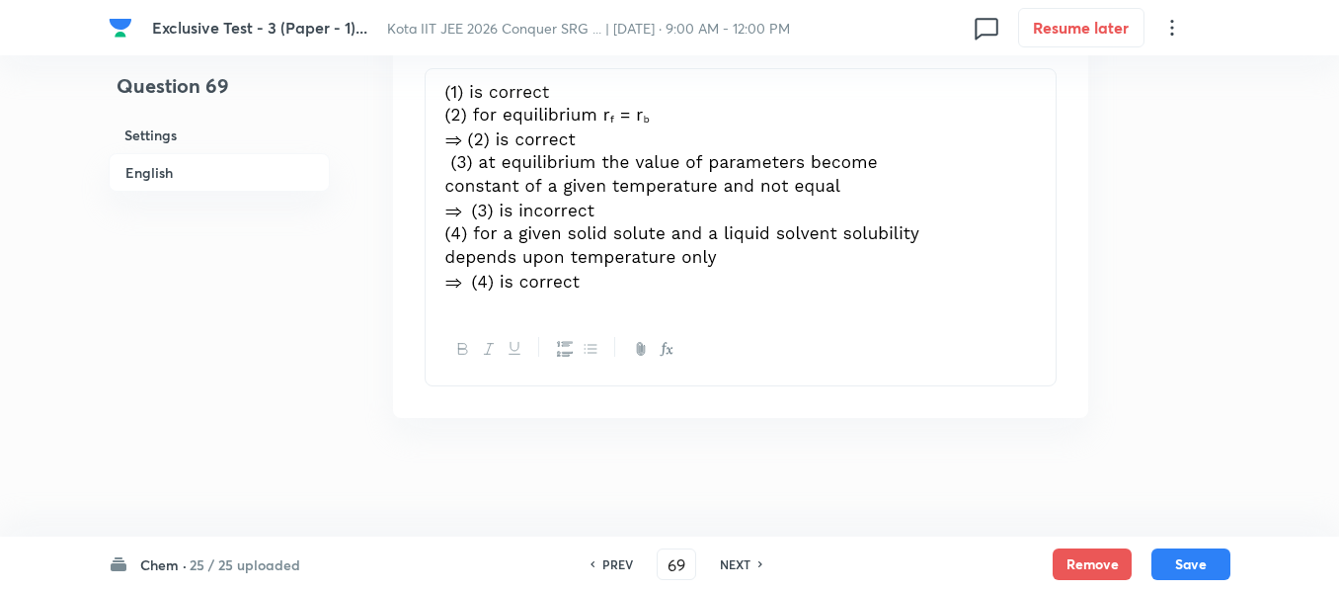
click at [736, 555] on h6 "NEXT" at bounding box center [735, 564] width 31 height 18
type input "70"
checkbox input "true"
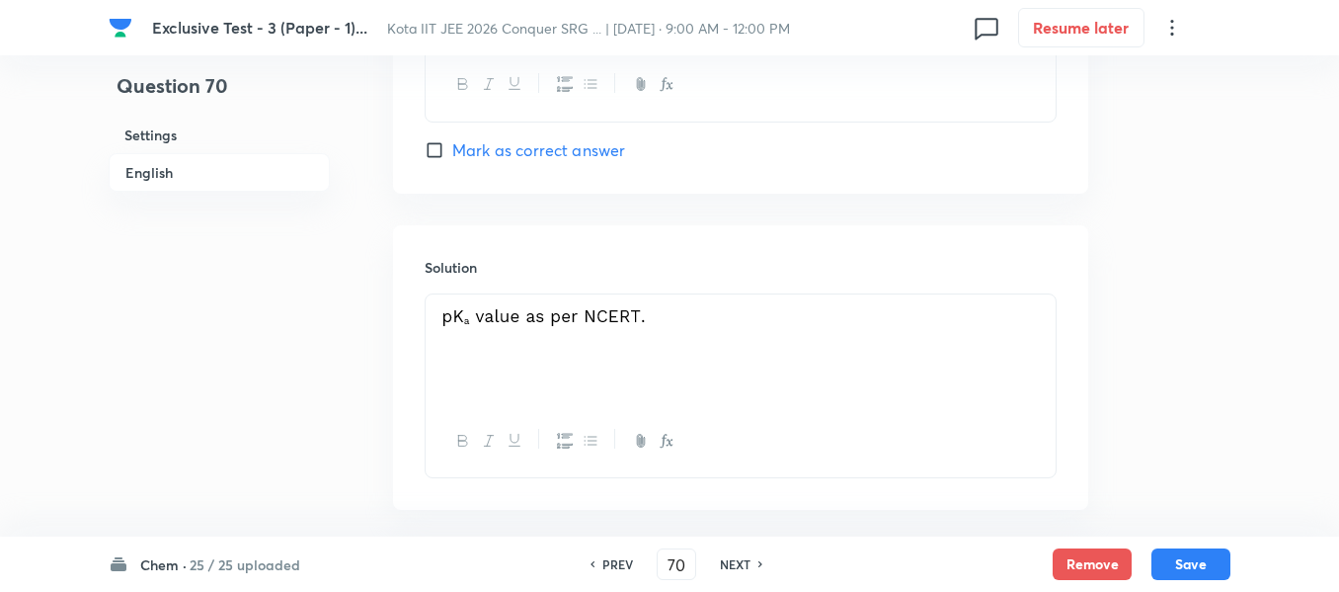
scroll to position [2474, 0]
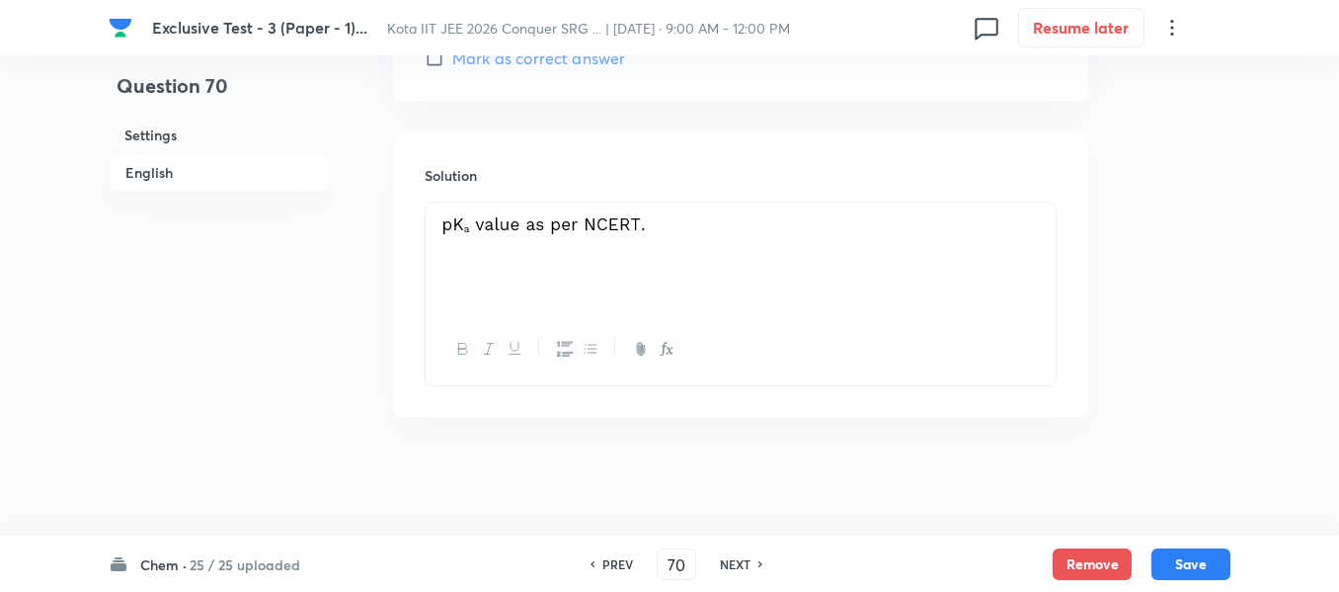
click at [750, 560] on h6 "NEXT" at bounding box center [735, 564] width 31 height 18
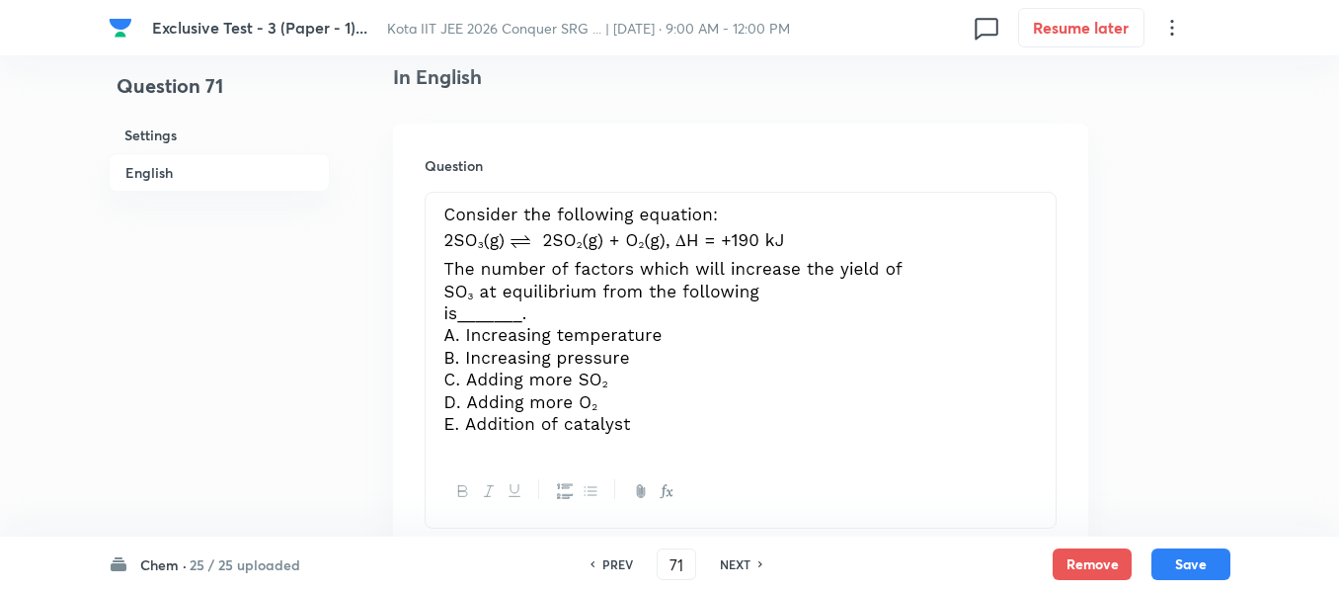
scroll to position [643, 0]
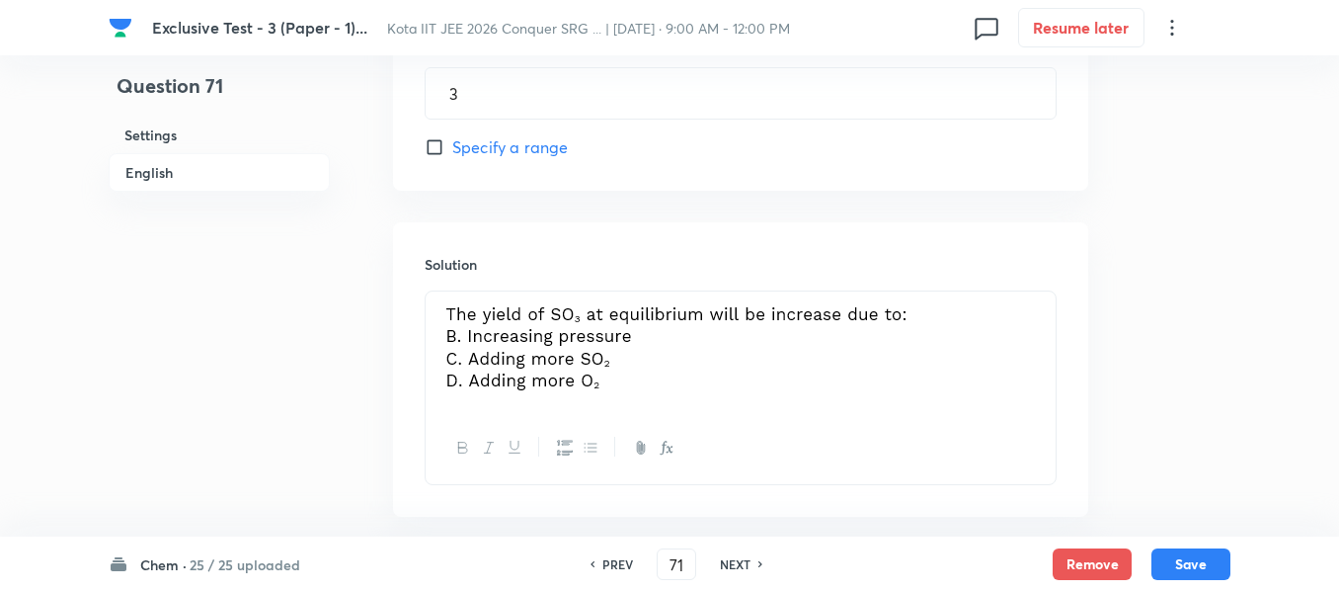
click at [738, 556] on h6 "NEXT" at bounding box center [735, 564] width 31 height 18
type input "72"
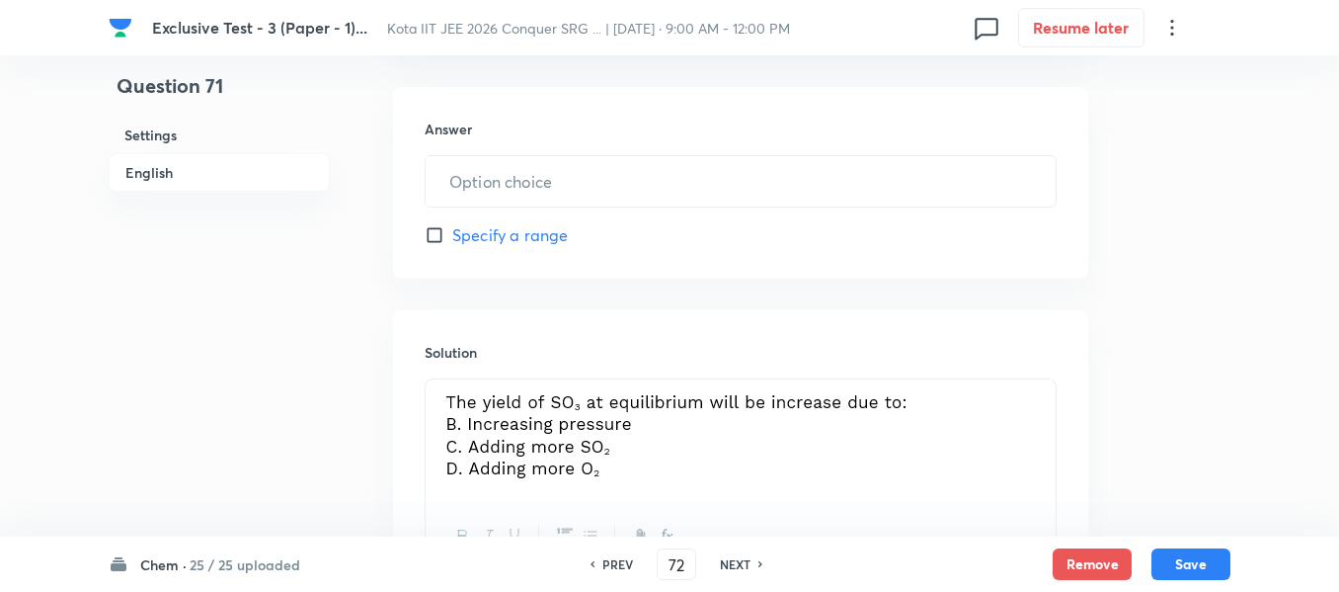
type input "4"
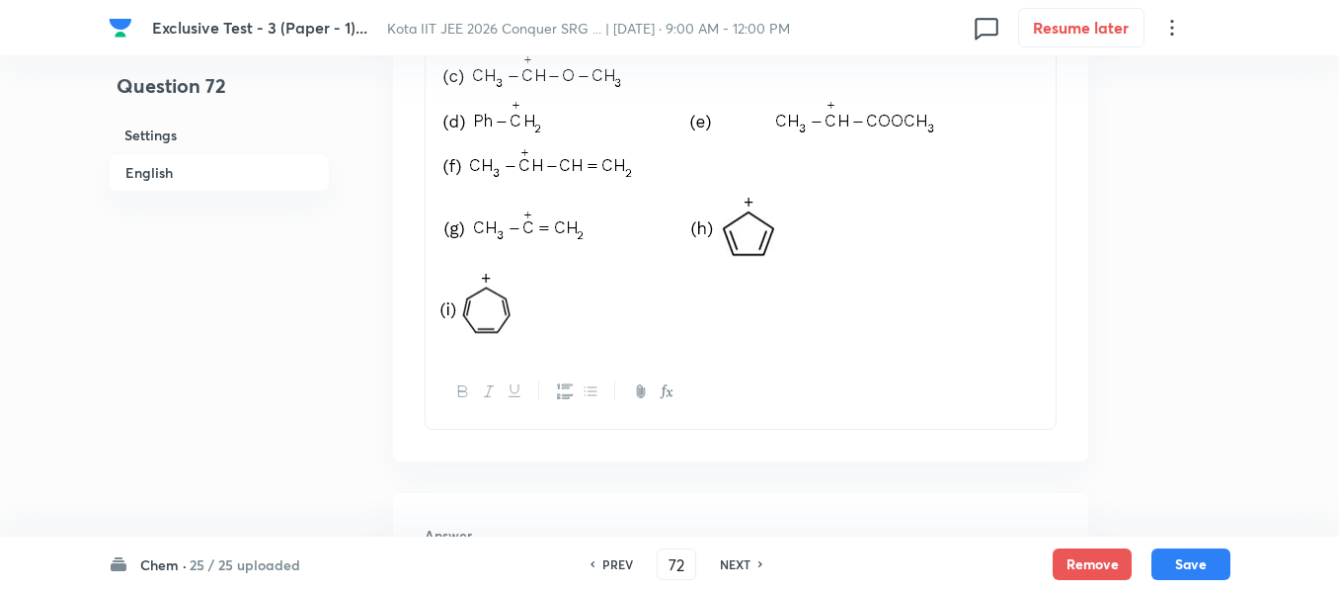
scroll to position [802, 0]
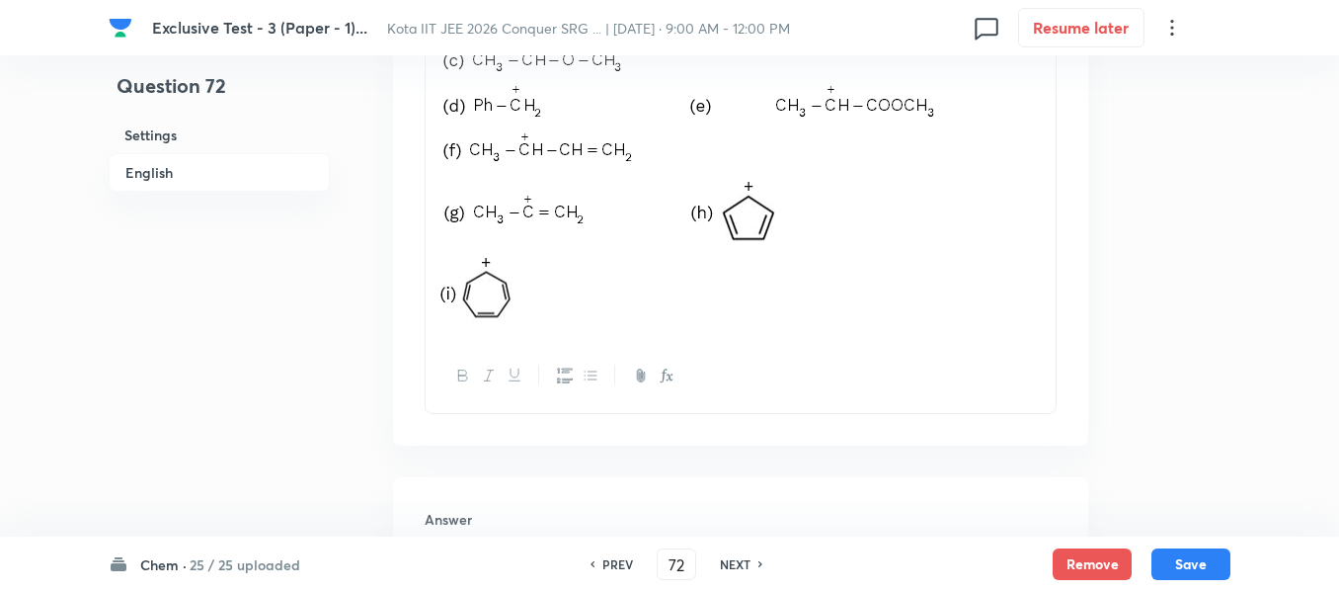
click at [755, 559] on div "NEXT" at bounding box center [738, 564] width 52 height 18
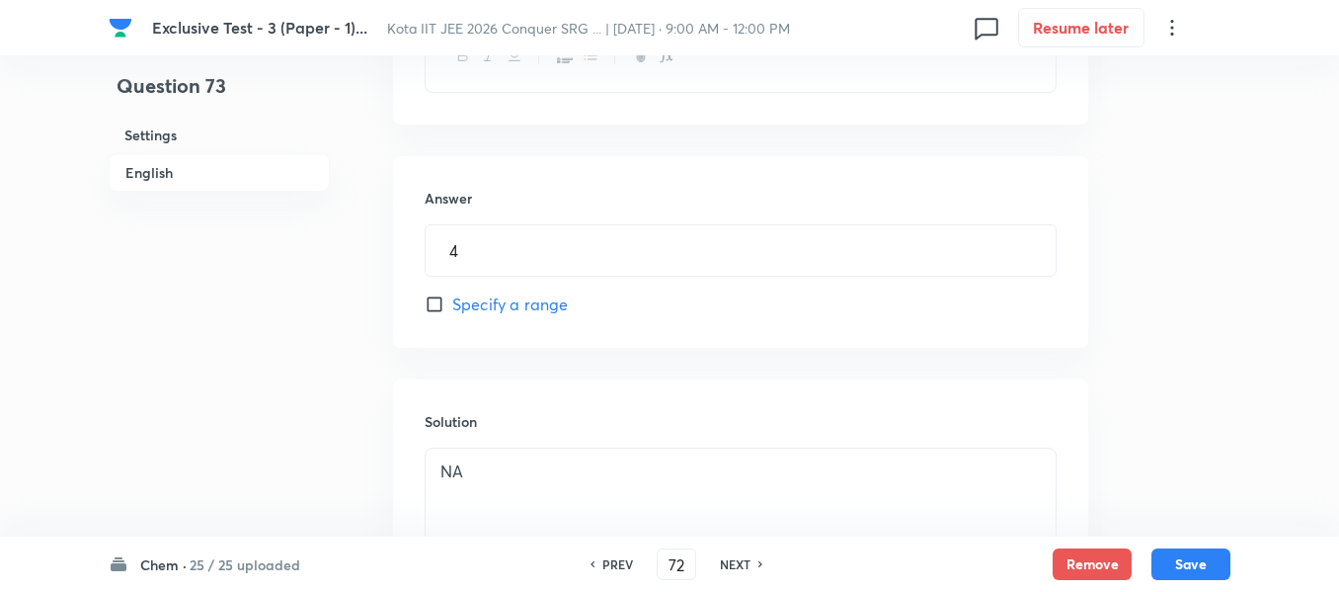
type input "73"
type input "8"
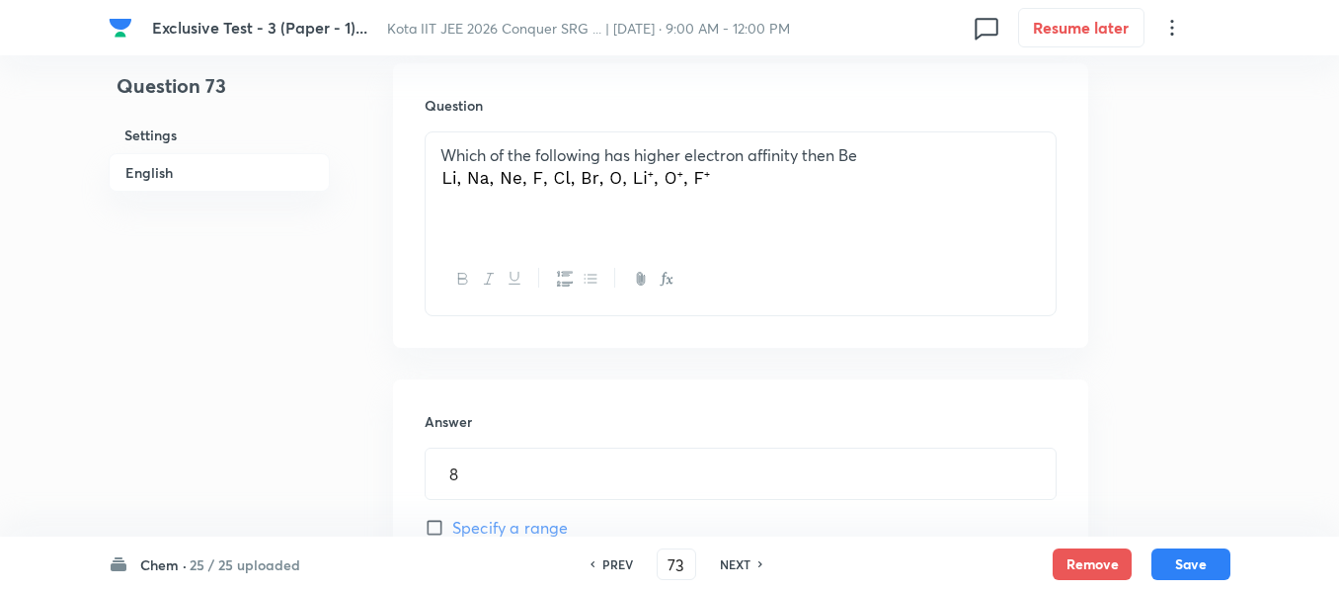
scroll to position [703, 0]
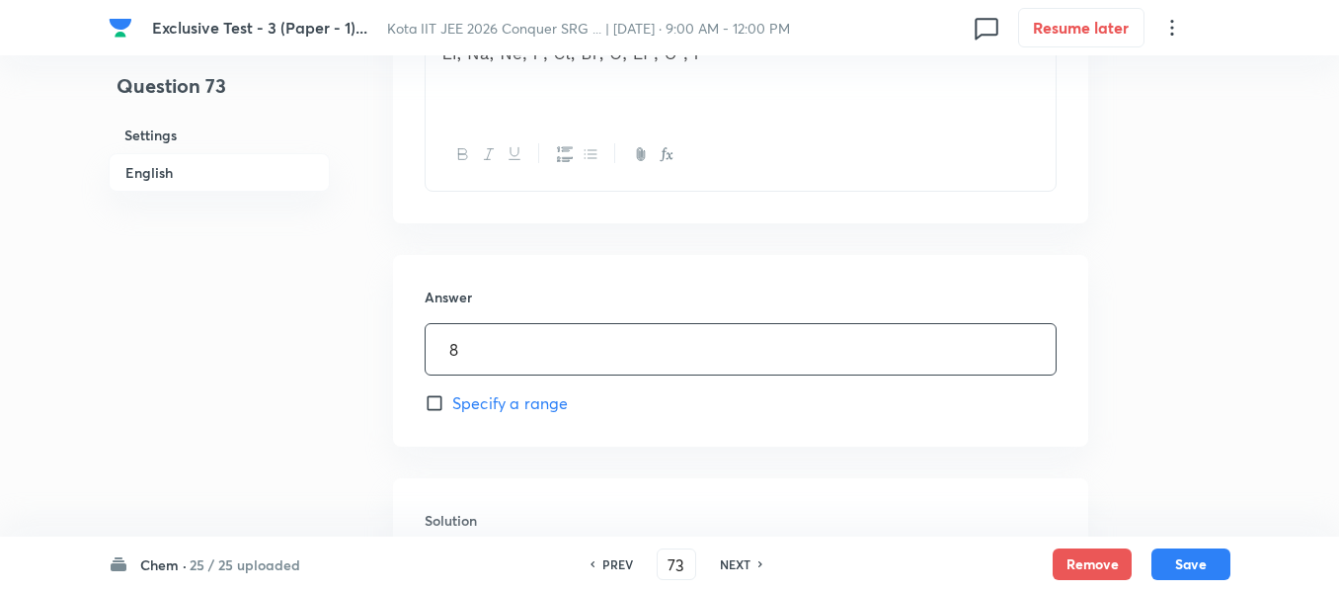
drag, startPoint x: 469, startPoint y: 342, endPoint x: 305, endPoint y: 339, distance: 164.0
click at [305, 339] on div "Question 73 Settings English Settings Type Integer + 4 marks - 1 mark Edit Conc…" at bounding box center [670, 117] width 1122 height 1451
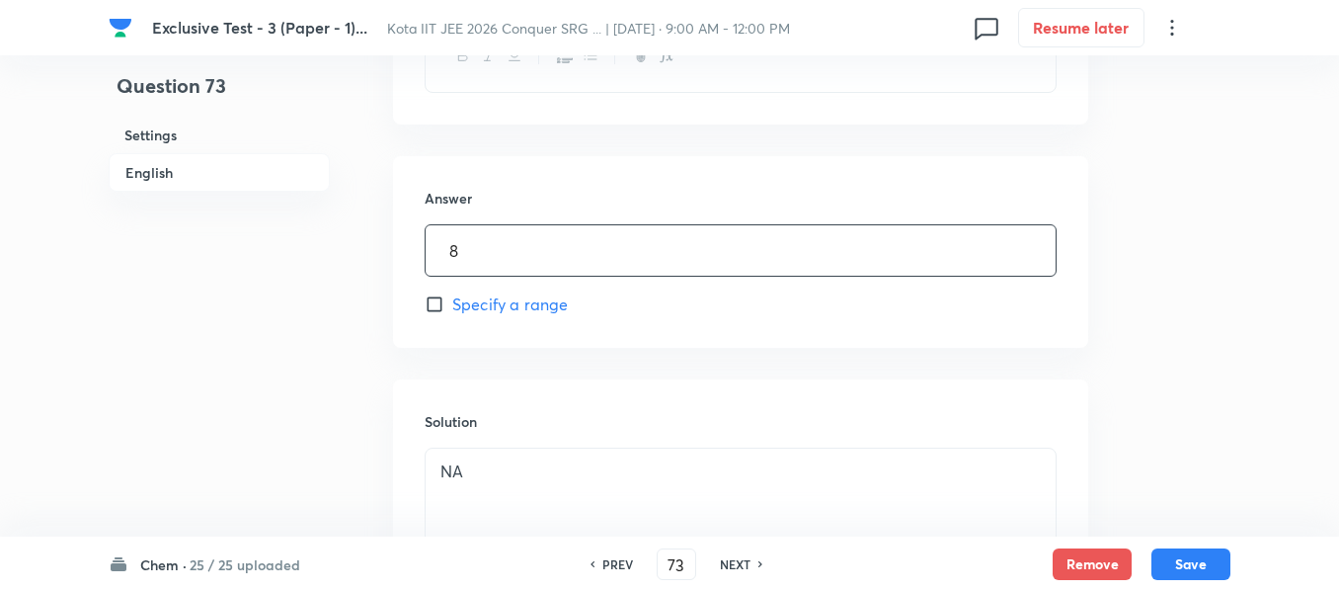
click at [735, 561] on h6 "NEXT" at bounding box center [735, 564] width 31 height 18
type input "74"
type input "2"
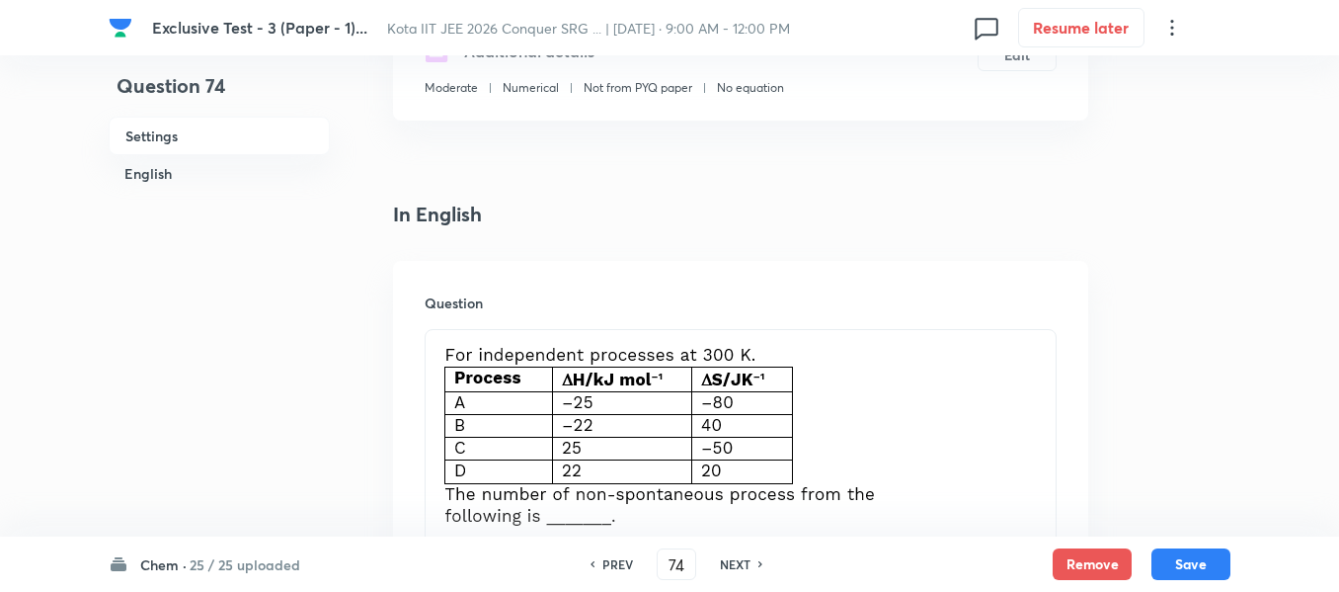
scroll to position [506, 0]
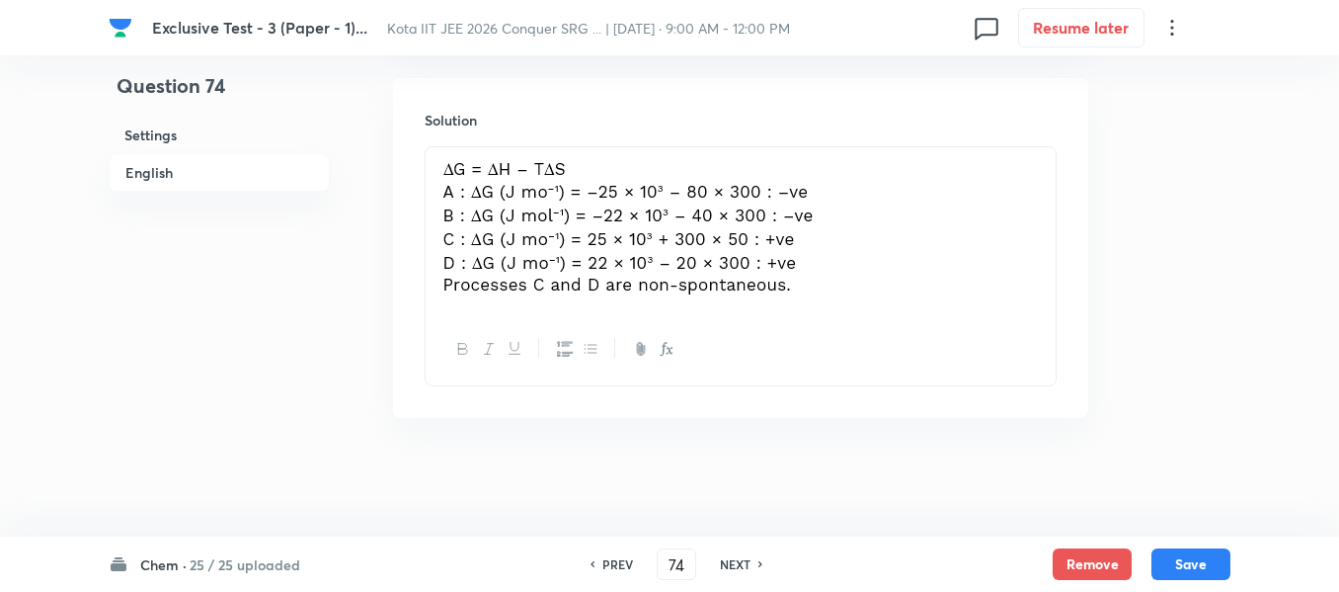
click at [737, 567] on h6 "NEXT" at bounding box center [735, 564] width 31 height 18
type input "75"
type input "4"
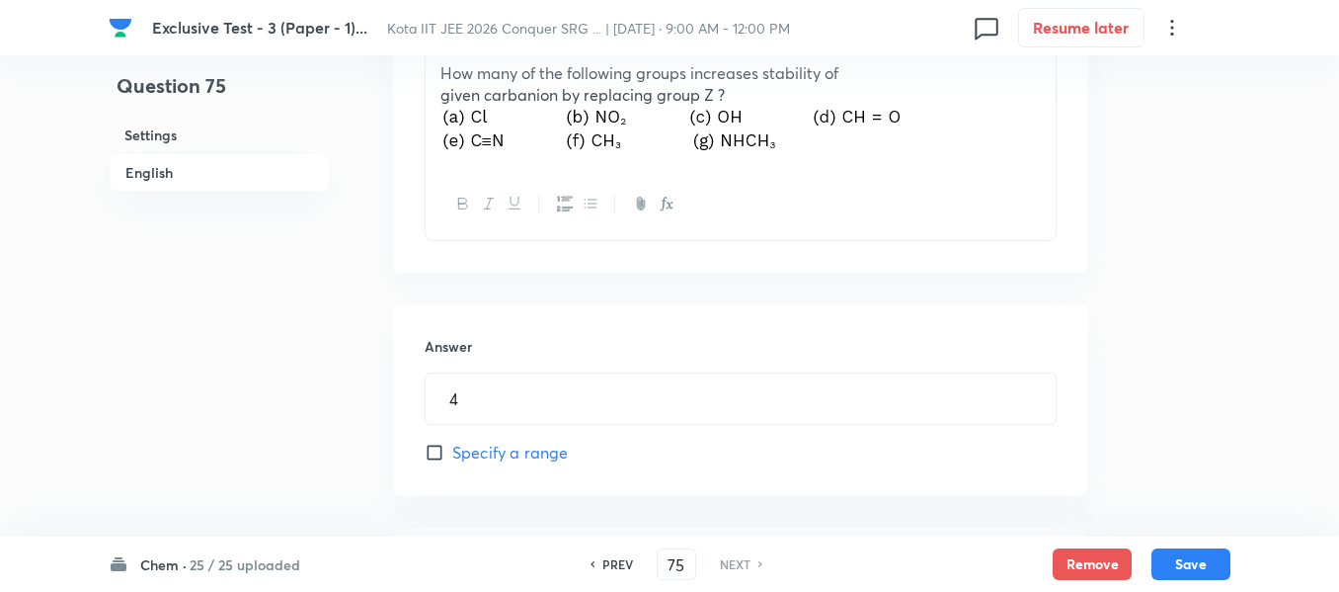
scroll to position [707, 0]
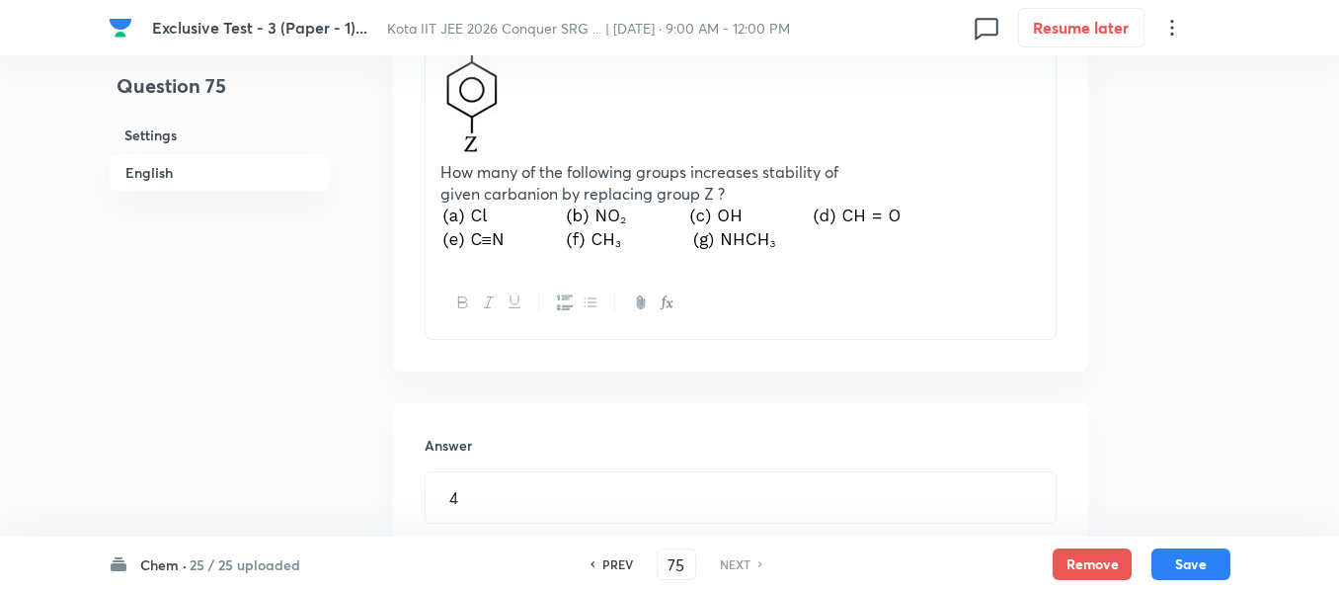
click at [712, 556] on div "NEXT" at bounding box center [738, 564] width 52 height 18
click at [720, 556] on h6 "NEXT" at bounding box center [735, 564] width 31 height 18
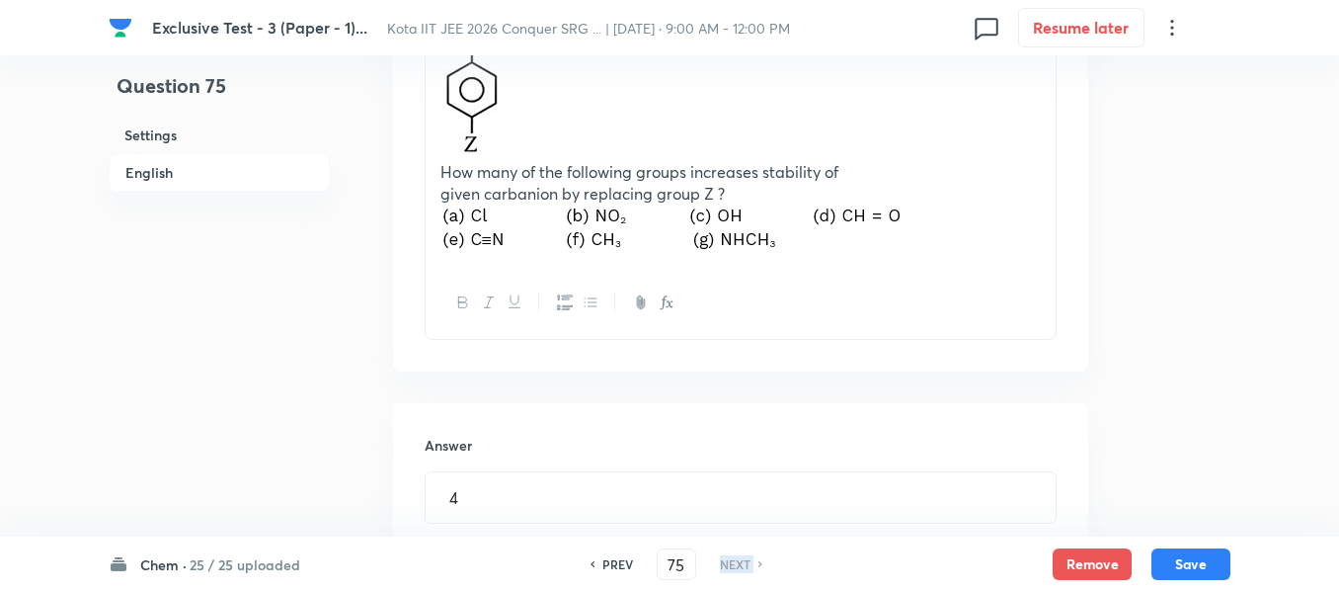
click at [720, 556] on h6 "NEXT" at bounding box center [735, 564] width 31 height 18
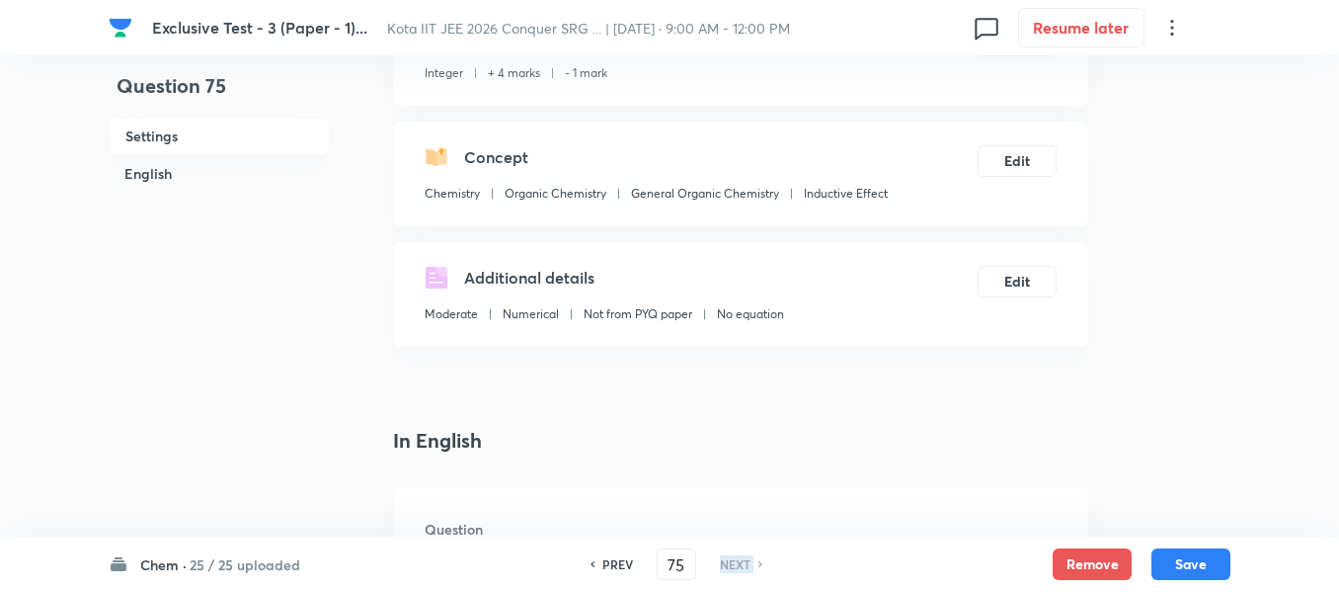
scroll to position [0, 0]
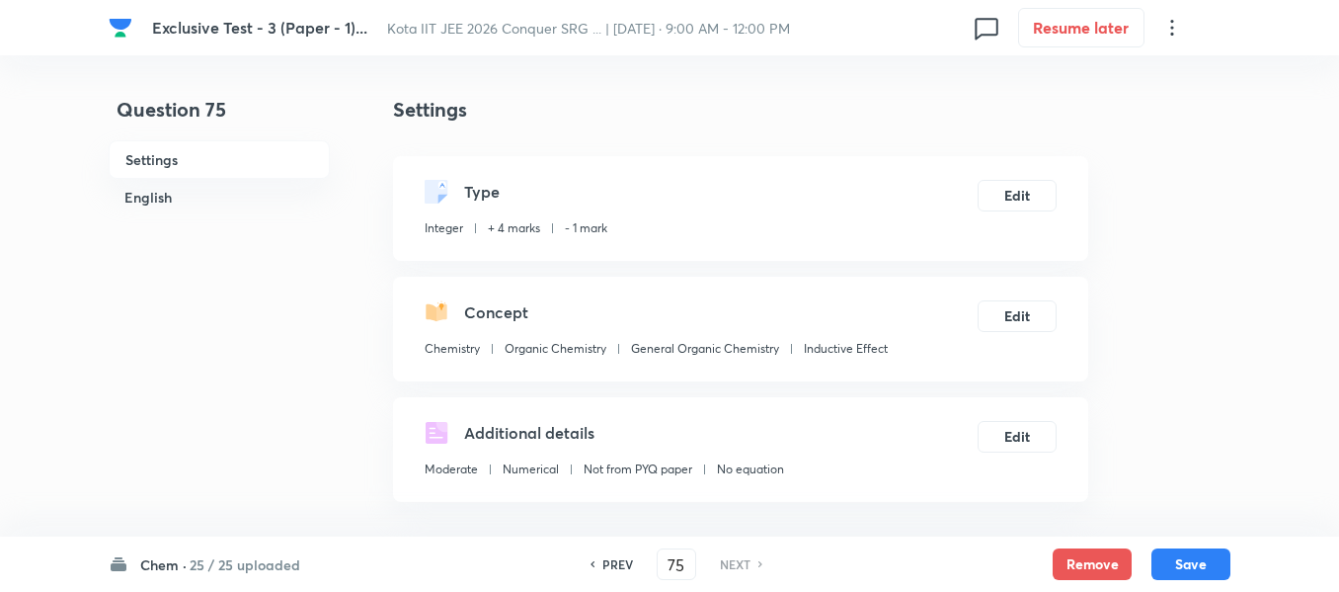
click at [805, 360] on div "Chemistry Organic Chemistry General Organic Chemistry Inductive Effect" at bounding box center [656, 353] width 463 height 26
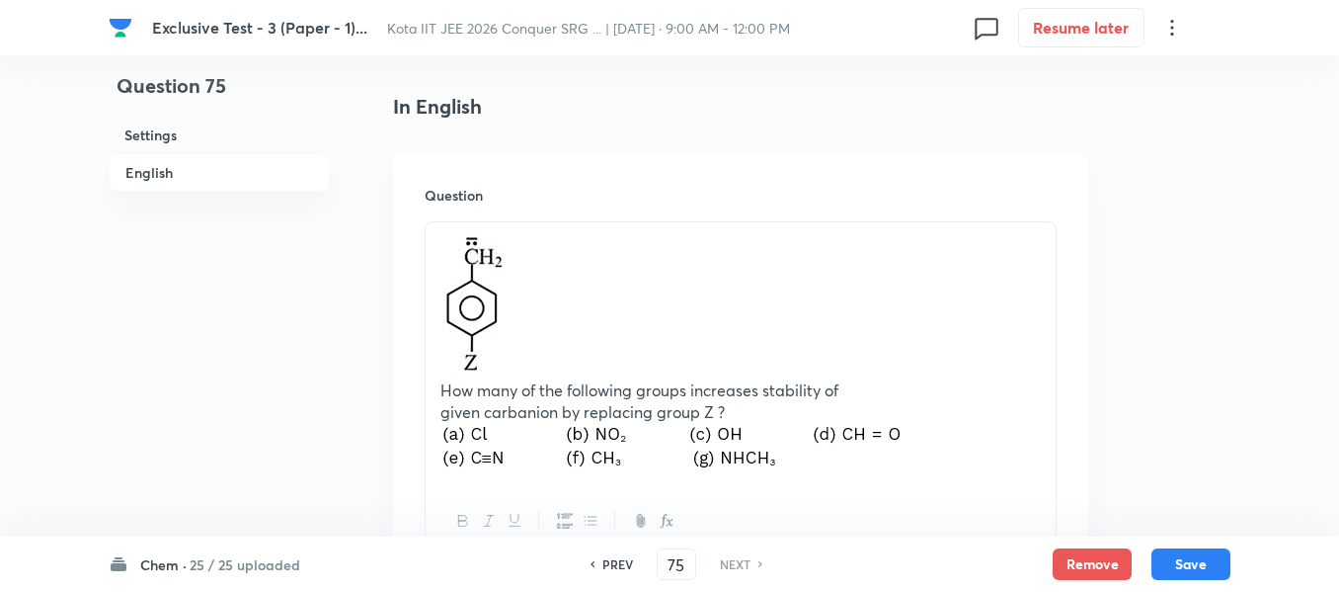
scroll to position [494, 0]
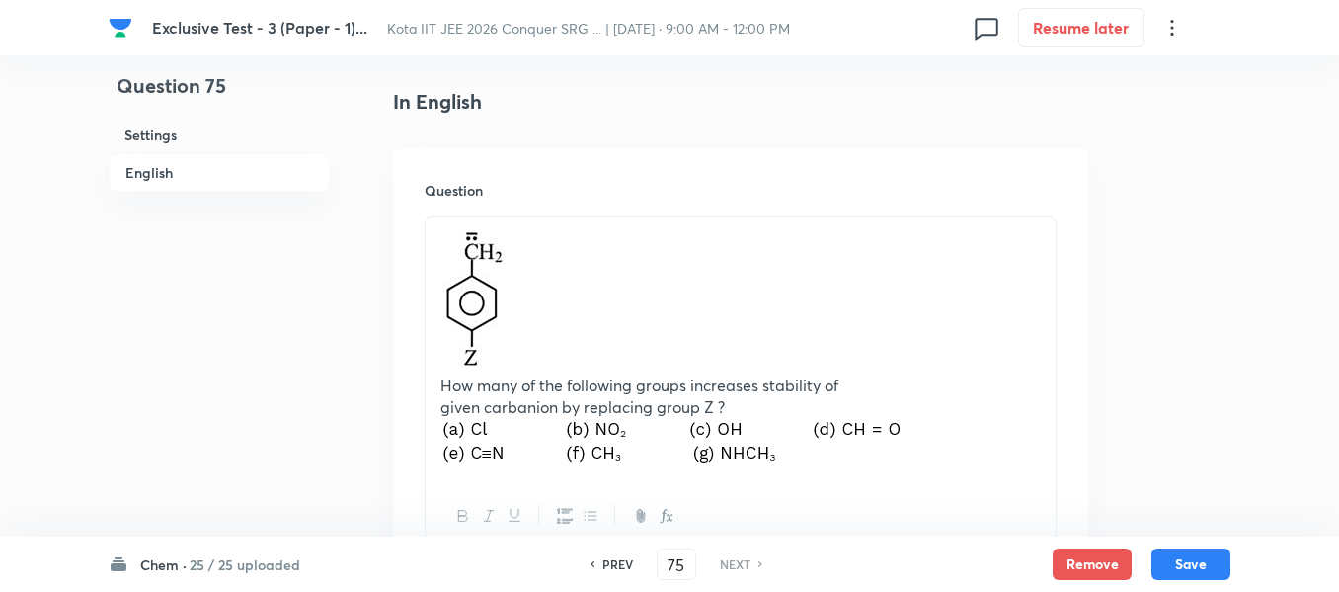
click at [1174, 174] on div "Question 75 Settings English Settings Type Integer + 4 marks - 1 mark Edit Conc…" at bounding box center [670, 402] width 1122 height 1603
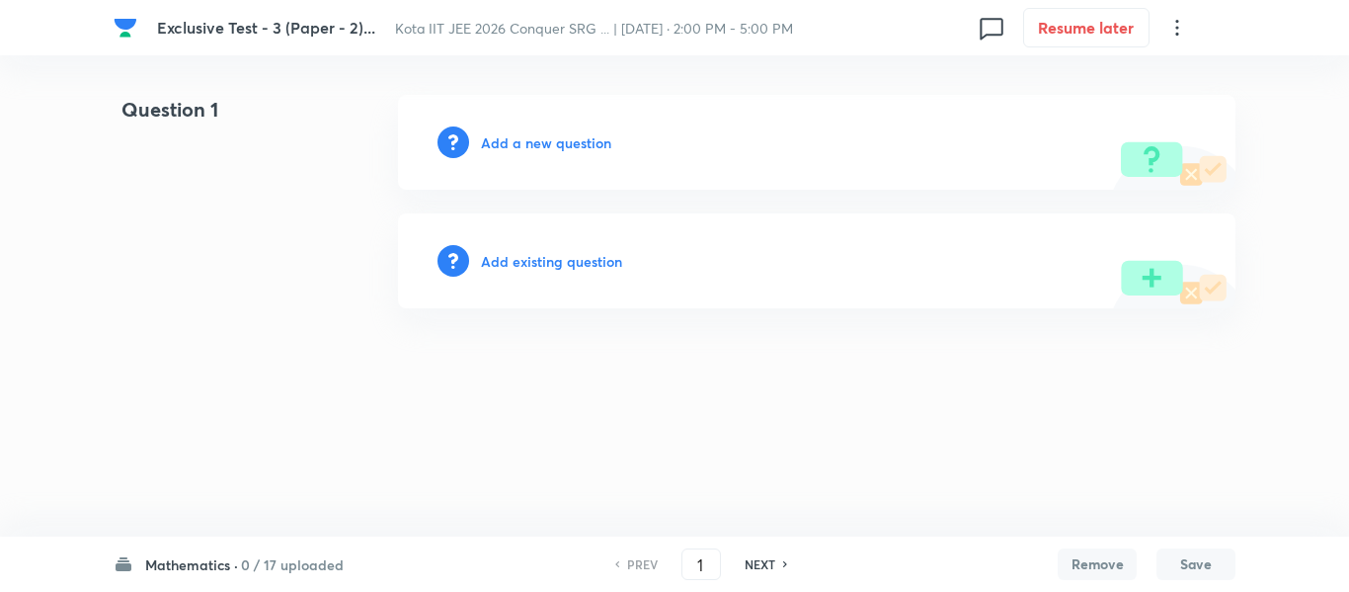
click at [317, 564] on h6 "0 / 17 uploaded" at bounding box center [292, 564] width 103 height 21
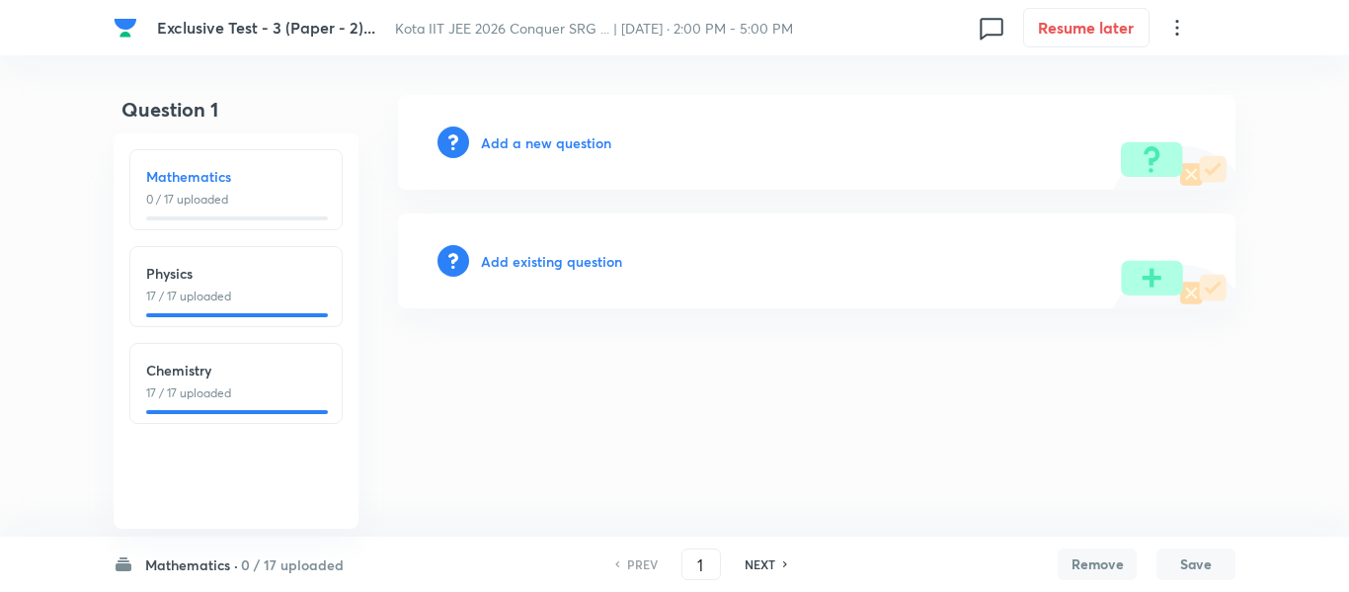
click at [237, 375] on h6 "Chemistry" at bounding box center [236, 370] width 180 height 21
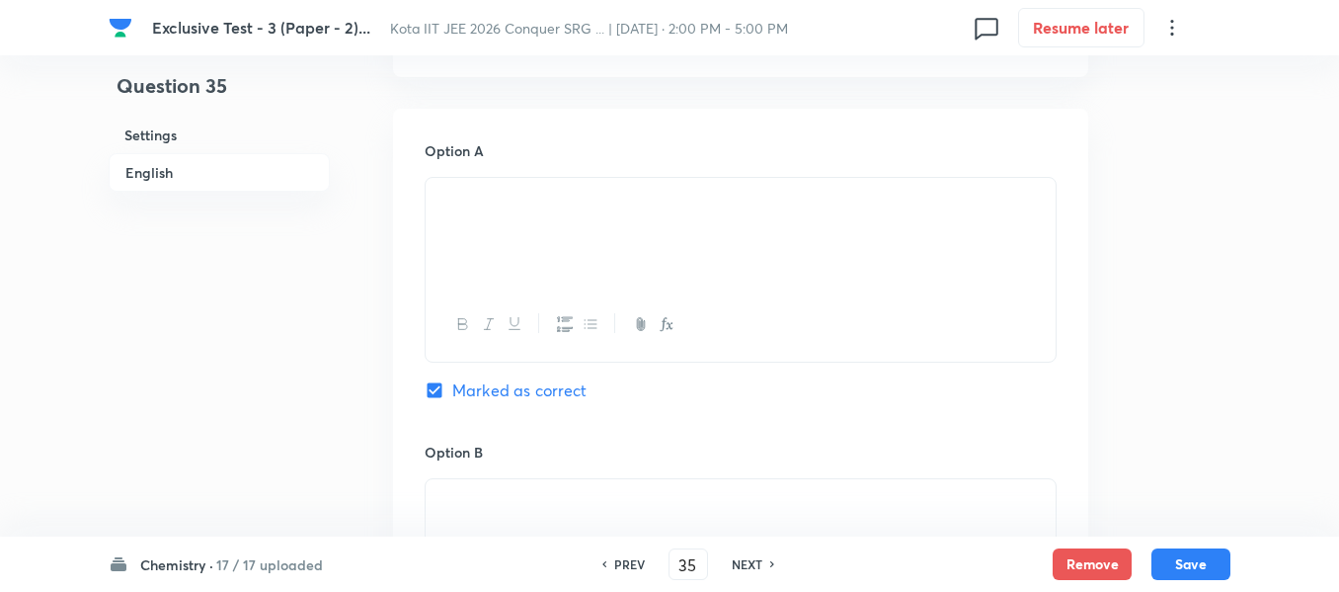
scroll to position [988, 0]
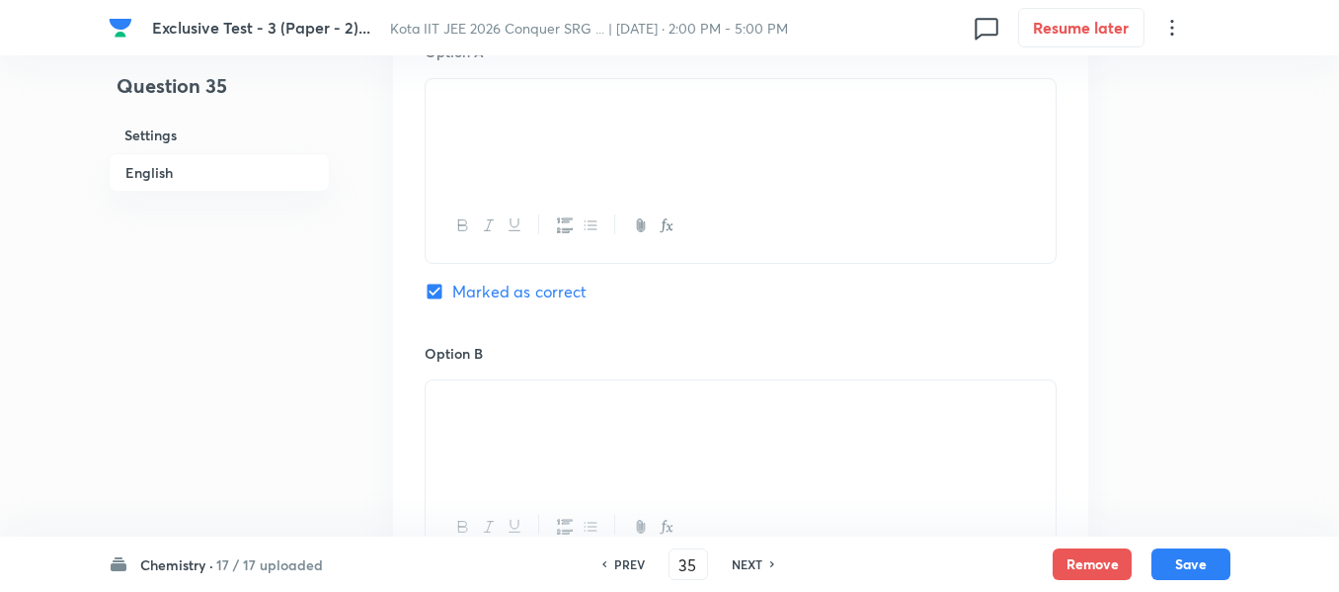
click at [746, 564] on h6 "NEXT" at bounding box center [747, 564] width 31 height 18
type input "36"
checkbox input "false"
checkbox input "true"
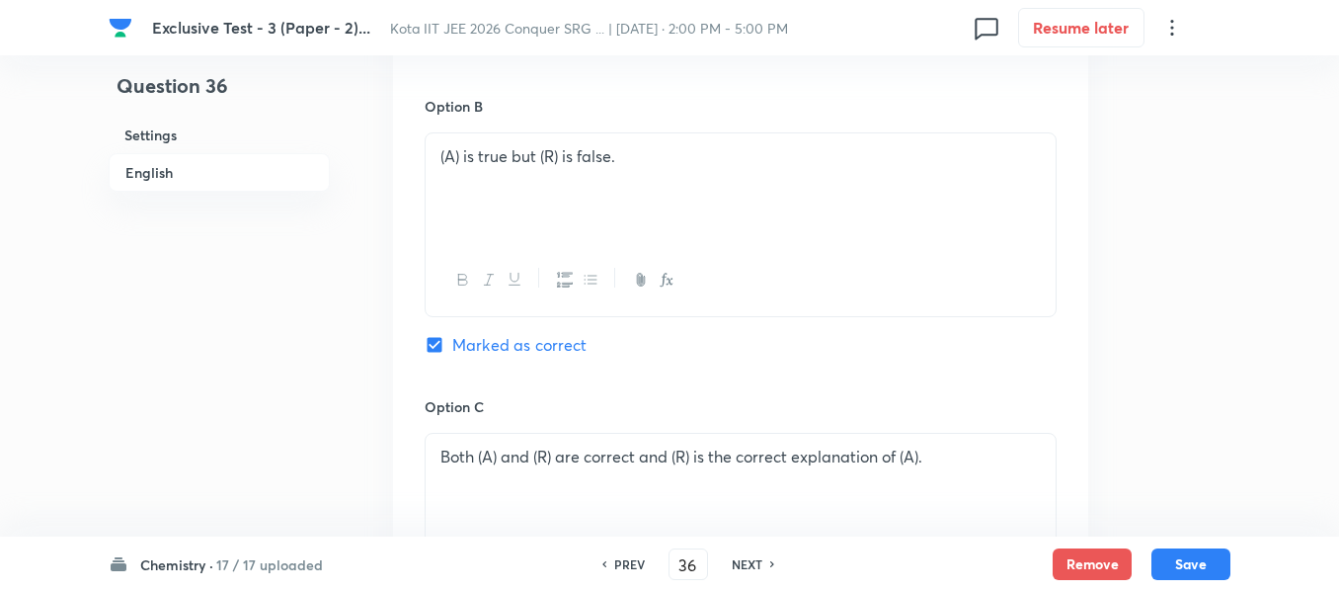
scroll to position [1284, 0]
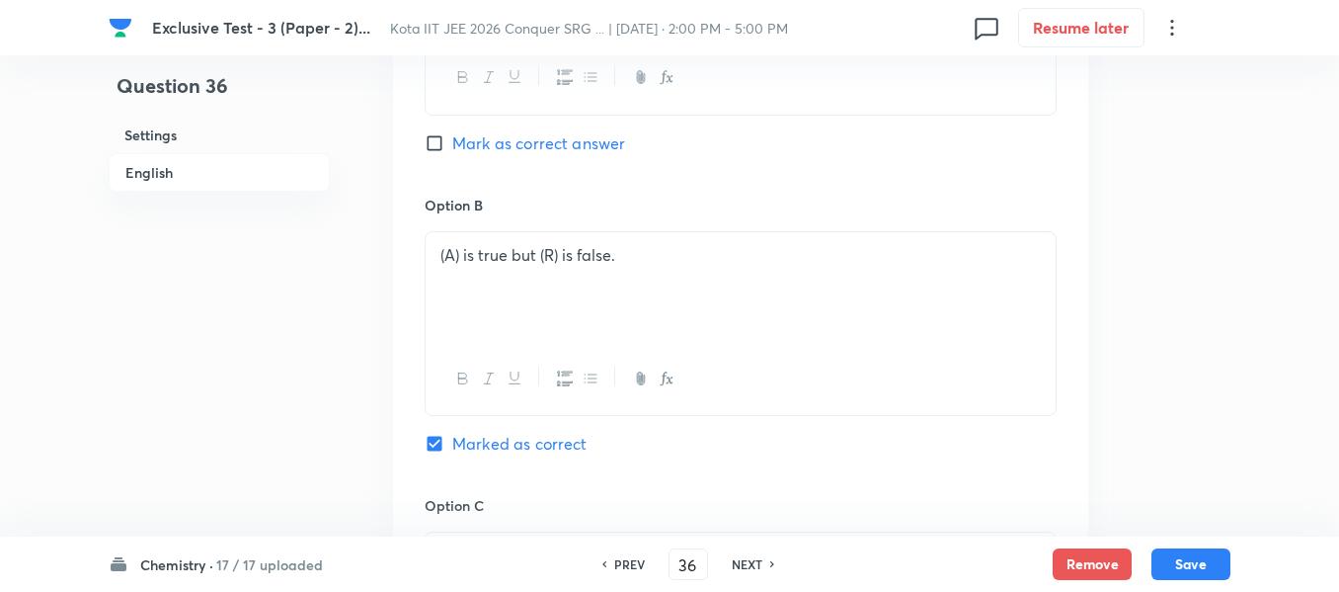
click at [763, 565] on div "NEXT" at bounding box center [750, 564] width 52 height 18
type input "37"
checkbox input "true"
checkbox input "false"
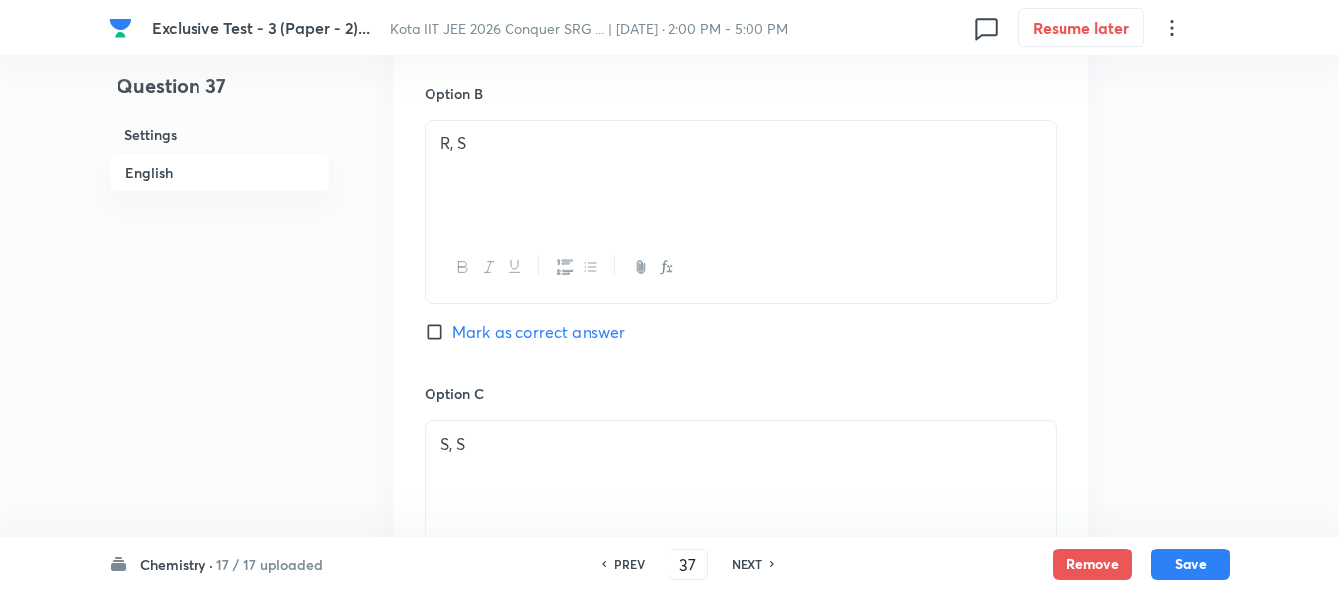
click at [770, 565] on icon at bounding box center [773, 564] width 6 height 10
type input "38"
checkbox input "false"
checkbox input "true"
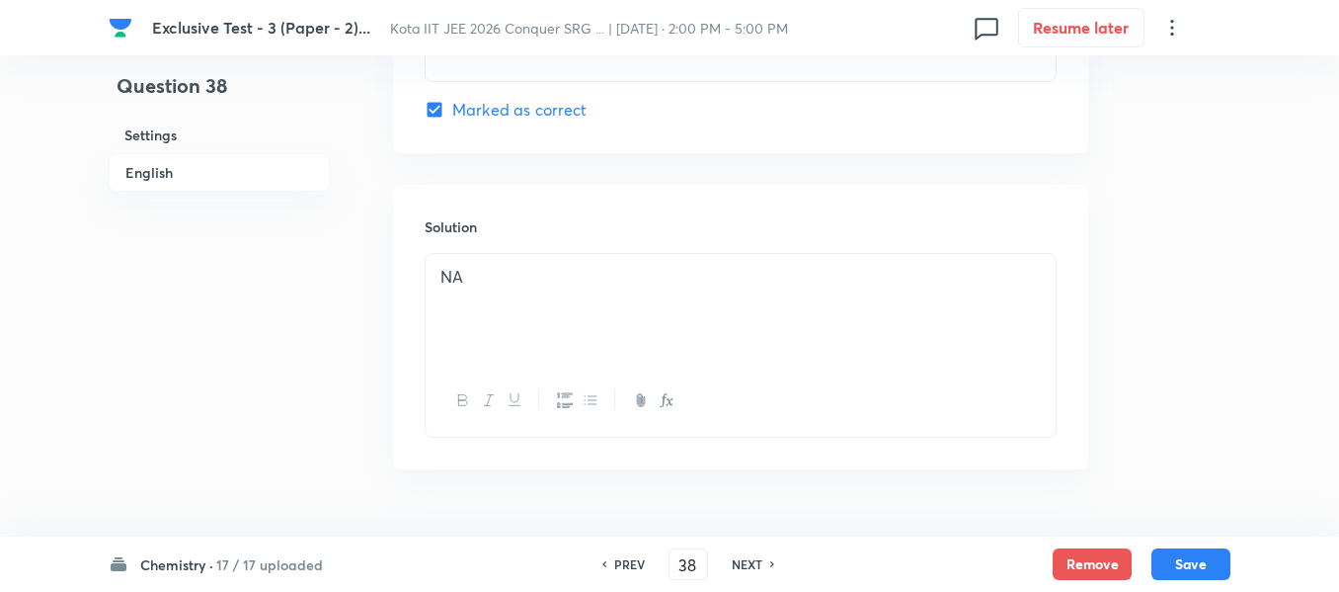
scroll to position [2083, 0]
click at [748, 556] on h6 "NEXT" at bounding box center [747, 564] width 31 height 18
type input "39"
checkbox input "false"
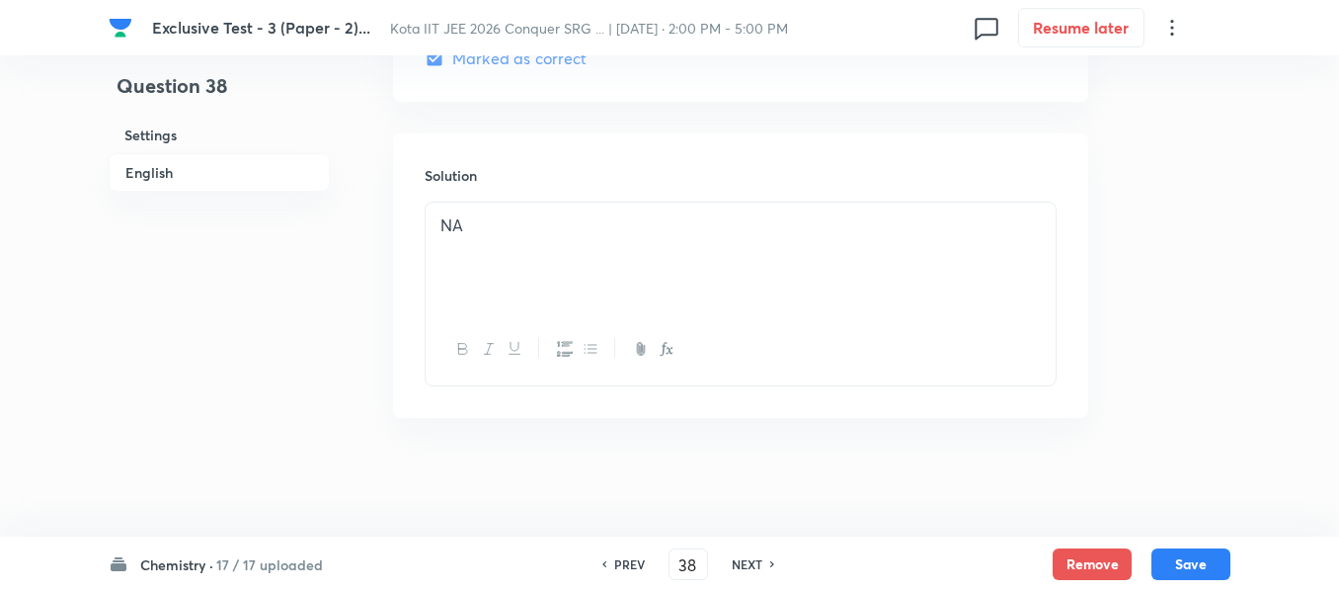
checkbox input "false"
checkbox input "true"
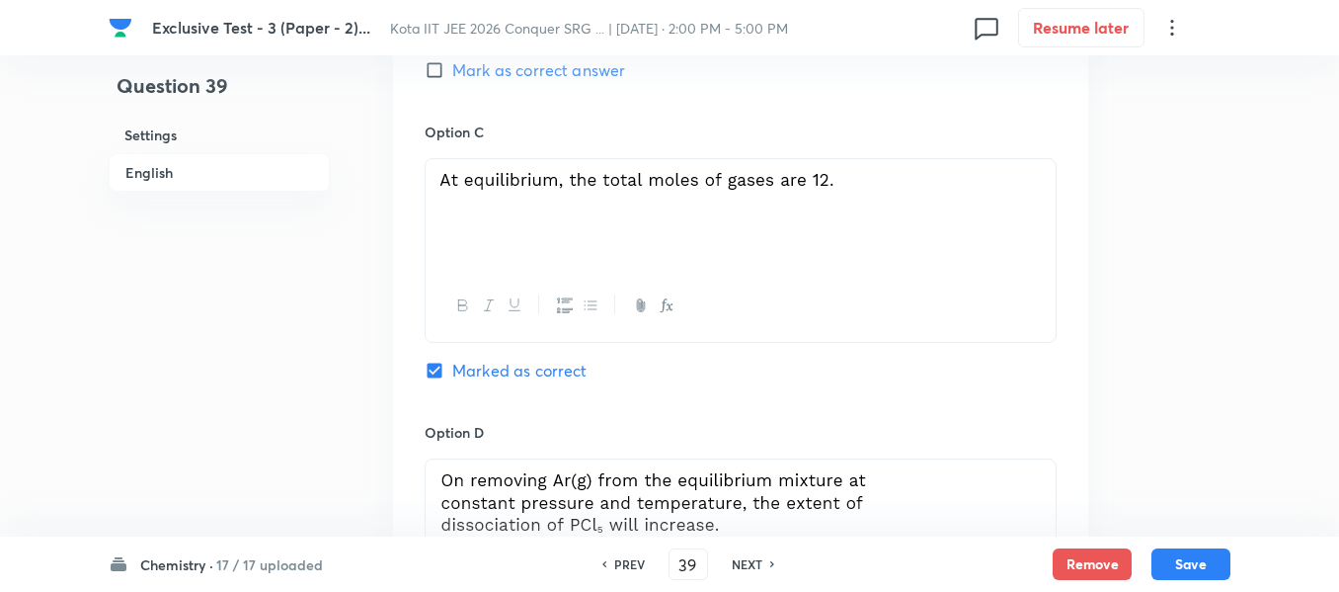
scroll to position [1679, 0]
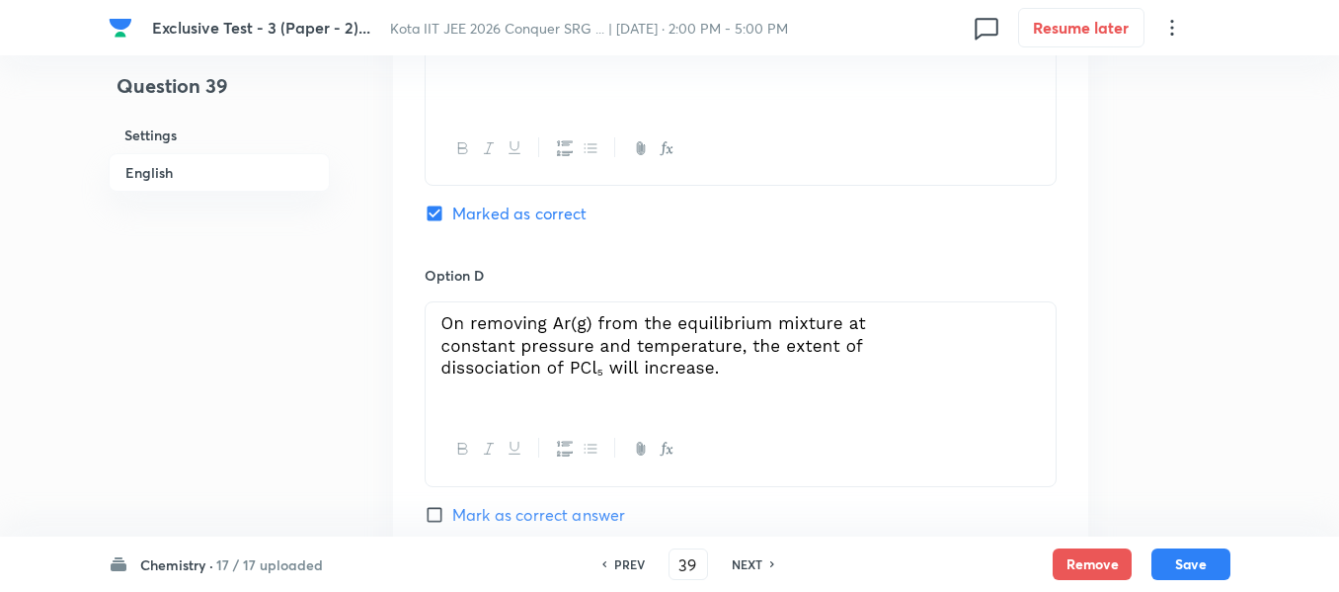
drag, startPoint x: 827, startPoint y: 341, endPoint x: 697, endPoint y: 340, distance: 129.4
click at [697, 340] on img at bounding box center [655, 345] width 428 height 63
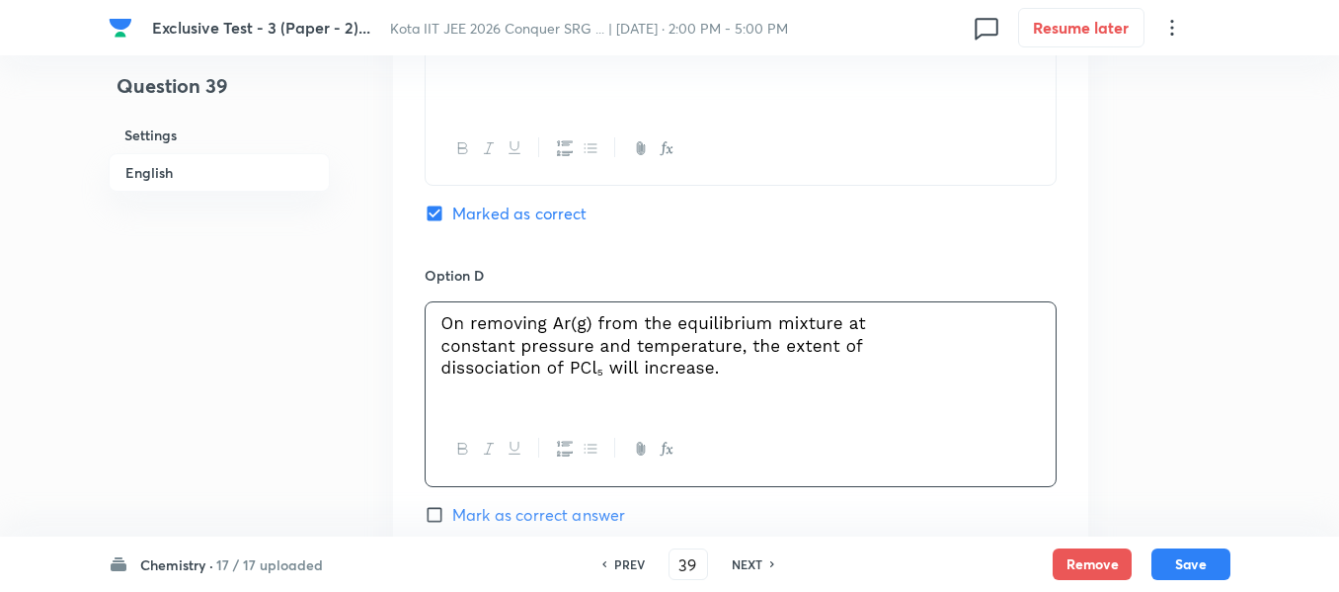
click at [697, 340] on img at bounding box center [655, 345] width 428 height 63
click at [903, 321] on p at bounding box center [741, 348] width 601 height 69
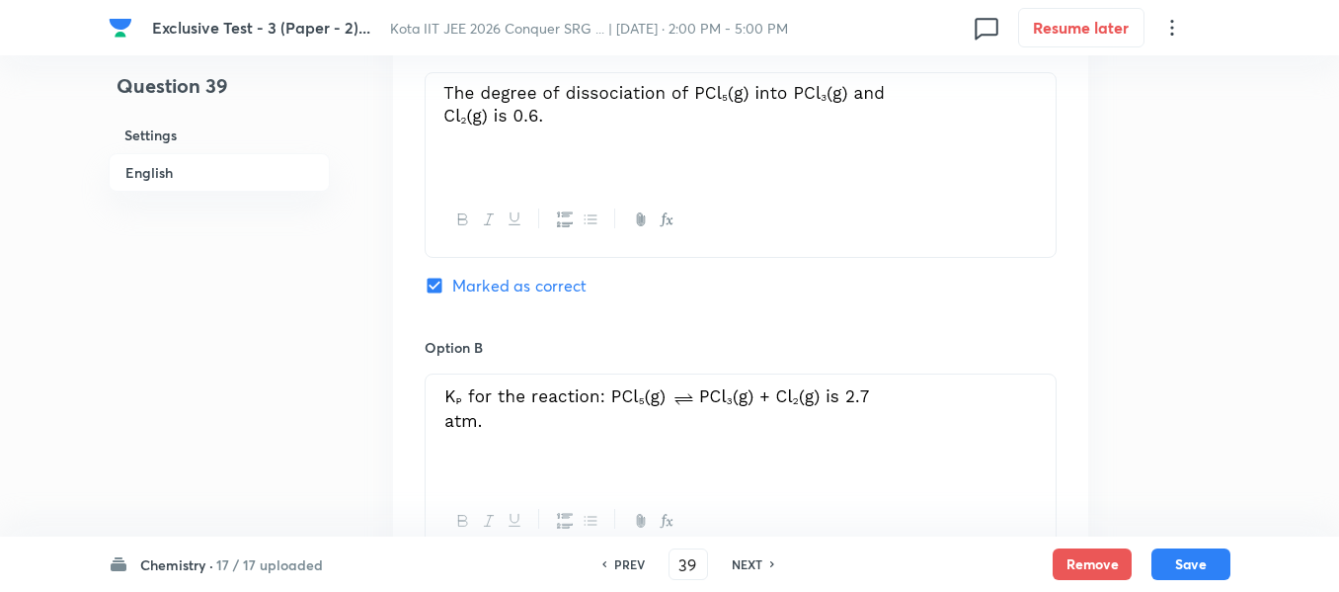
scroll to position [988, 0]
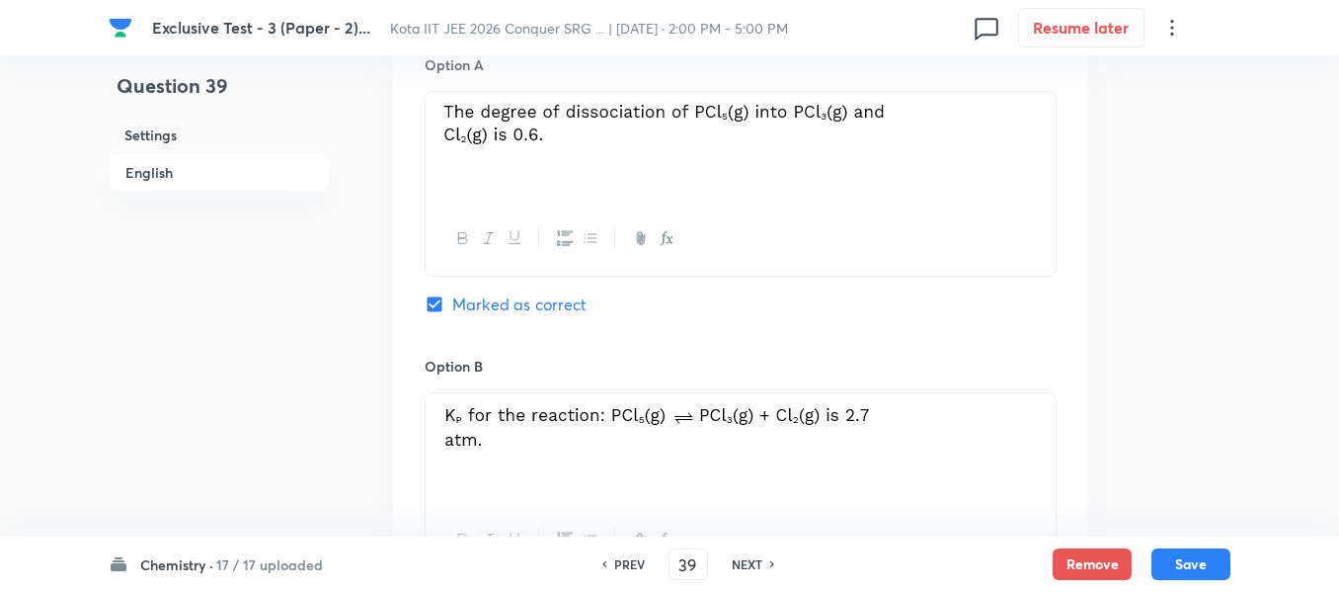
click at [754, 566] on h6 "NEXT" at bounding box center [747, 564] width 31 height 18
type input "40"
checkbox input "false"
checkbox input "true"
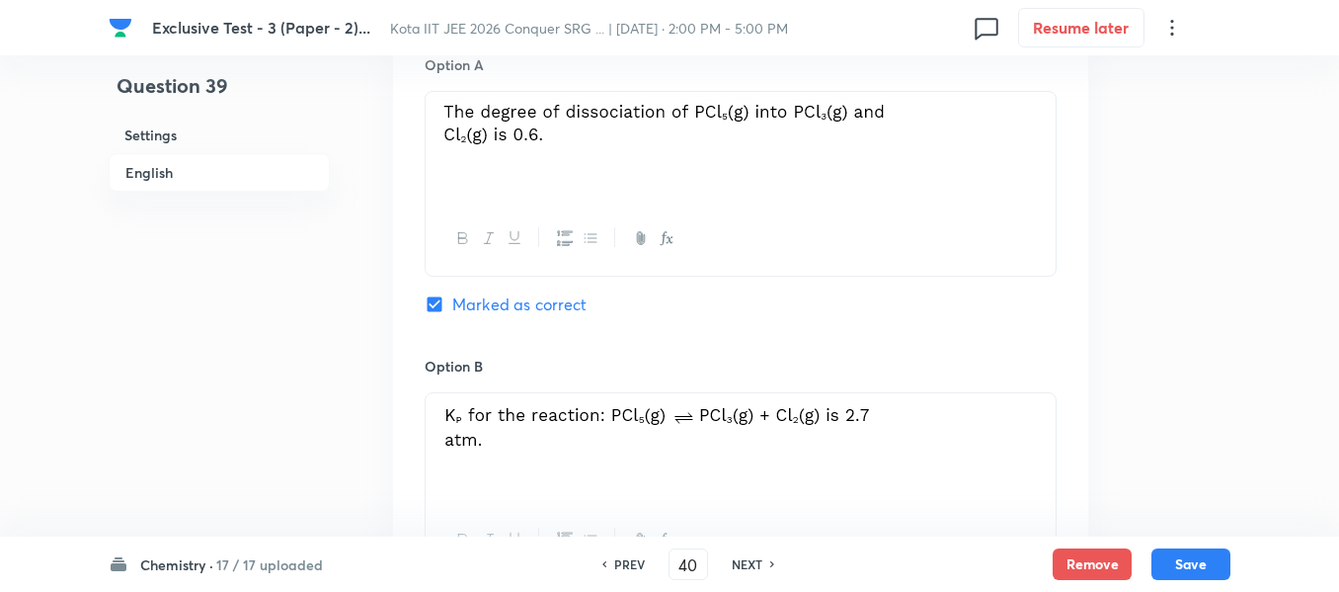
checkbox input "true"
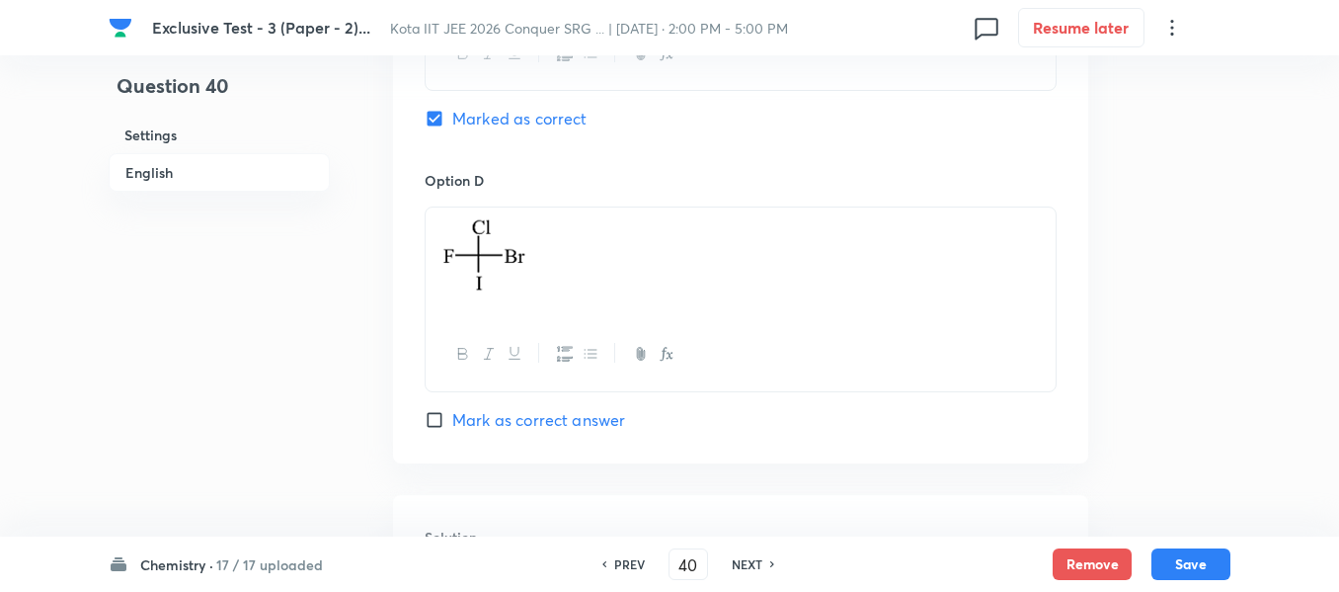
scroll to position [1778, 0]
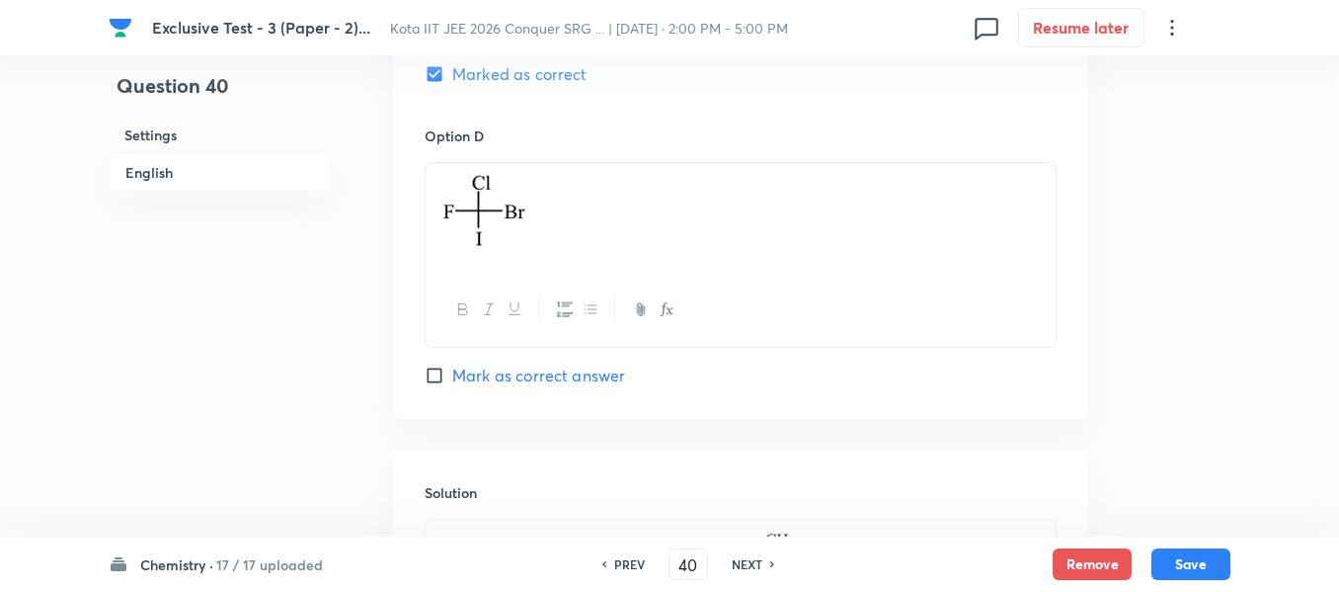
click at [767, 560] on div "NEXT" at bounding box center [750, 564] width 52 height 18
type input "41"
checkbox input "false"
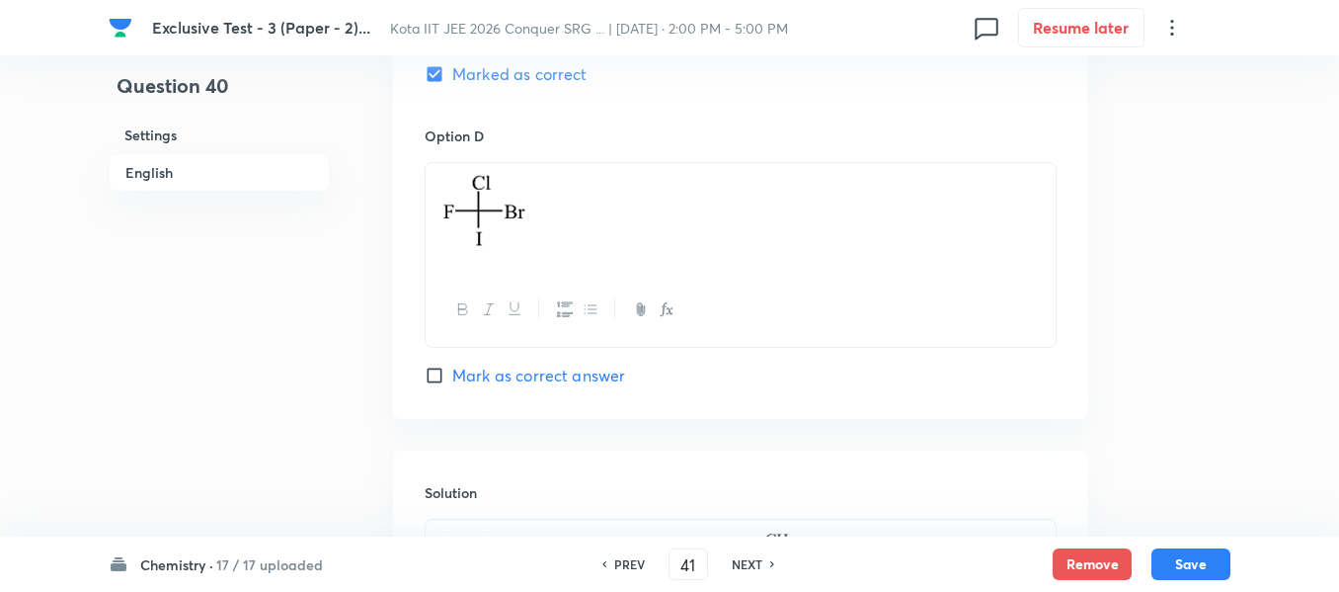
checkbox input "true"
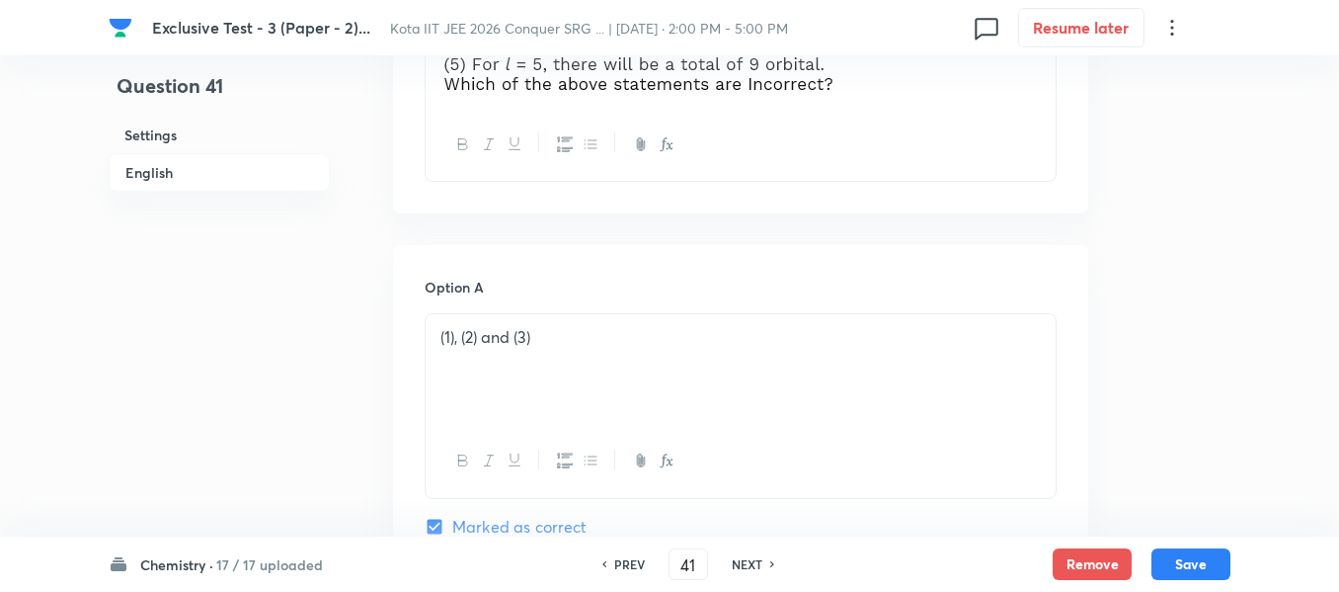
scroll to position [988, 0]
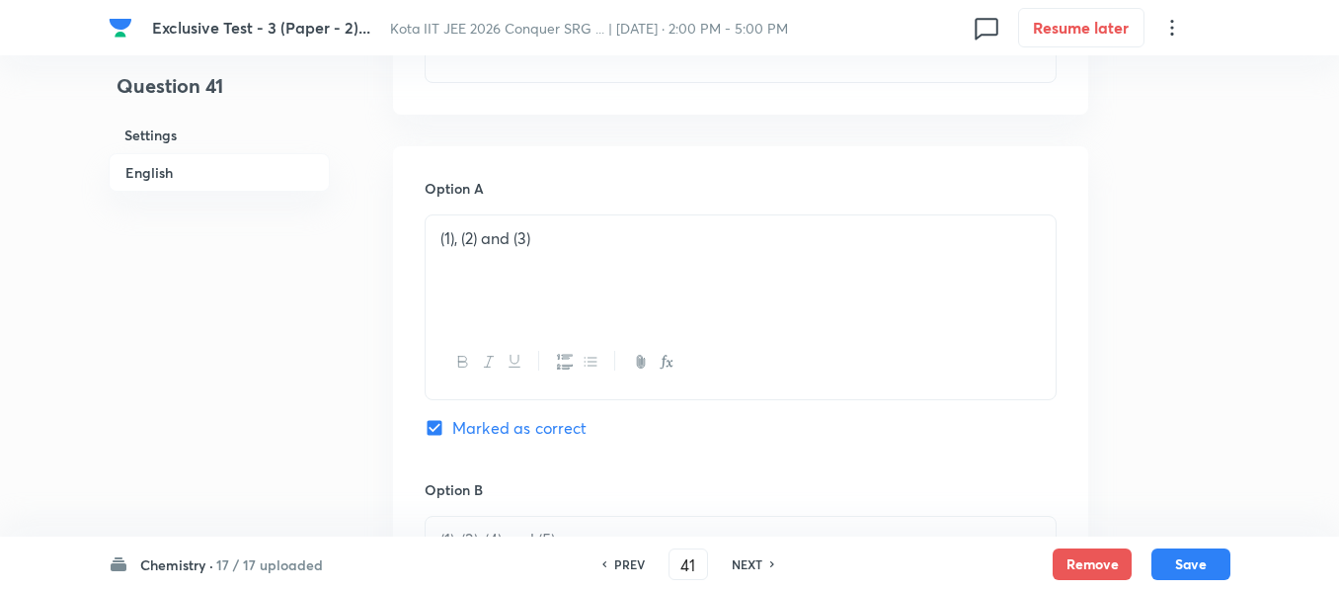
click at [732, 561] on h6 "NEXT" at bounding box center [747, 564] width 31 height 18
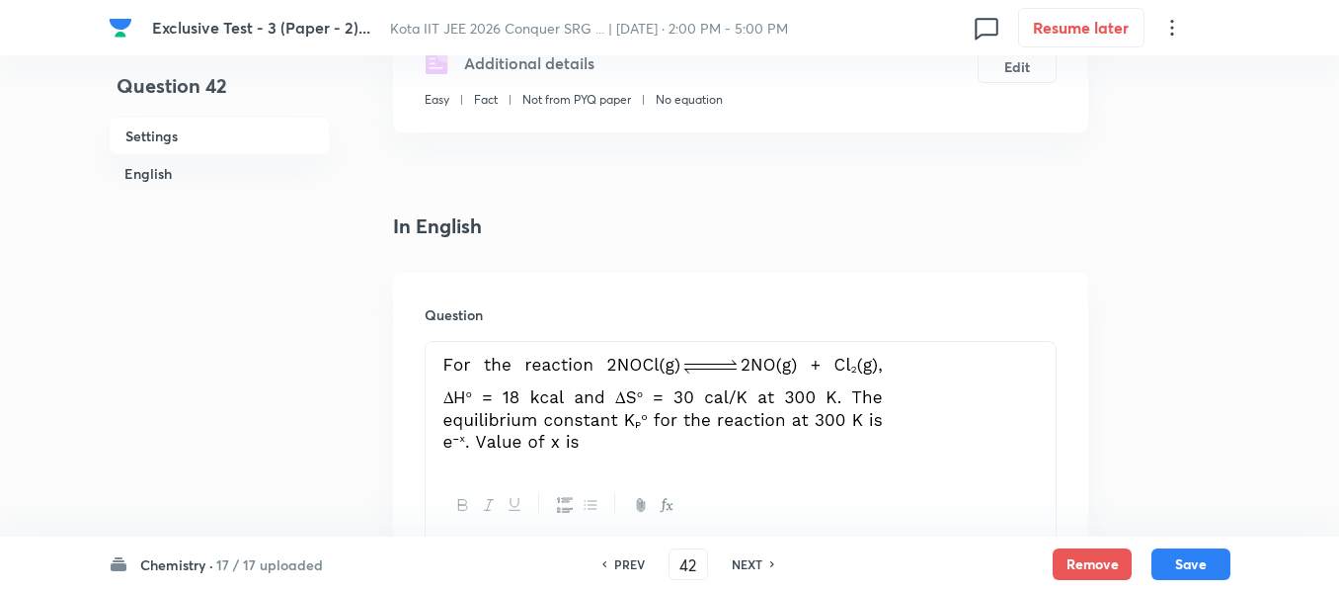
scroll to position [494, 0]
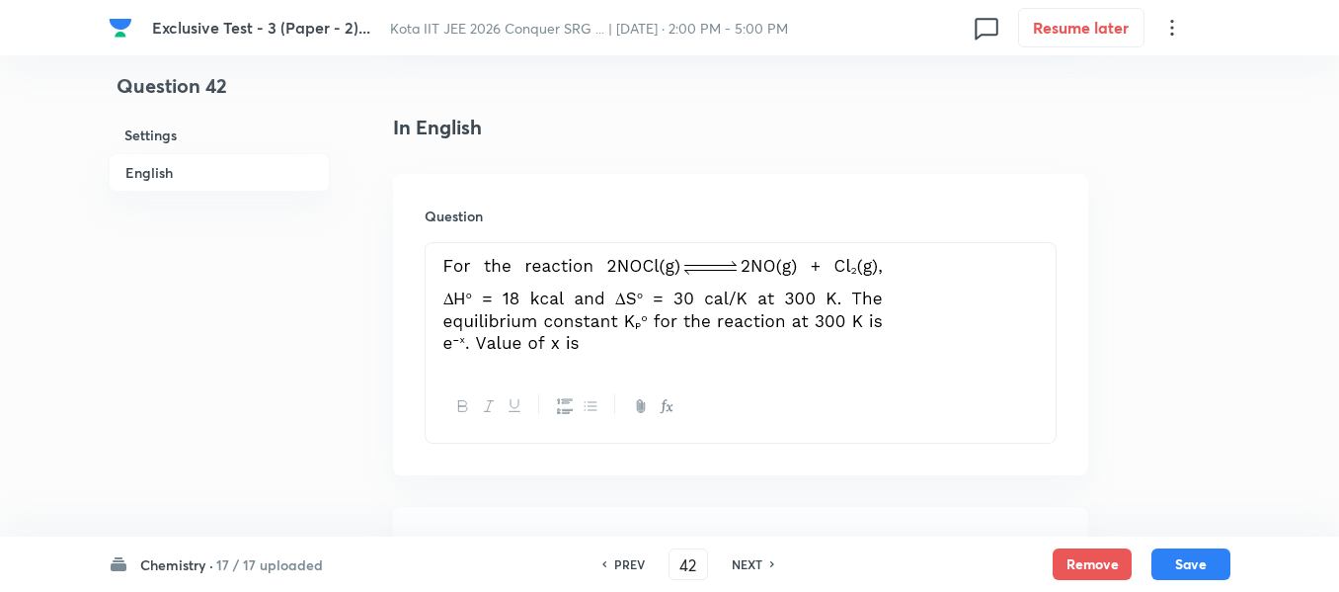
click at [886, 313] on img at bounding box center [665, 304] width 448 height 98
click at [892, 304] on p at bounding box center [741, 307] width 601 height 104
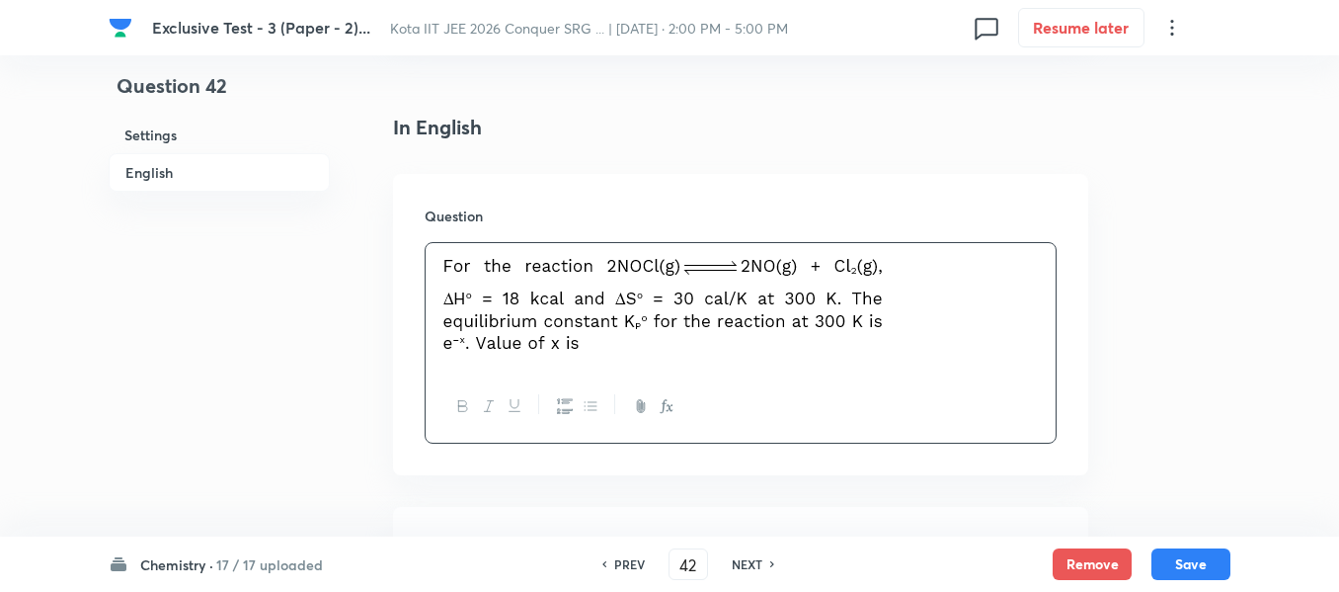
click at [745, 571] on h6 "NEXT" at bounding box center [747, 564] width 31 height 18
type input "43"
type input "4"
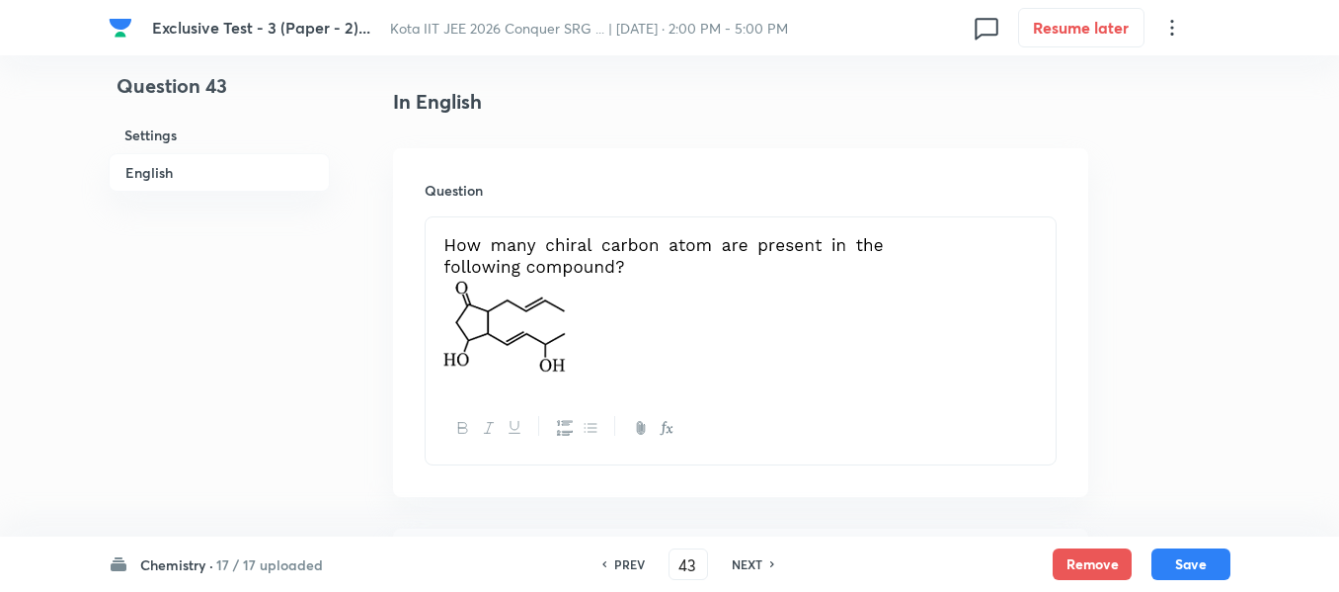
click at [627, 560] on h6 "PREV" at bounding box center [629, 564] width 31 height 18
type input "42"
type input "15"
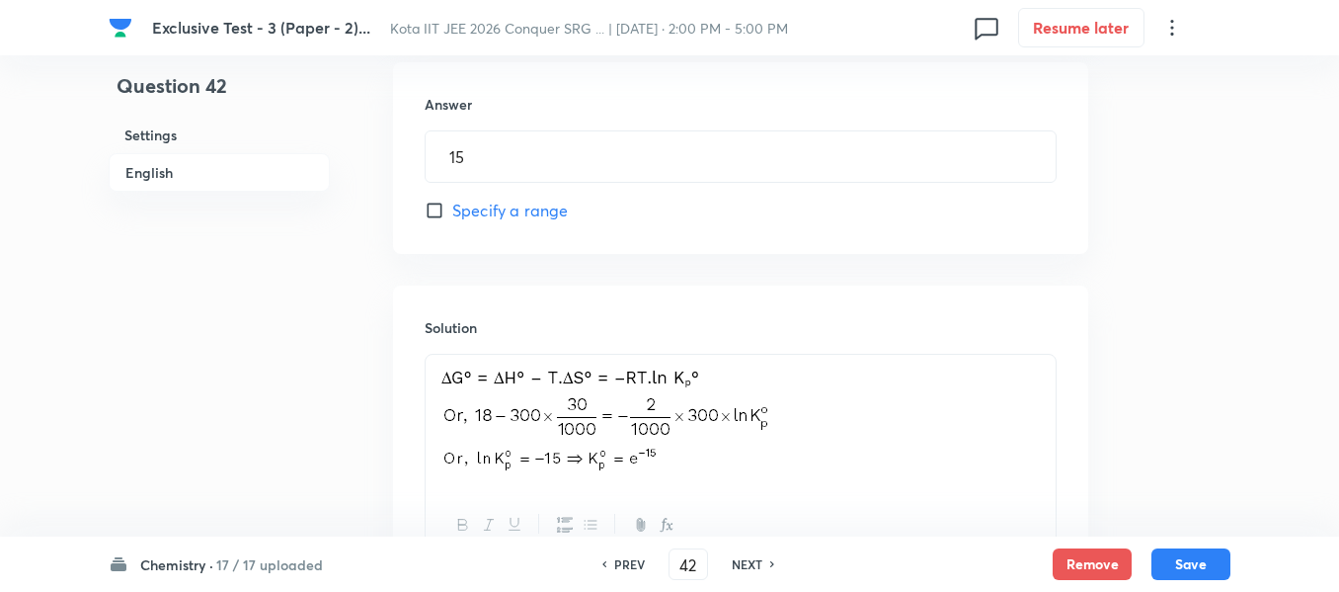
scroll to position [1114, 0]
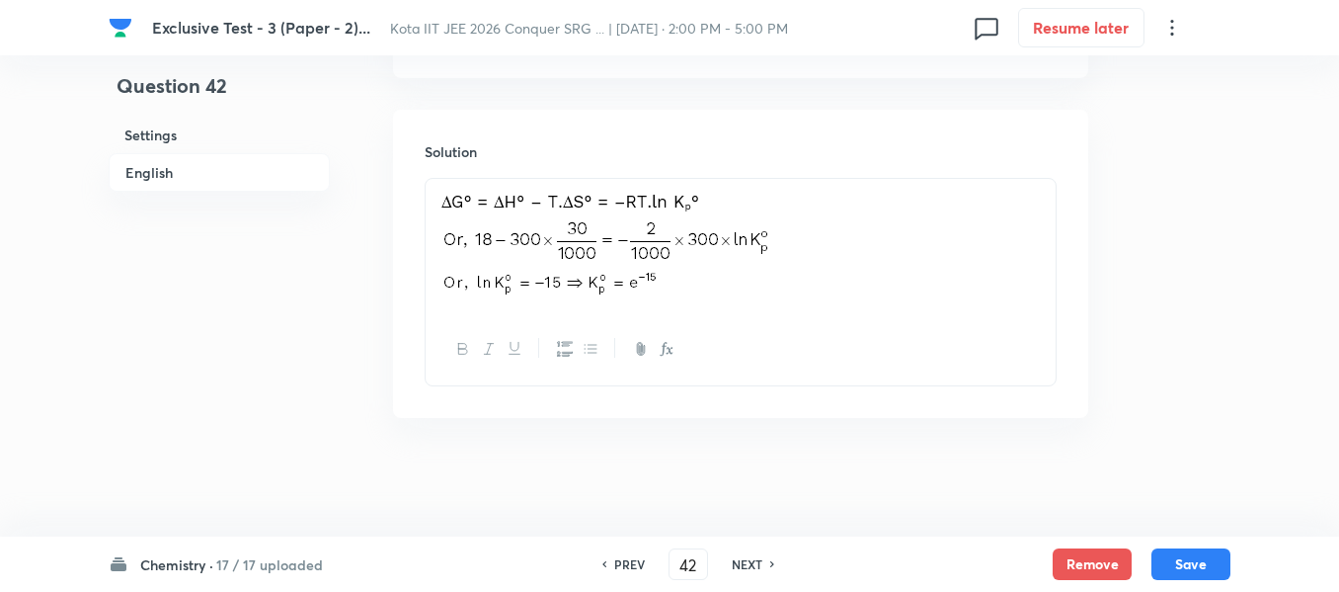
click at [751, 562] on h6 "NEXT" at bounding box center [747, 564] width 31 height 18
type input "43"
type input "4"
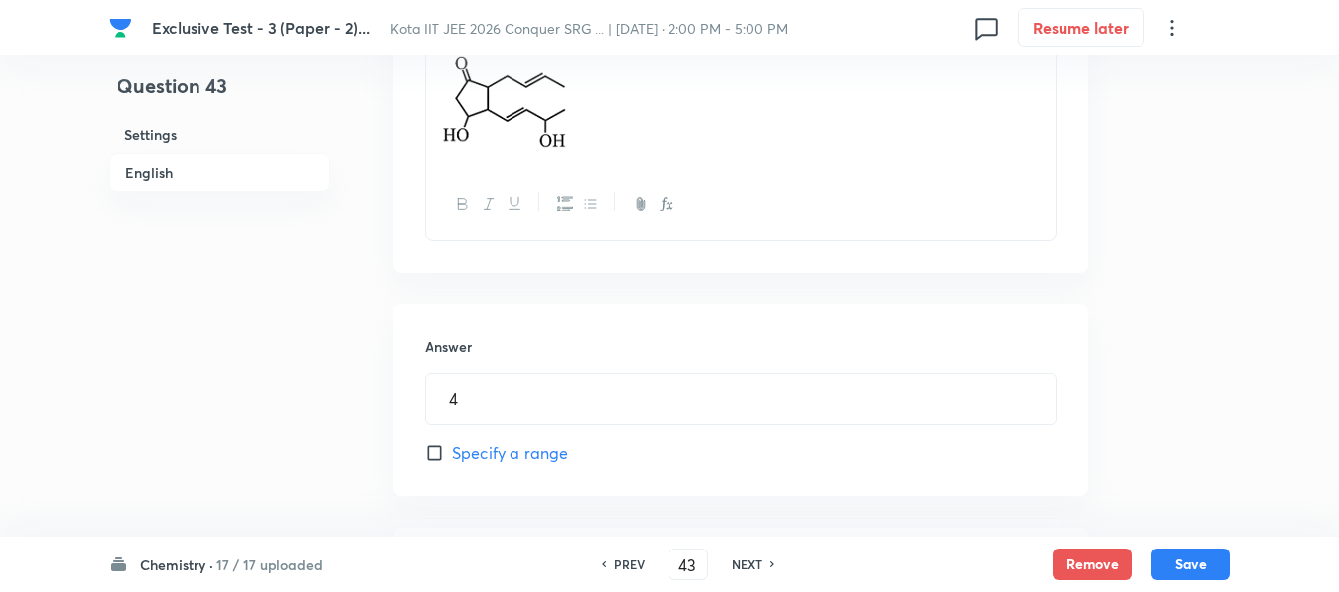
scroll to position [719, 0]
click at [749, 558] on h6 "NEXT" at bounding box center [747, 564] width 31 height 18
type input "44"
type input "3"
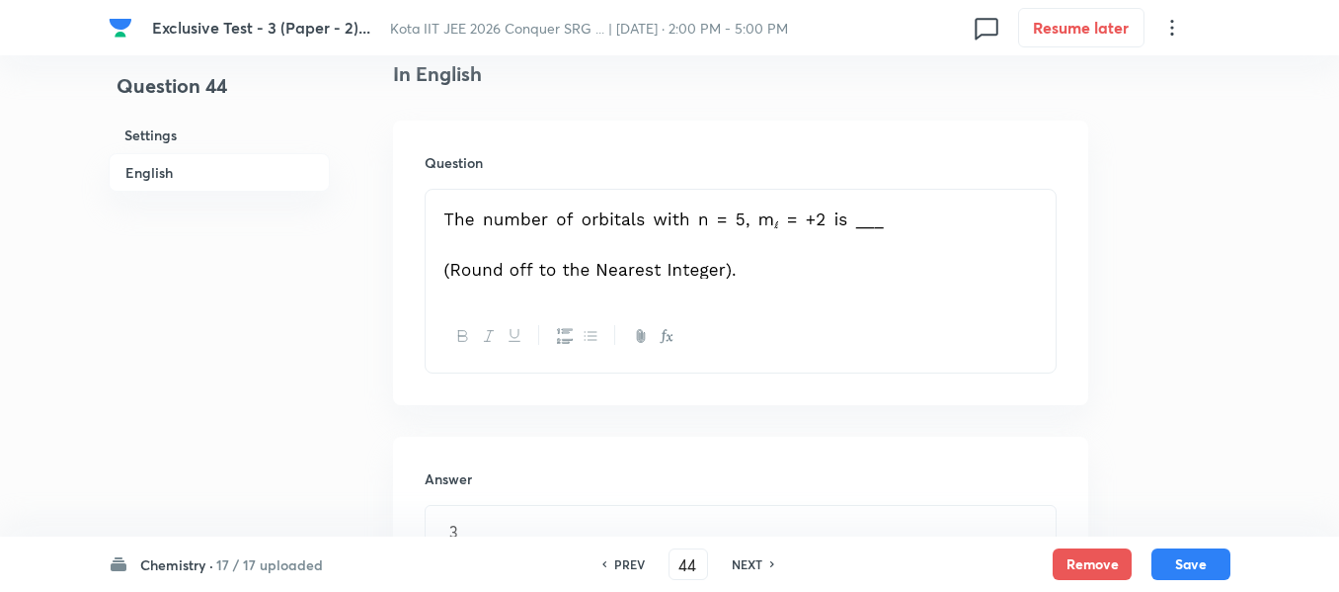
scroll to position [620, 0]
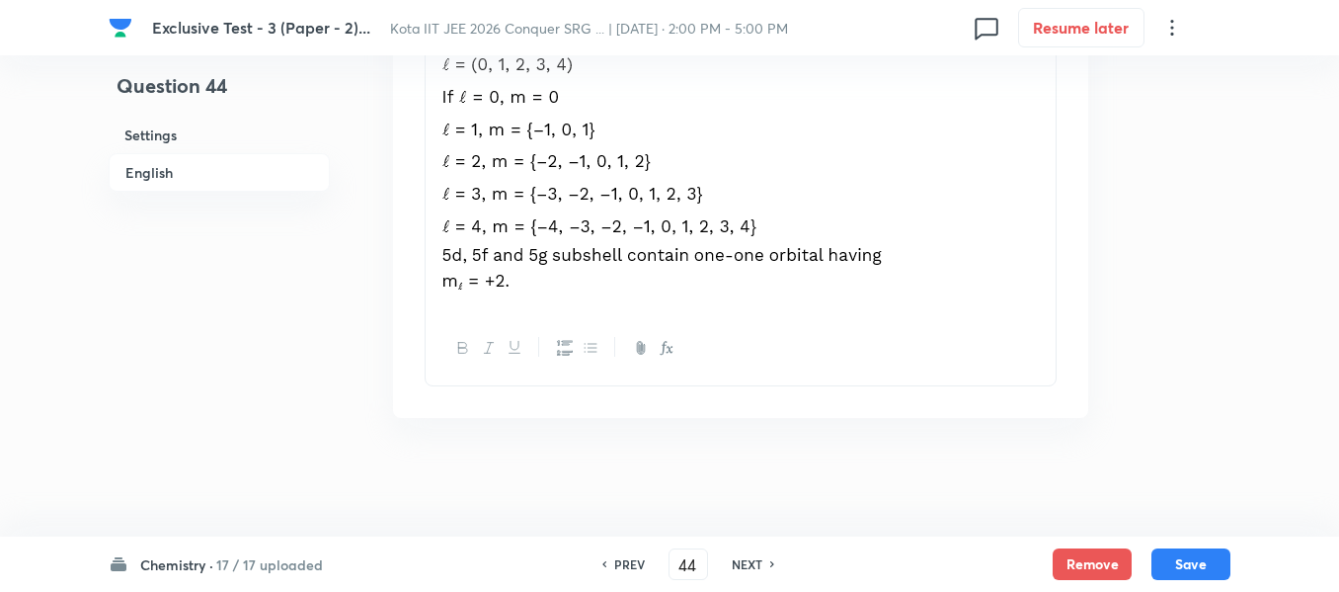
click at [735, 560] on h6 "NEXT" at bounding box center [747, 564] width 31 height 18
type input "45"
type input "2"
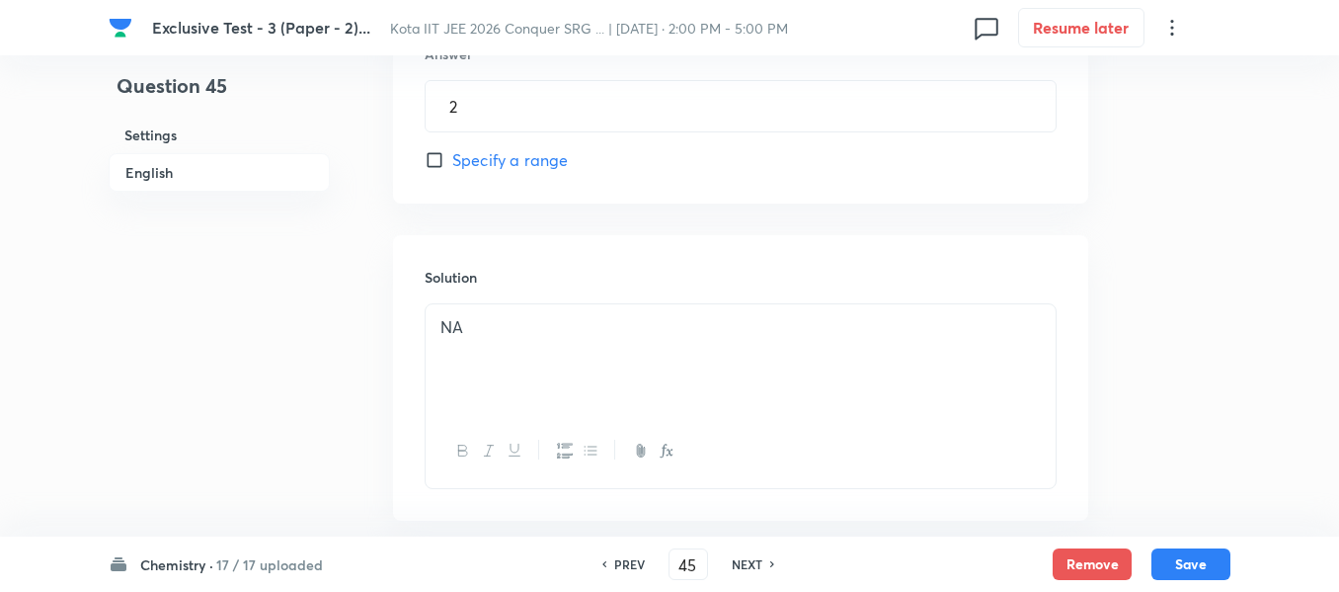
scroll to position [1173, 0]
click at [762, 562] on div "NEXT" at bounding box center [750, 564] width 52 height 18
type input "46"
type input "5"
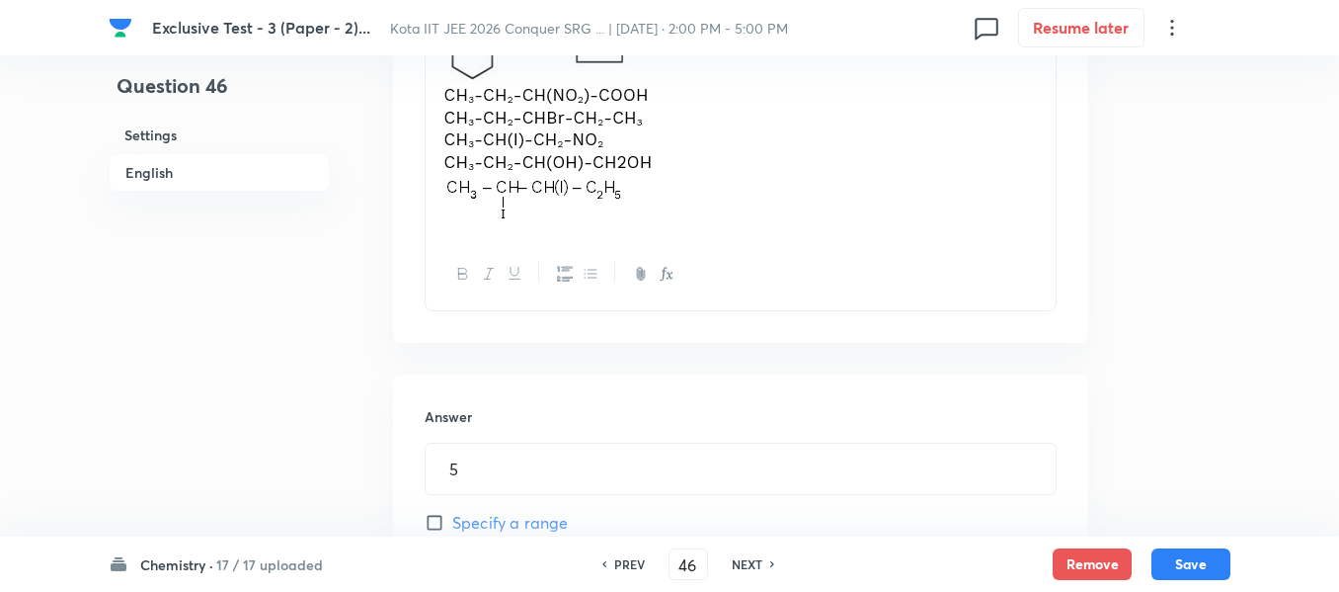
scroll to position [767, 0]
click at [761, 557] on div "NEXT" at bounding box center [750, 564] width 52 height 18
type input "47"
type input "49"
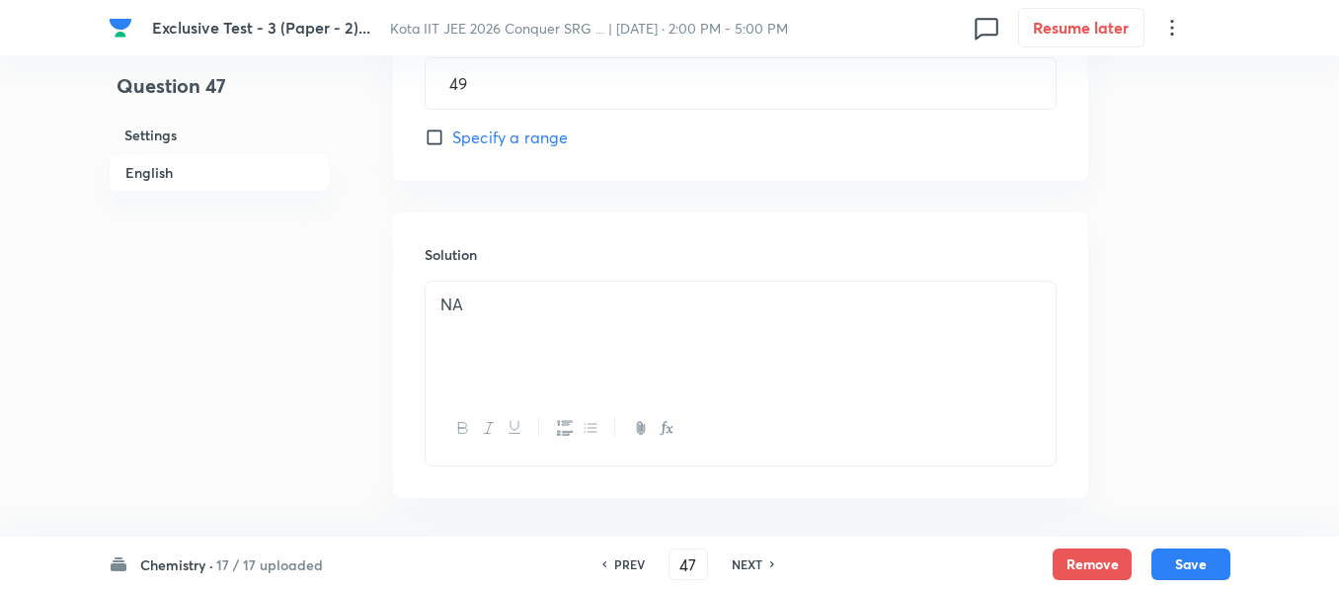
scroll to position [1088, 0]
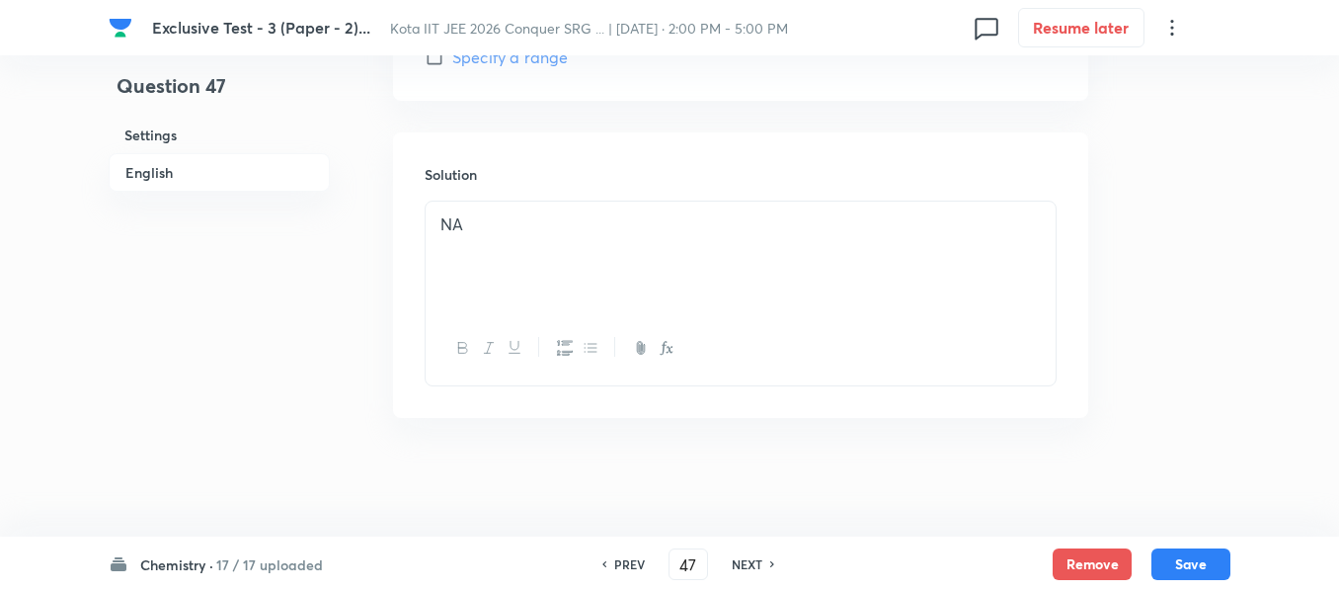
click at [750, 563] on h6 "NEXT" at bounding box center [747, 564] width 31 height 18
type input "48"
type input "0"
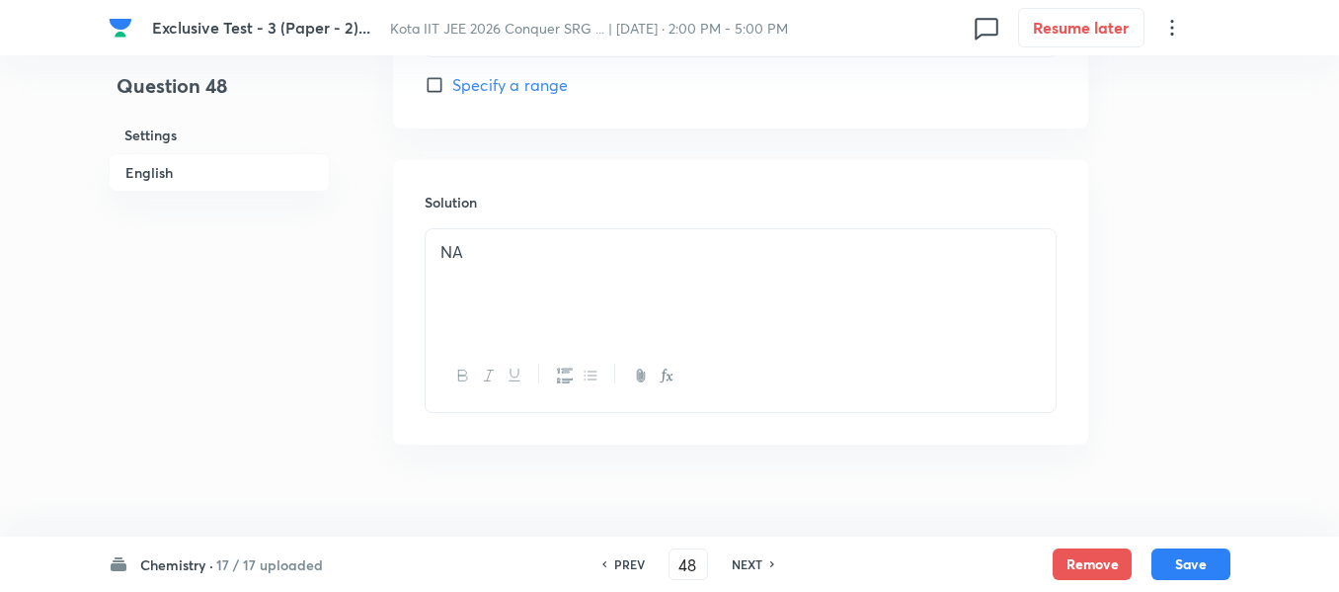
scroll to position [1560, 0]
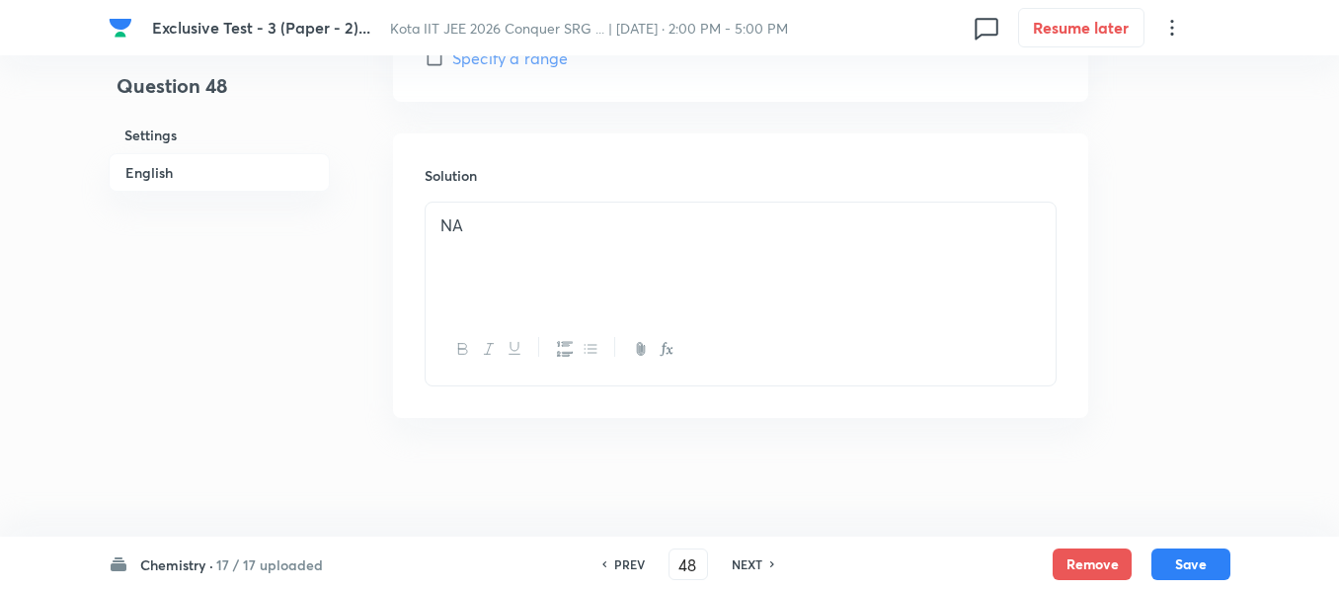
click at [752, 557] on h6 "NEXT" at bounding box center [747, 564] width 31 height 18
type input "49"
type input "12"
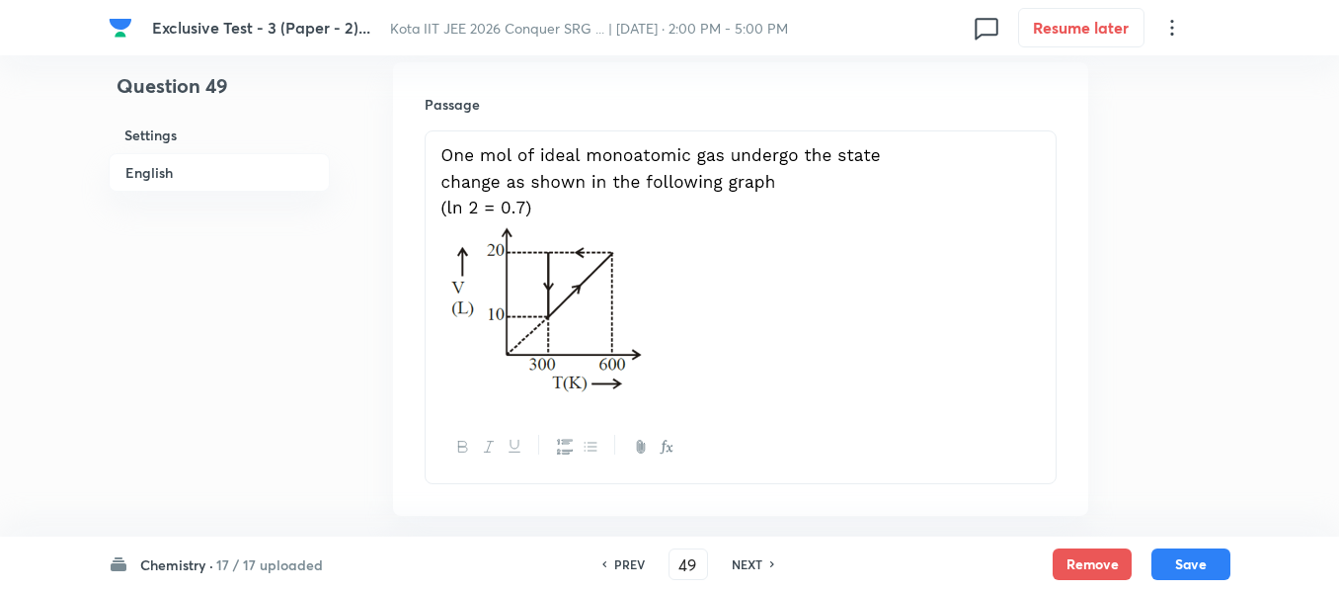
scroll to position [572, 0]
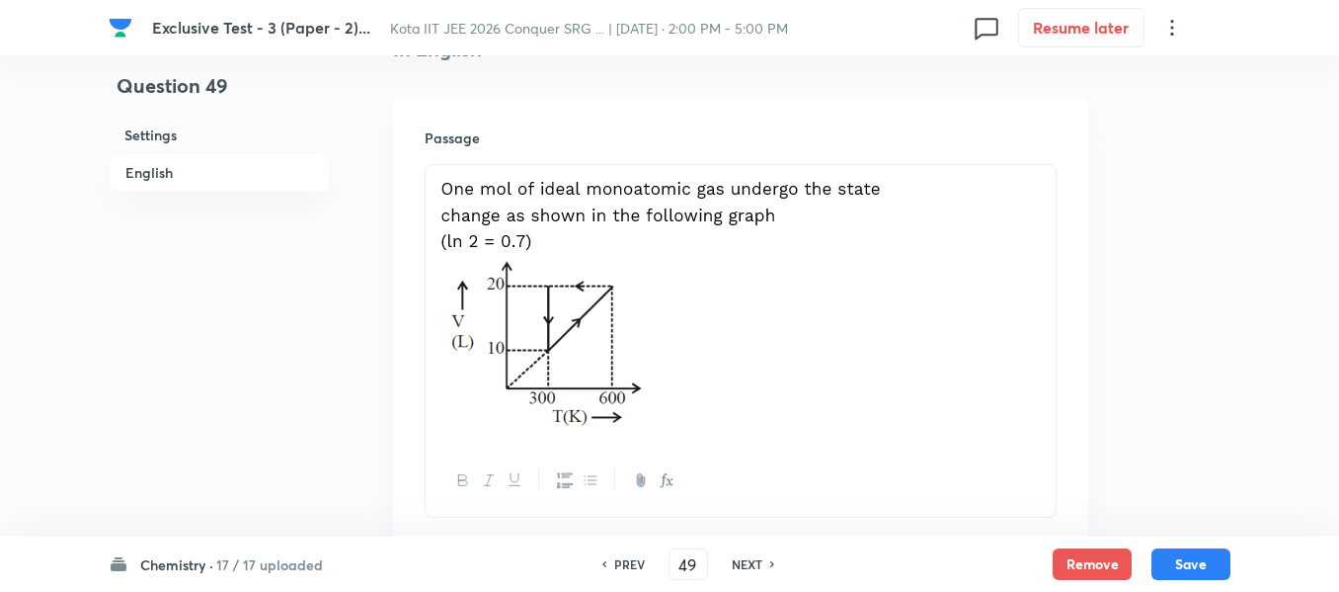
click at [748, 561] on h6 "NEXT" at bounding box center [747, 564] width 31 height 18
type input "50"
type input "6"
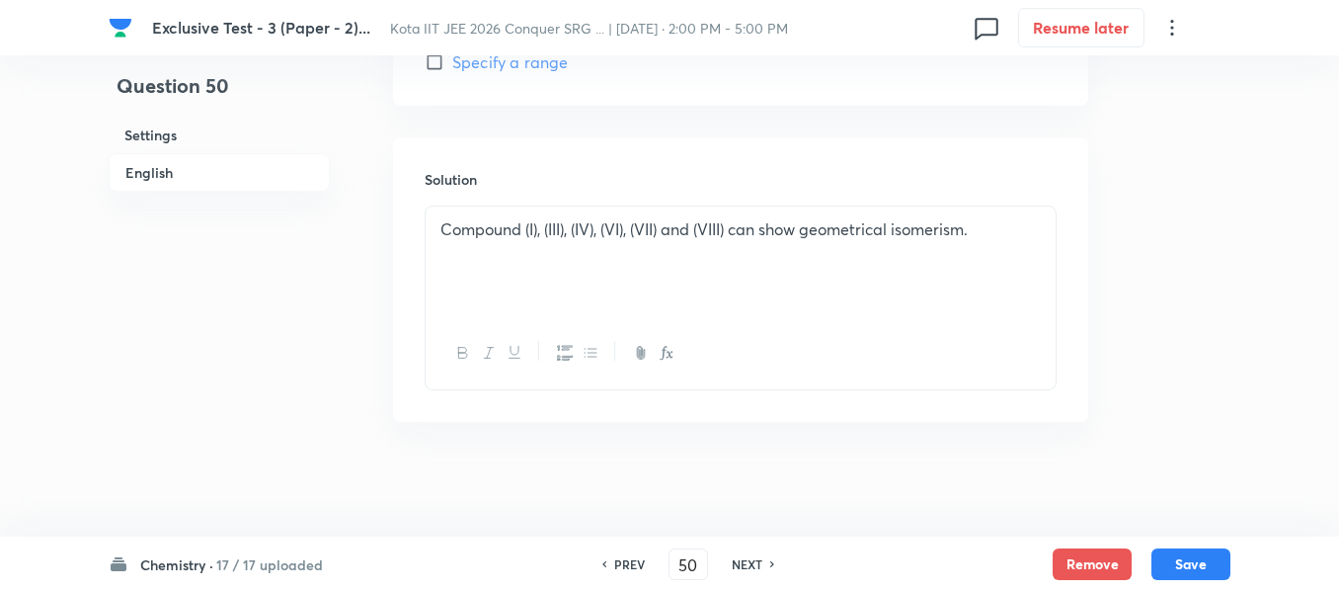
scroll to position [1774, 0]
click at [766, 566] on div "NEXT" at bounding box center [750, 564] width 52 height 18
type input "51"
type input "3"
